Goal: Task Accomplishment & Management: Complete application form

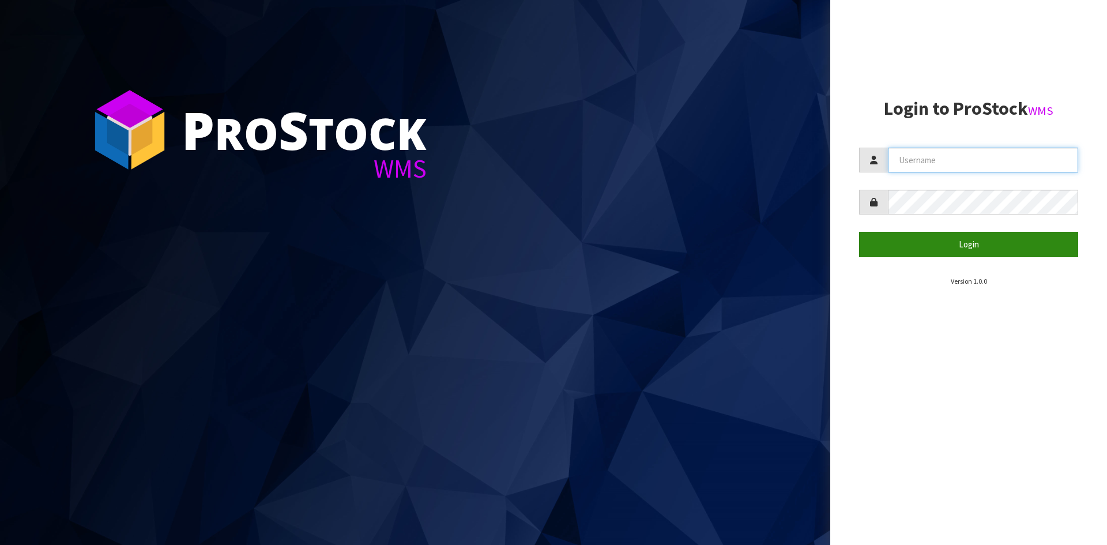
type input "YOURREFORMER"
click at [931, 251] on button "Login" at bounding box center [968, 244] width 219 height 25
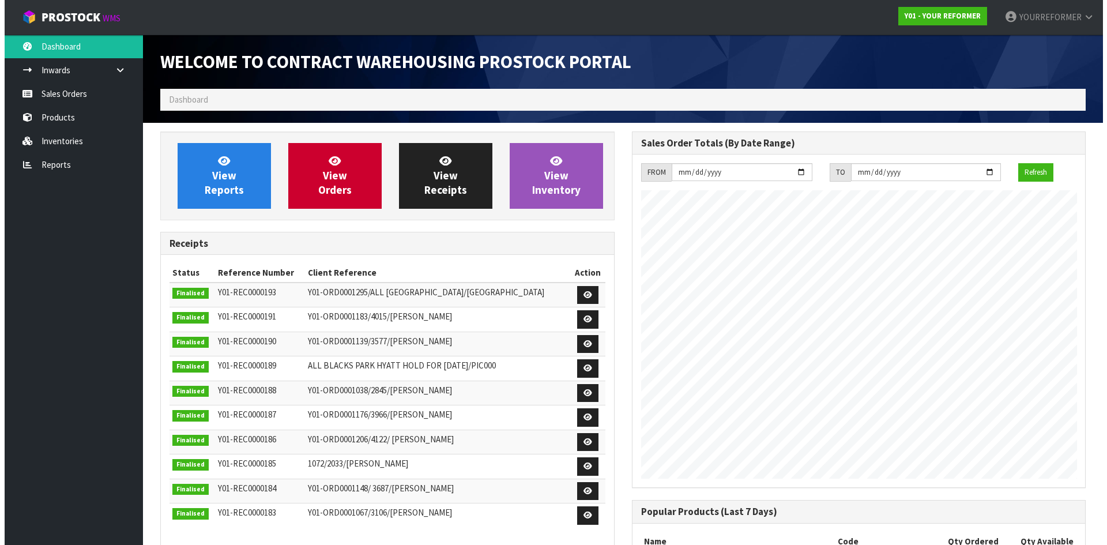
scroll to position [639, 471]
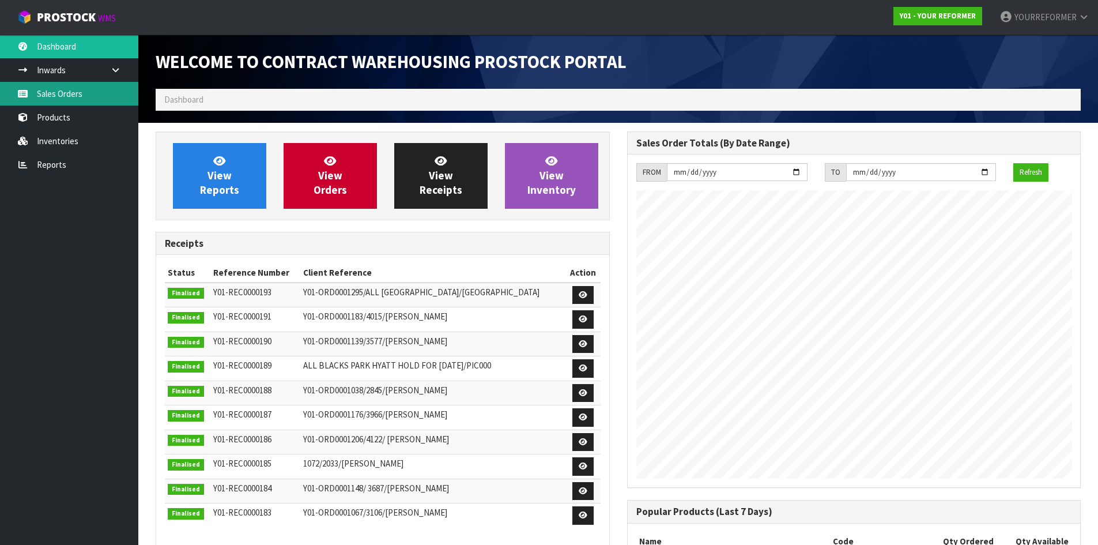
click at [86, 96] on link "Sales Orders" at bounding box center [69, 94] width 138 height 24
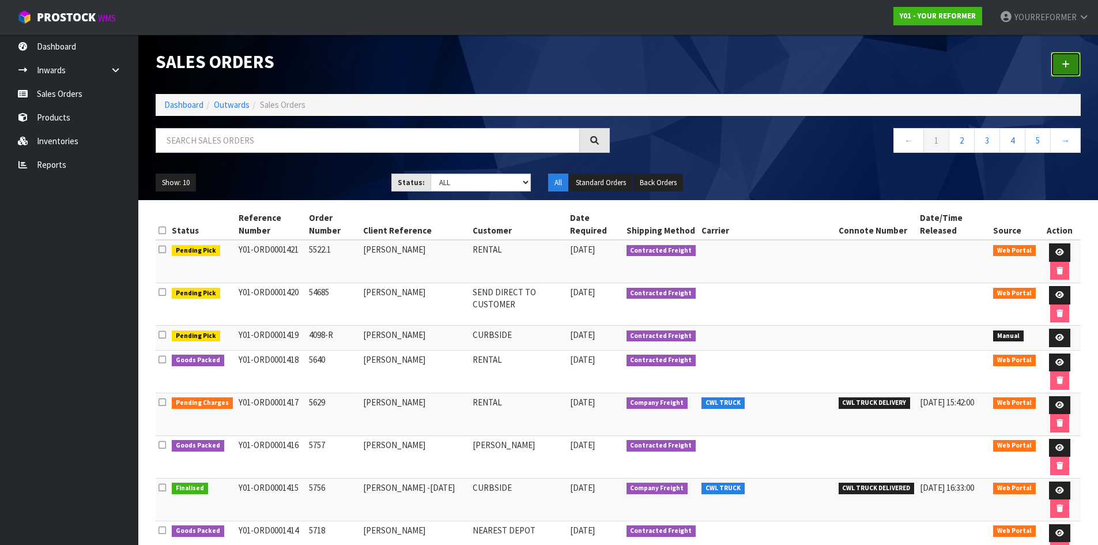
click at [1072, 52] on link at bounding box center [1066, 64] width 30 height 25
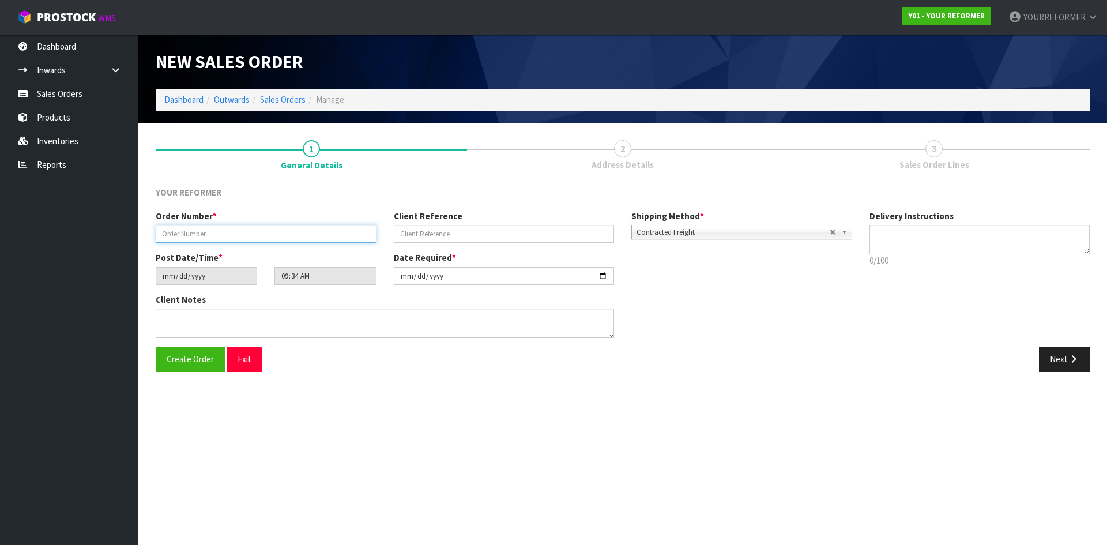
click at [234, 241] on input "text" at bounding box center [266, 234] width 221 height 18
paste input "5791"
type input "5791"
click at [490, 227] on input "text" at bounding box center [504, 234] width 221 height 18
drag, startPoint x: 439, startPoint y: 224, endPoint x: 550, endPoint y: 241, distance: 112.5
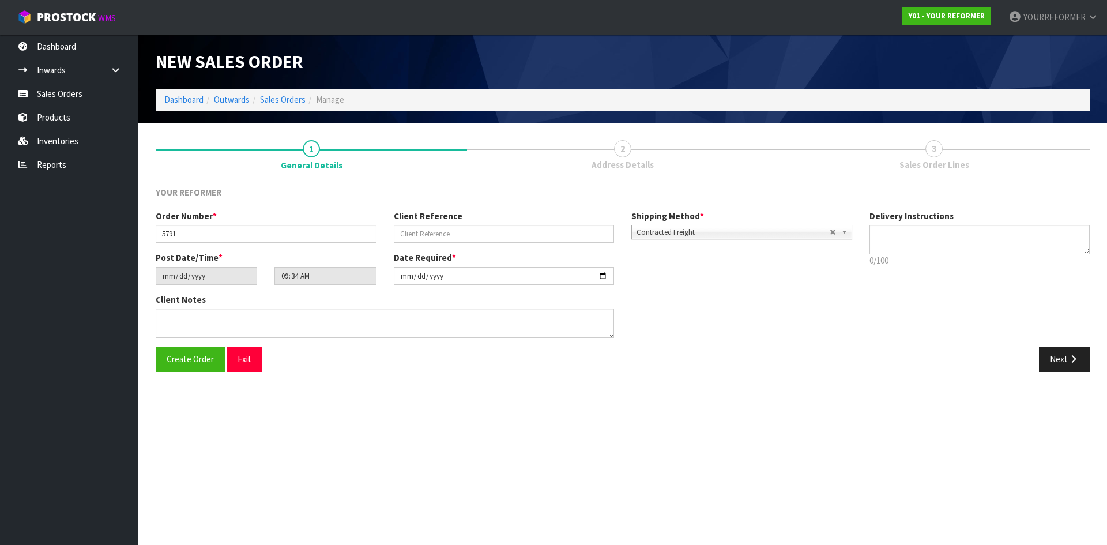
click at [439, 224] on div "Client Reference" at bounding box center [504, 226] width 238 height 33
drag, startPoint x: 541, startPoint y: 238, endPoint x: 714, endPoint y: 239, distance: 172.4
click at [541, 239] on input "text" at bounding box center [504, 234] width 221 height 18
paste input "[PERSON_NAME]"
type input "[PERSON_NAME]"
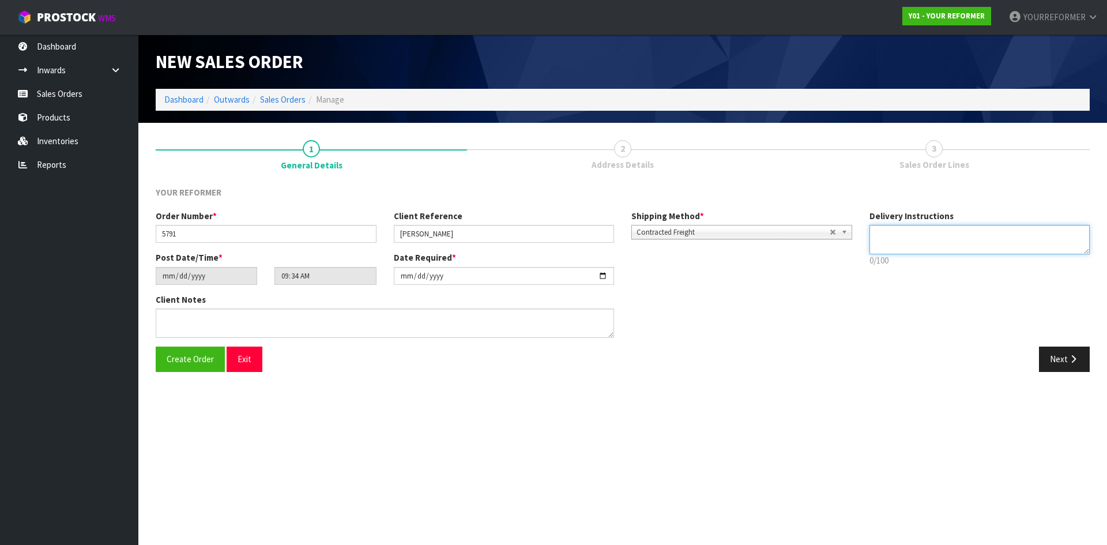
click at [916, 236] on textarea at bounding box center [979, 239] width 221 height 29
click at [968, 235] on textarea at bounding box center [979, 239] width 221 height 29
paste textarea "LIENT HAS CONFIRMED THEY WOULD LIKE THESE DELIVERED PRIOR TO [DATE] SO ANYDAY 3…"
click at [937, 240] on textarea at bounding box center [979, 239] width 221 height 29
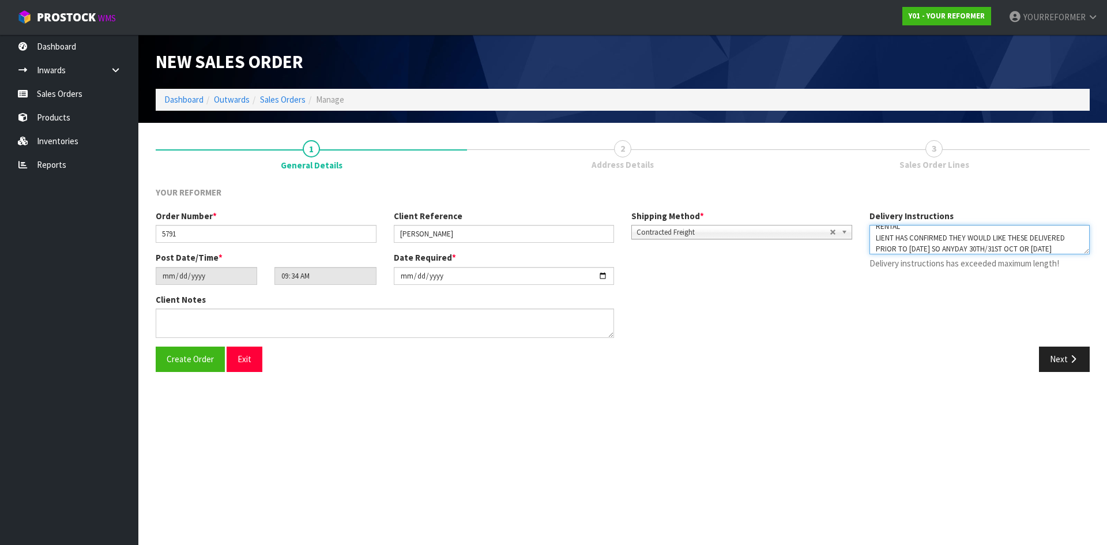
scroll to position [0, 0]
click at [873, 243] on textarea at bounding box center [979, 239] width 221 height 29
click at [956, 242] on textarea at bounding box center [979, 239] width 221 height 29
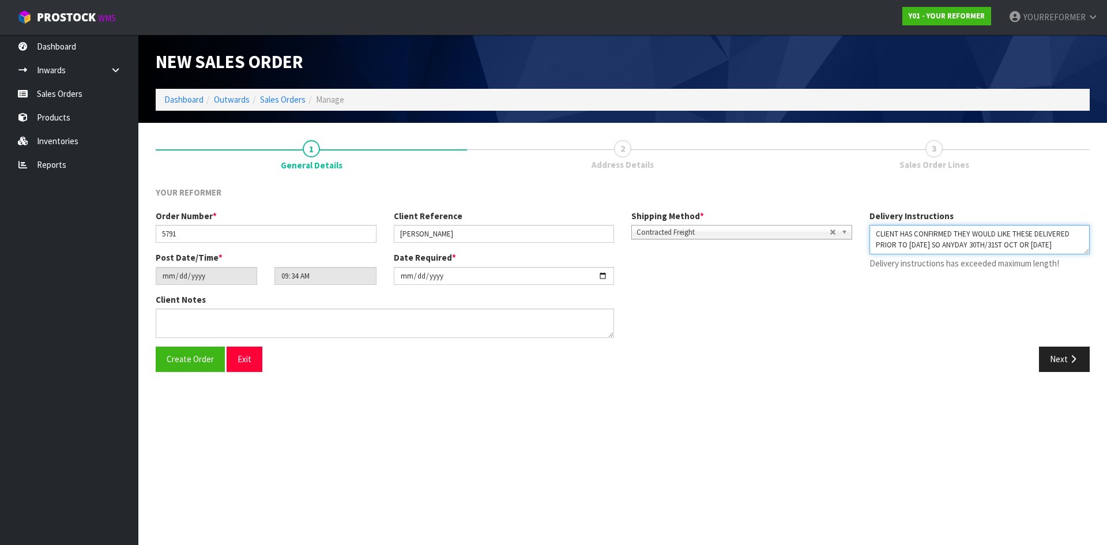
click at [978, 253] on textarea at bounding box center [979, 239] width 221 height 29
click at [938, 251] on textarea at bounding box center [979, 239] width 221 height 29
paste textarea "[PHONE_NUMBER]"
type textarea "RENTAL CLIENT HAS CONFIRMED THEY WOULD LIKE THESE DELIVERED PRIOR TO [DATE] SO …"
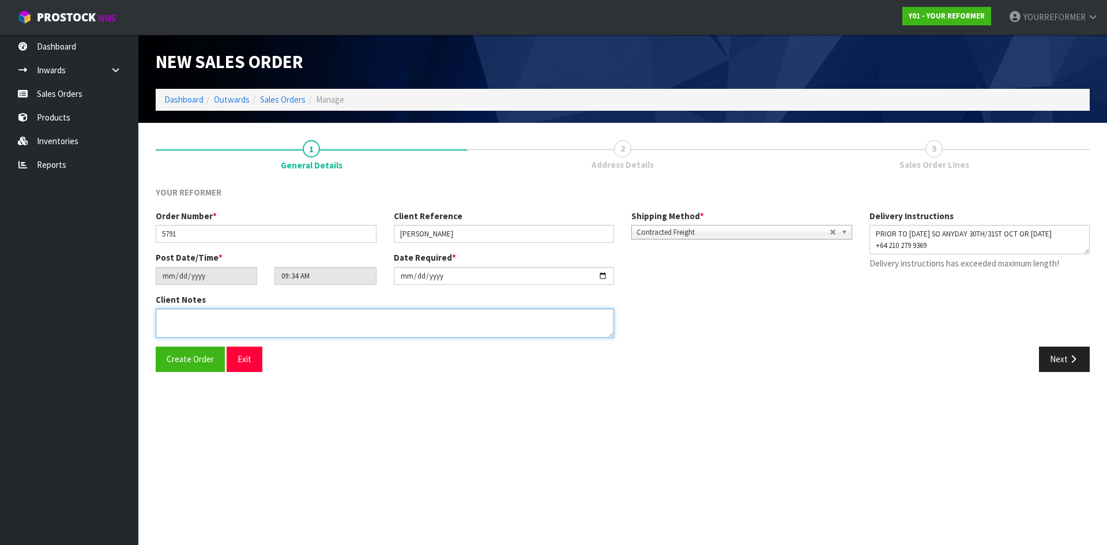
click at [372, 330] on textarea at bounding box center [385, 322] width 458 height 29
click at [280, 327] on textarea at bounding box center [385, 322] width 458 height 29
paste textarea "[PERSON_NAME] [STREET_ADDRESS] [PHONE_NUMBER]"
type textarea "[PERSON_NAME] [STREET_ADDRESS] [PHONE_NUMBER]"
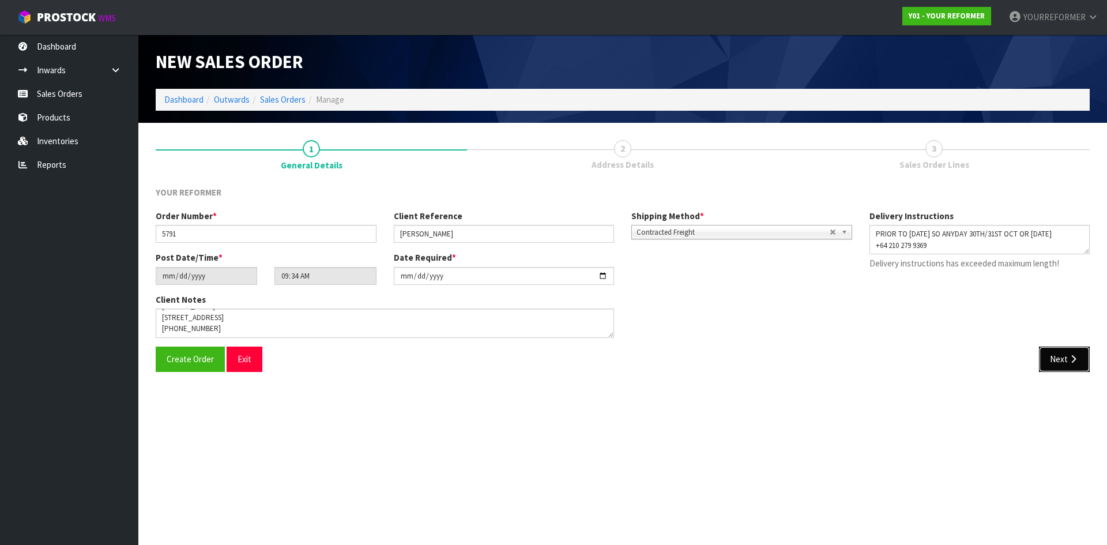
click at [1054, 363] on button "Next" at bounding box center [1064, 359] width 51 height 25
click at [965, 239] on textarea at bounding box center [979, 239] width 221 height 29
click at [943, 246] on textarea at bounding box center [979, 239] width 221 height 29
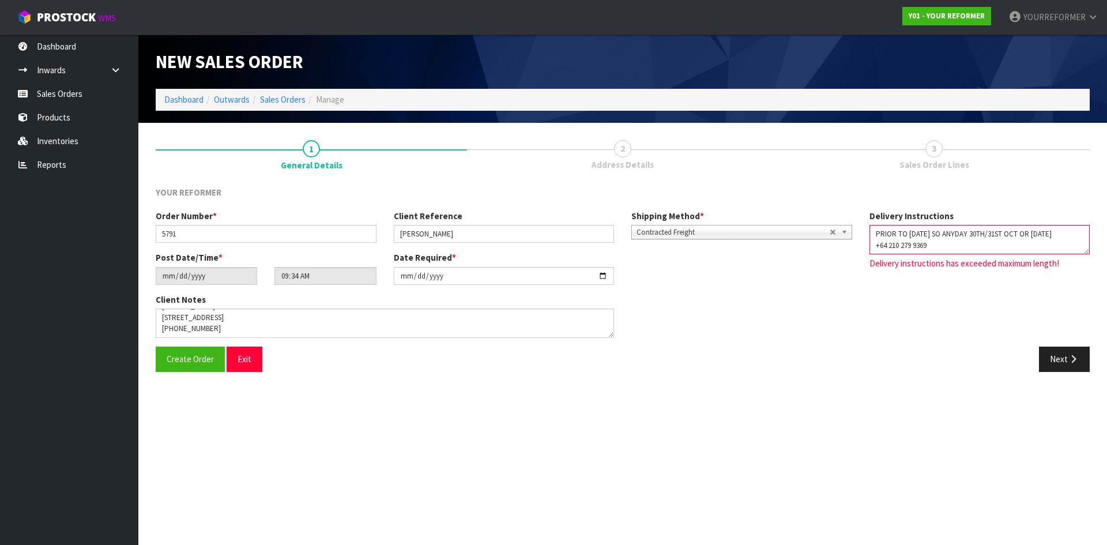
drag, startPoint x: 942, startPoint y: 249, endPoint x: 893, endPoint y: 237, distance: 50.9
click at [814, 237] on div "Order Number * 5791 Client Reference [PERSON_NAME] Shipping Method * Pickup Con…" at bounding box center [622, 278] width 951 height 137
click at [957, 240] on textarea at bounding box center [979, 239] width 221 height 29
click at [924, 235] on textarea at bounding box center [979, 239] width 221 height 29
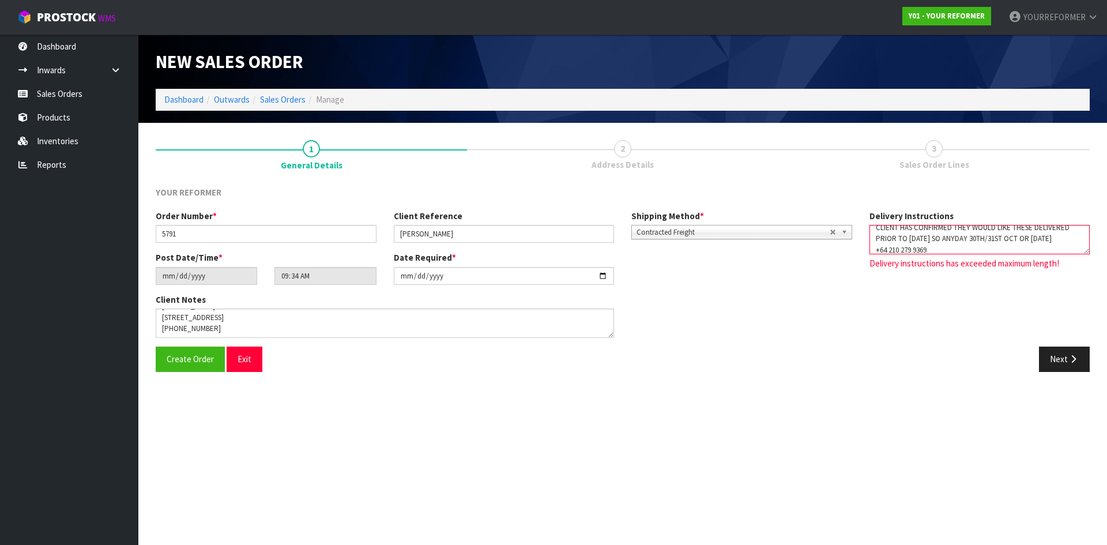
scroll to position [34, 0]
click at [921, 240] on textarea at bounding box center [979, 239] width 221 height 29
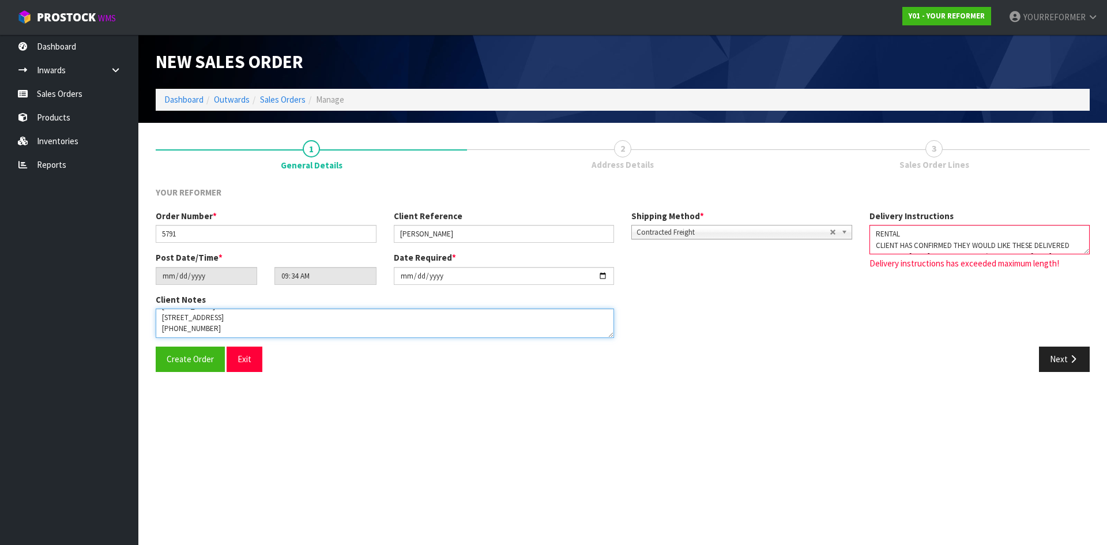
click at [257, 323] on textarea at bounding box center [385, 322] width 458 height 29
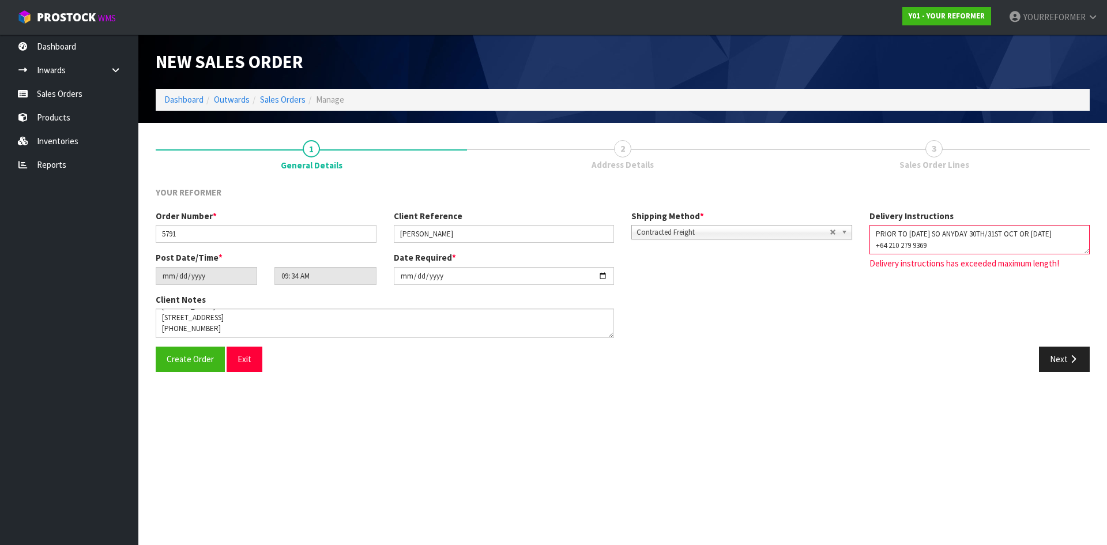
drag, startPoint x: 948, startPoint y: 246, endPoint x: 856, endPoint y: 247, distance: 92.8
click at [856, 247] on div "Order Number * 5791 Client Reference [PERSON_NAME] Shipping Method * Pickup Con…" at bounding box center [622, 278] width 951 height 137
paste textarea "[PERSON_NAME] [STREET_ADDRESS] [PHONE_NUMBER]"
click at [943, 252] on textarea at bounding box center [979, 239] width 221 height 29
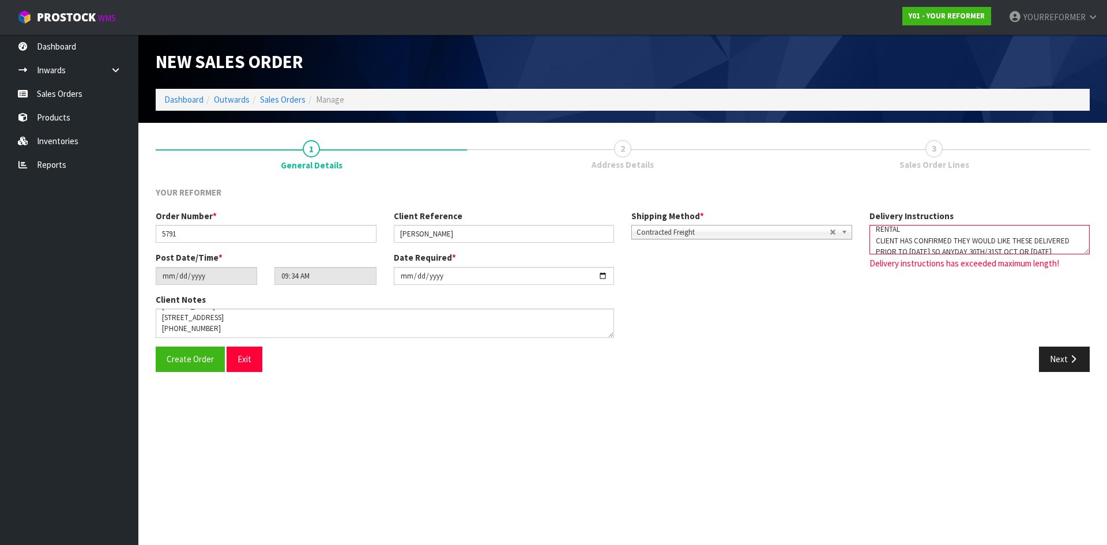
scroll to position [0, 0]
click at [914, 238] on textarea at bounding box center [979, 239] width 221 height 29
click at [947, 246] on textarea at bounding box center [979, 239] width 221 height 29
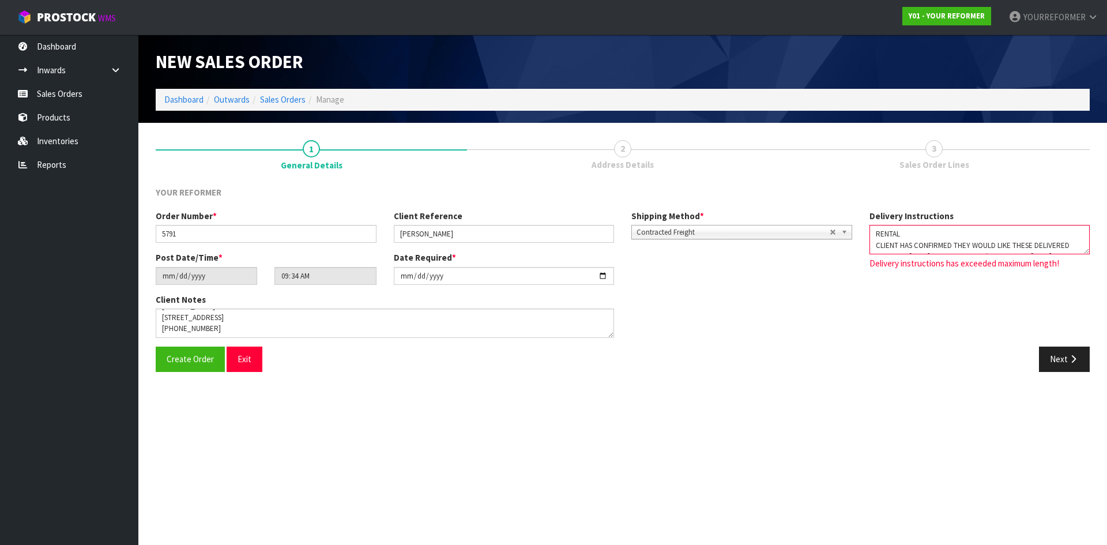
drag, startPoint x: 943, startPoint y: 238, endPoint x: 871, endPoint y: 239, distance: 71.5
click at [871, 239] on textarea at bounding box center [979, 239] width 221 height 29
click at [942, 236] on textarea at bounding box center [979, 239] width 221 height 29
click at [958, 240] on textarea at bounding box center [979, 239] width 221 height 29
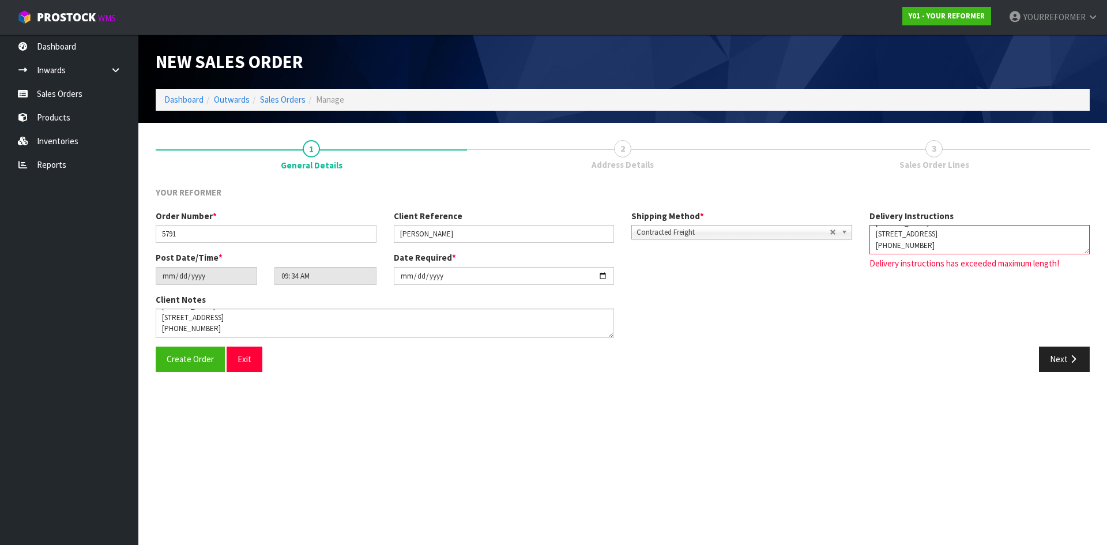
click at [937, 242] on textarea at bounding box center [979, 239] width 221 height 29
click at [939, 246] on textarea at bounding box center [979, 239] width 221 height 29
drag, startPoint x: 933, startPoint y: 245, endPoint x: 872, endPoint y: 242, distance: 61.2
click at [872, 242] on textarea at bounding box center [979, 239] width 221 height 29
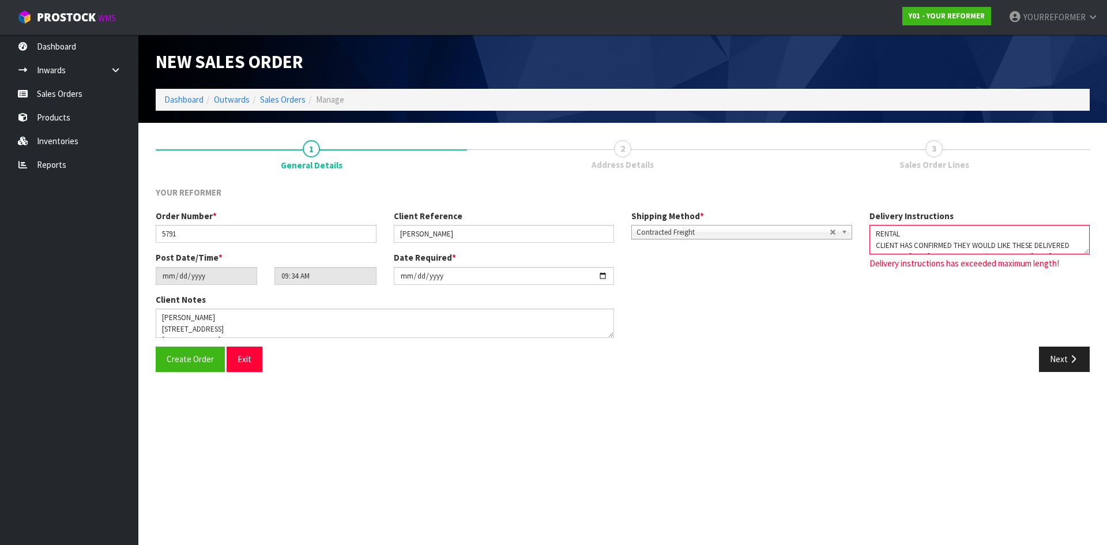
click at [933, 231] on textarea at bounding box center [979, 239] width 221 height 29
drag, startPoint x: 939, startPoint y: 244, endPoint x: 871, endPoint y: 237, distance: 68.4
click at [871, 237] on textarea at bounding box center [979, 239] width 221 height 29
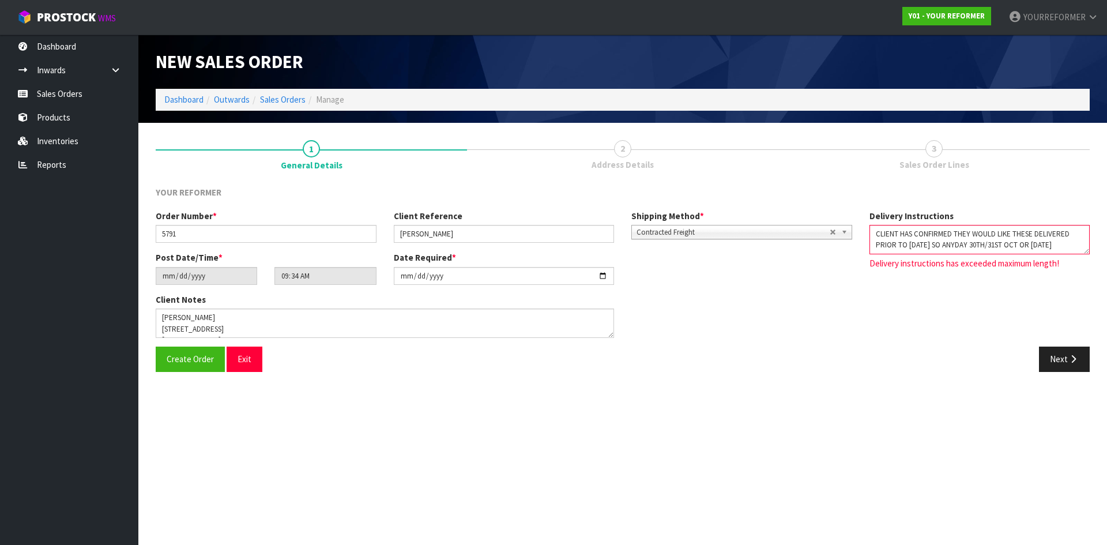
click at [1080, 346] on div "Order Number * 5791 Client Reference [PERSON_NAME] Shipping Method * Pickup Con…" at bounding box center [622, 278] width 951 height 137
click at [1070, 357] on icon "button" at bounding box center [1073, 359] width 11 height 9
click at [962, 248] on textarea at bounding box center [979, 239] width 221 height 29
drag, startPoint x: 952, startPoint y: 245, endPoint x: 812, endPoint y: 241, distance: 140.7
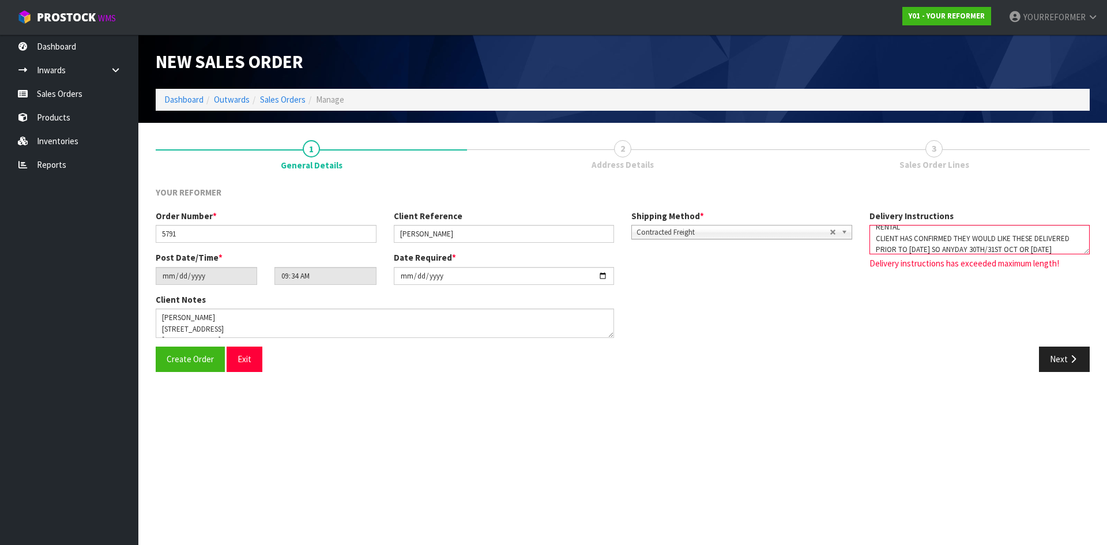
click at [815, 240] on div "Order Number * 5791 Client Reference [PERSON_NAME] Shipping Method * Pickup Con…" at bounding box center [622, 278] width 951 height 137
click at [1064, 368] on button "Next" at bounding box center [1064, 359] width 51 height 25
drag, startPoint x: 892, startPoint y: 243, endPoint x: 846, endPoint y: 242, distance: 46.1
click at [846, 241] on div "Order Number * 5791 Client Reference [PERSON_NAME] Shipping Method * Pickup Con…" at bounding box center [622, 278] width 951 height 137
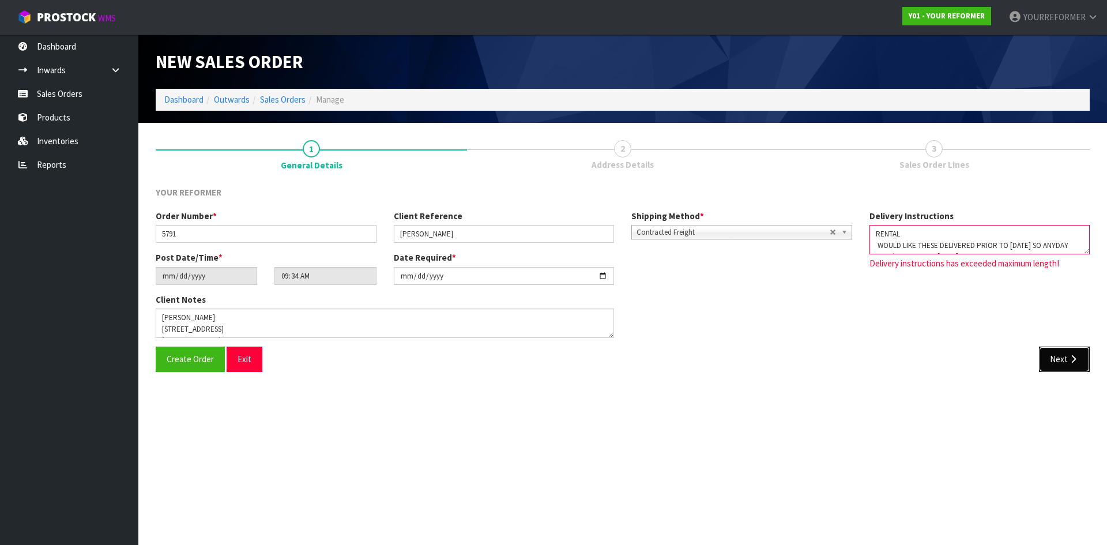
click at [1063, 353] on button "Next" at bounding box center [1064, 359] width 51 height 25
drag, startPoint x: 917, startPoint y: 234, endPoint x: 834, endPoint y: 243, distance: 83.5
click at [834, 243] on div "Order Number * 5791 Client Reference [PERSON_NAME] Shipping Method * Pickup Con…" at bounding box center [622, 278] width 951 height 137
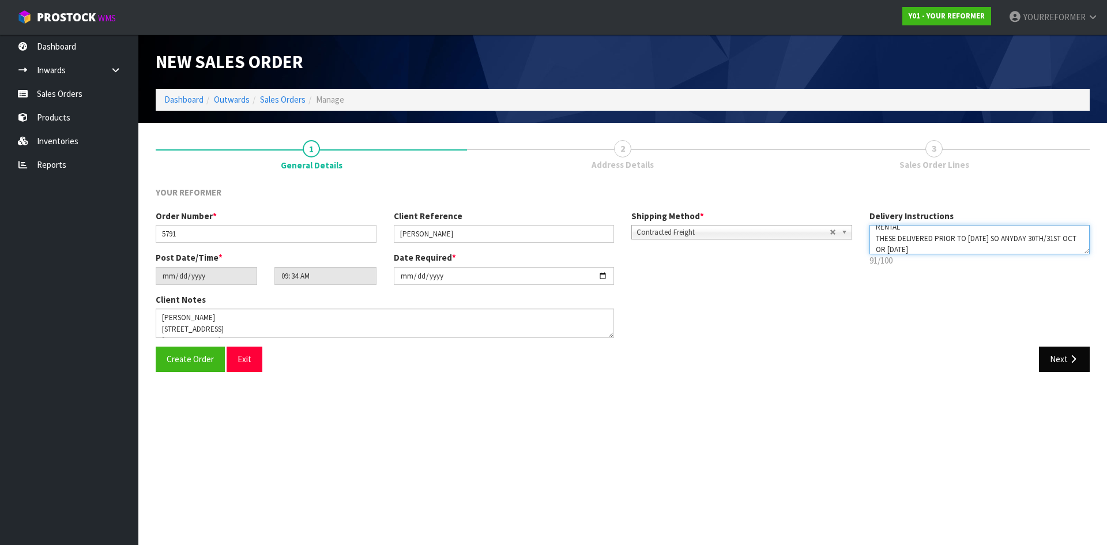
type textarea "RENTAL THESE DELIVERED PRIOR TO [DATE] SO ANYDAY 30TH/31ST OCT OR [DATE]"
click at [1071, 357] on icon "button" at bounding box center [1073, 359] width 11 height 9
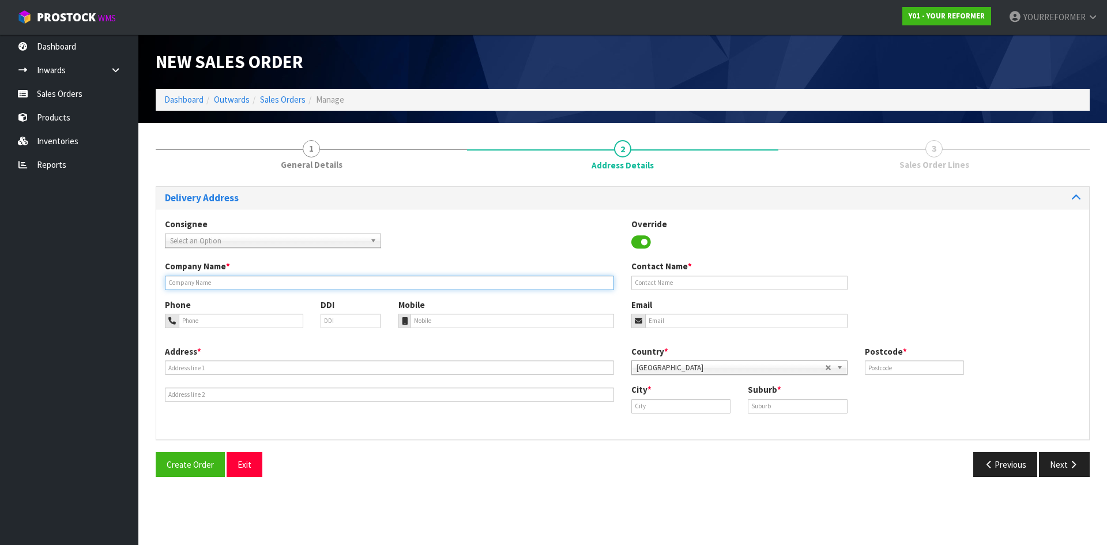
drag, startPoint x: 225, startPoint y: 285, endPoint x: 235, endPoint y: 289, distance: 10.8
click at [225, 285] on input "text" at bounding box center [389, 283] width 449 height 14
type input "RENTAL"
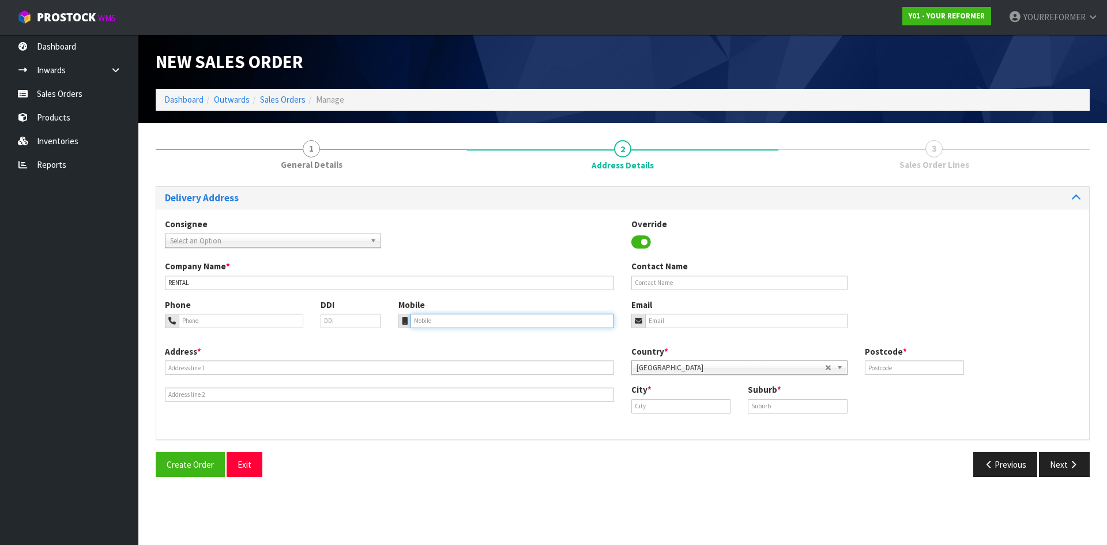
click at [485, 322] on input "tel" at bounding box center [513, 321] width 204 height 14
paste input "[PHONE_NUMBER]"
type input "[PHONE_NUMBER]"
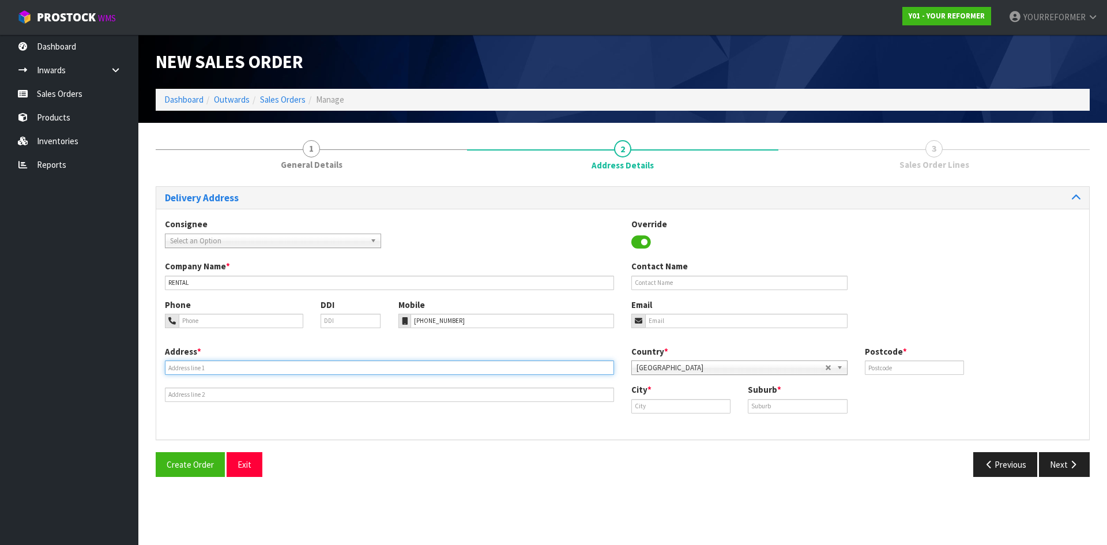
click at [276, 371] on input "text" at bounding box center [389, 367] width 449 height 14
paste input "[STREET_ADDRESS]"
type input "[STREET_ADDRESS]"
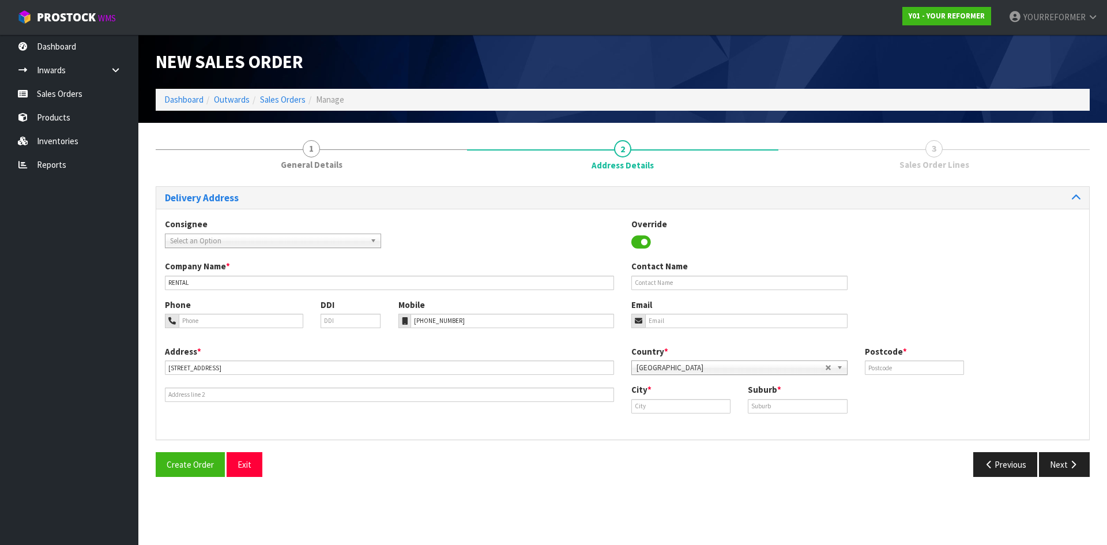
click at [763, 292] on div "Company Name * RENTAL Contact Name" at bounding box center [622, 279] width 933 height 38
drag, startPoint x: 694, startPoint y: 283, endPoint x: 683, endPoint y: 314, distance: 33.0
click at [694, 283] on input "text" at bounding box center [739, 283] width 216 height 14
paste input "[PERSON_NAME]"
type input "[PERSON_NAME]"
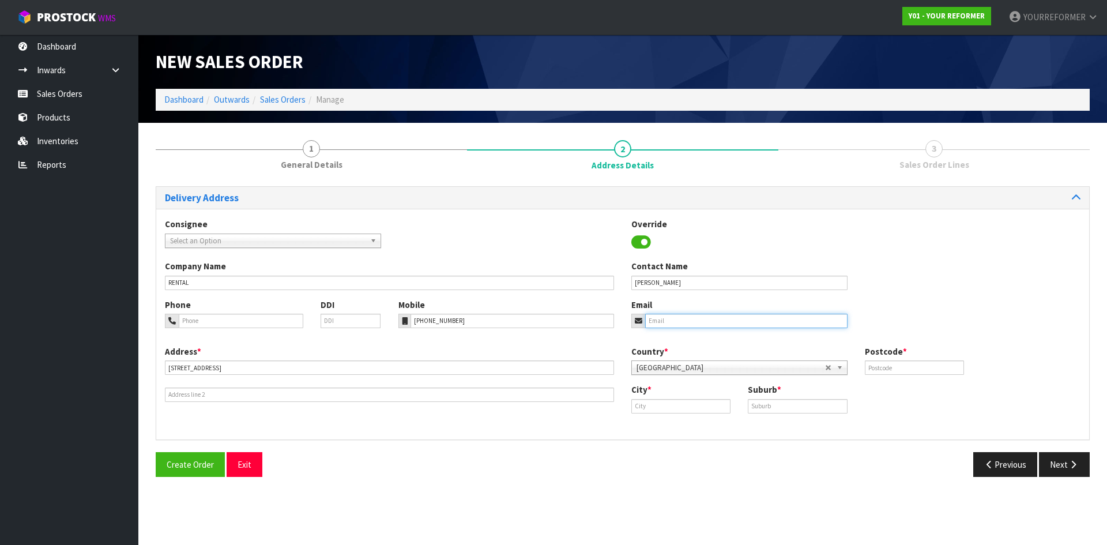
click at [680, 316] on input "email" at bounding box center [746, 321] width 202 height 14
click at [742, 318] on input "email" at bounding box center [746, 321] width 202 height 14
paste input "[EMAIL_ADDRESS][DOMAIN_NAME]"
type input "[EMAIL_ADDRESS][DOMAIN_NAME]"
click at [911, 363] on input "text" at bounding box center [914, 367] width 99 height 14
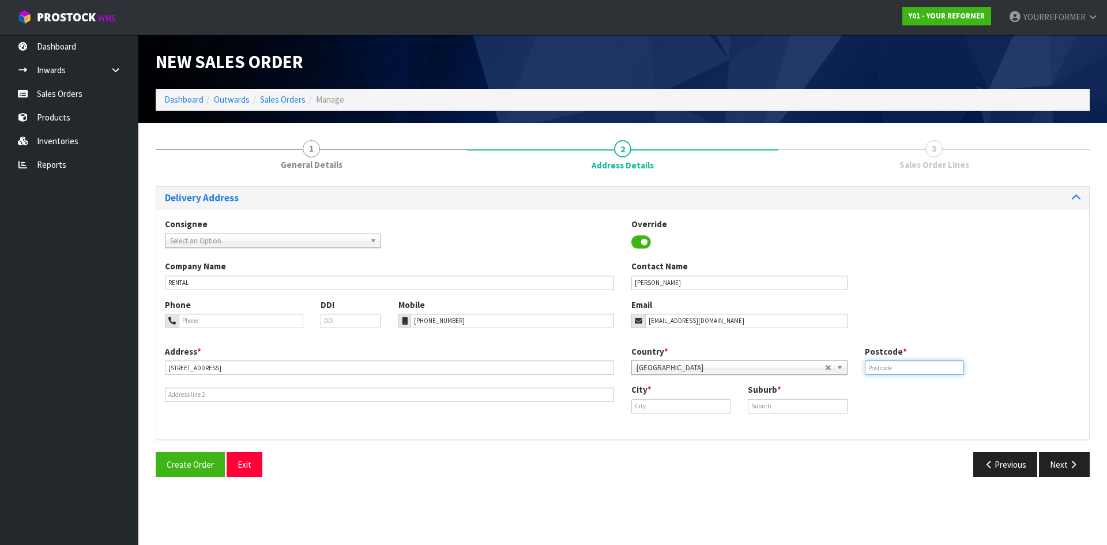
paste input "0632"
type input "0632"
click at [628, 402] on div "City *" at bounding box center [681, 397] width 116 height 29
click at [649, 401] on input "text" at bounding box center [680, 406] width 99 height 14
drag, startPoint x: 658, startPoint y: 424, endPoint x: 665, endPoint y: 423, distance: 7.1
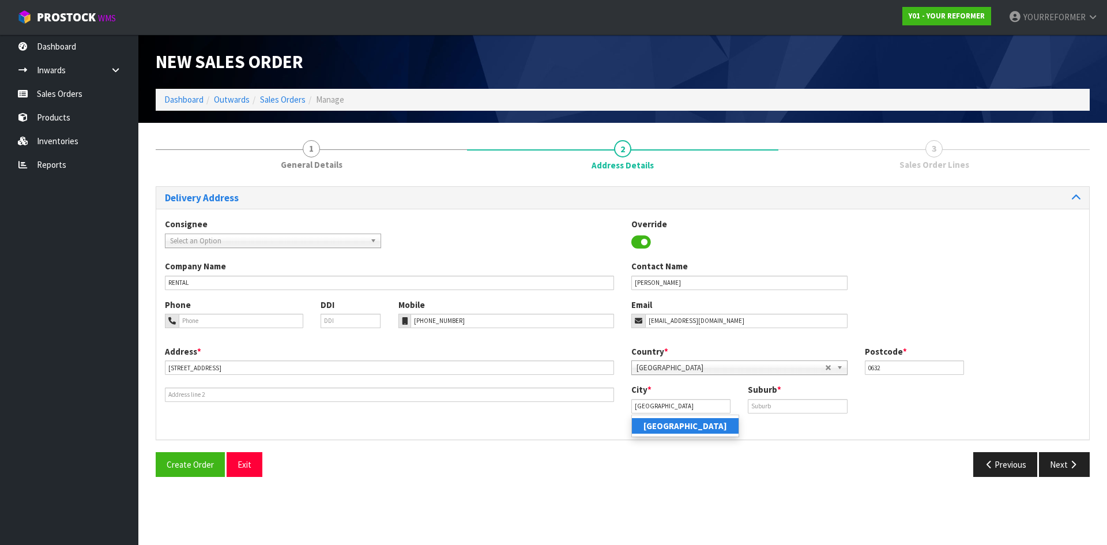
click at [658, 424] on strong "[GEOGRAPHIC_DATA]" at bounding box center [685, 425] width 84 height 11
type input "[GEOGRAPHIC_DATA]"
drag, startPoint x: 843, startPoint y: 405, endPoint x: 853, endPoint y: 405, distance: 10.4
click at [843, 405] on input "text" at bounding box center [797, 406] width 99 height 14
paste input "[GEOGRAPHIC_DATA]"
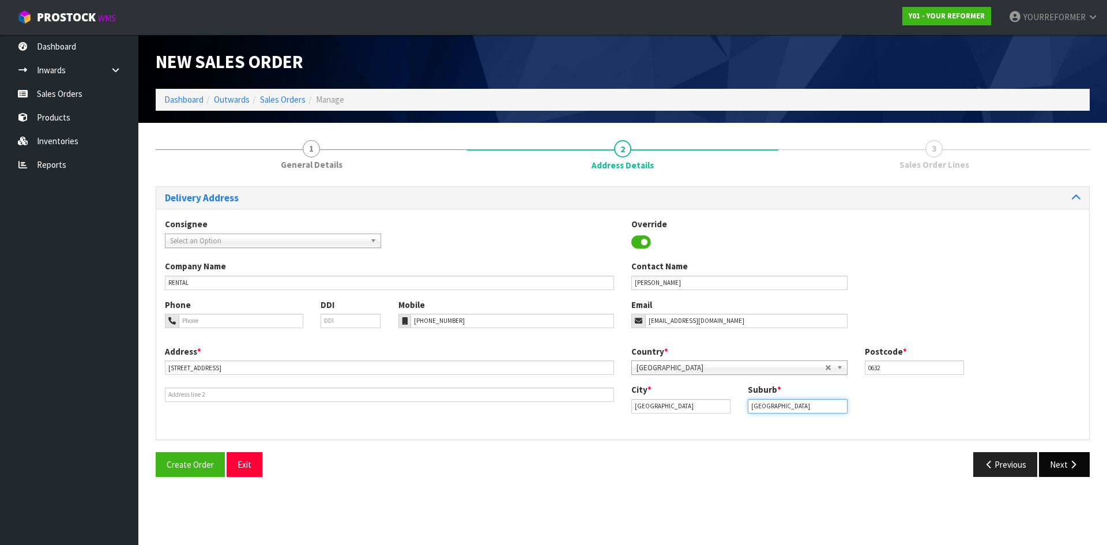
type input "[GEOGRAPHIC_DATA]"
click at [1063, 466] on button "Next" at bounding box center [1064, 464] width 51 height 25
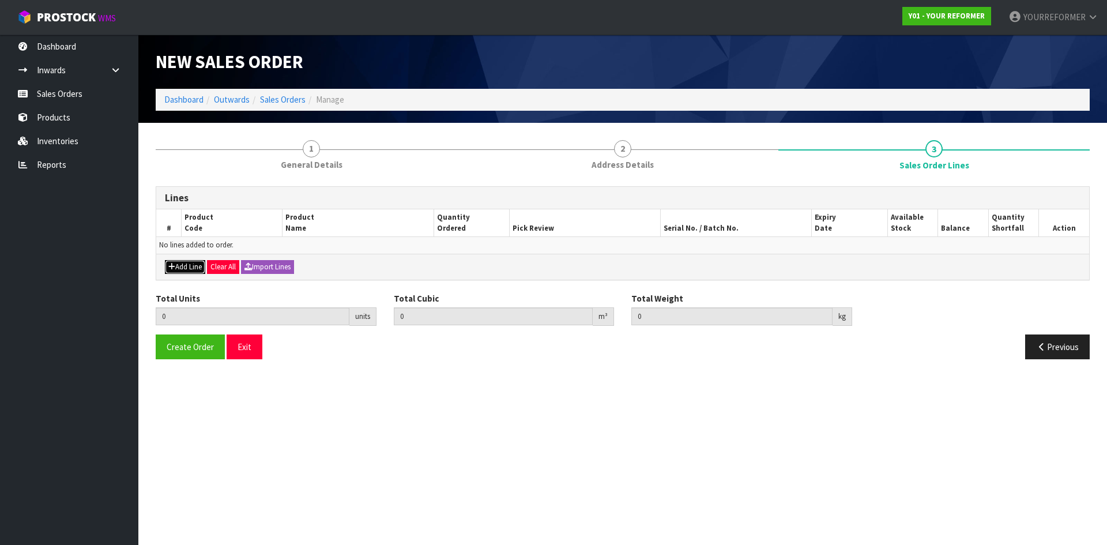
click at [185, 269] on button "Add Line" at bounding box center [185, 267] width 40 height 14
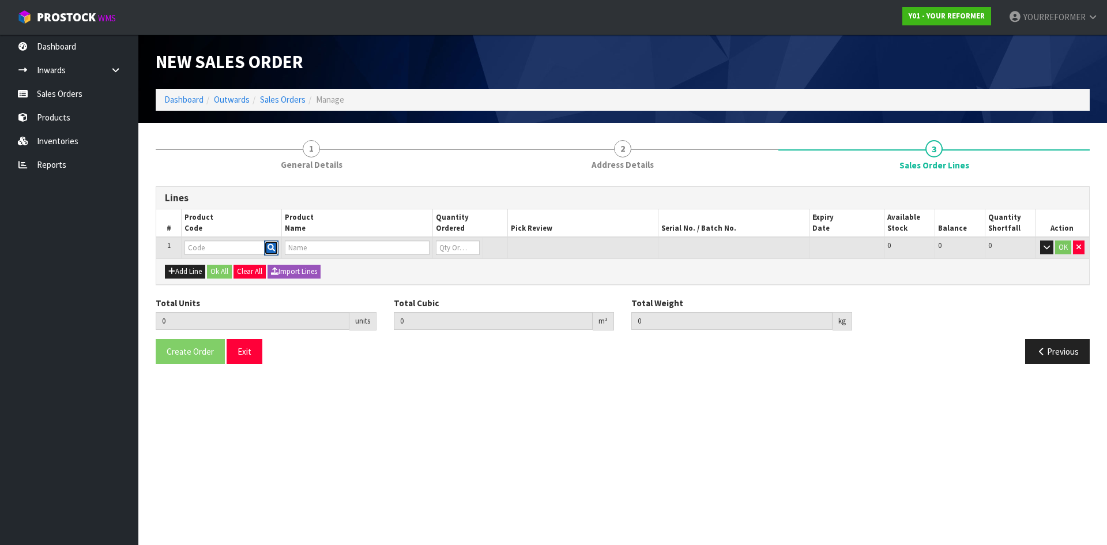
drag, startPoint x: 272, startPoint y: 246, endPoint x: 289, endPoint y: 258, distance: 21.1
click at [272, 246] on icon "button" at bounding box center [271, 247] width 7 height 7
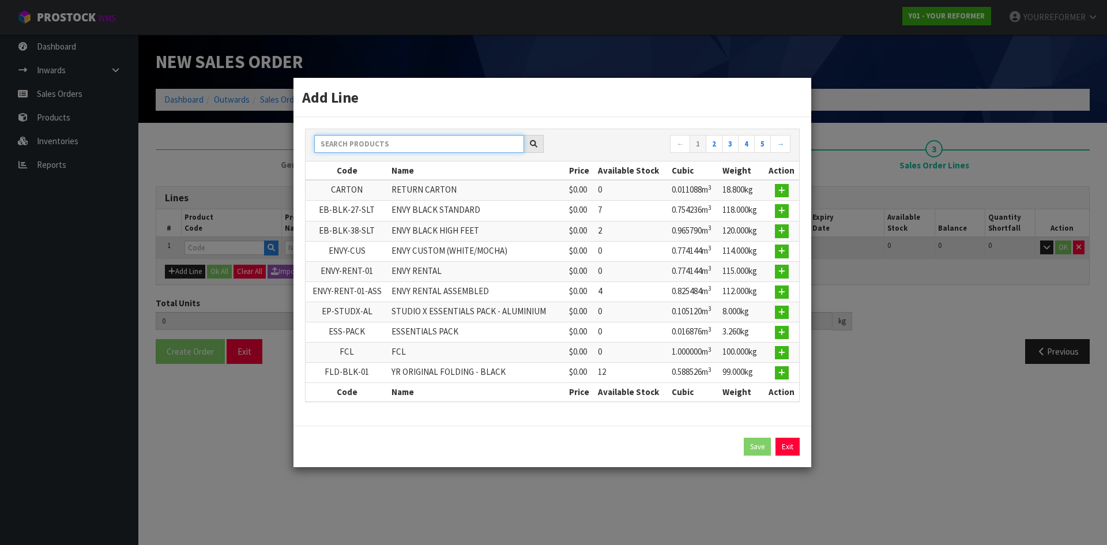
click at [385, 138] on input "text" at bounding box center [419, 144] width 210 height 18
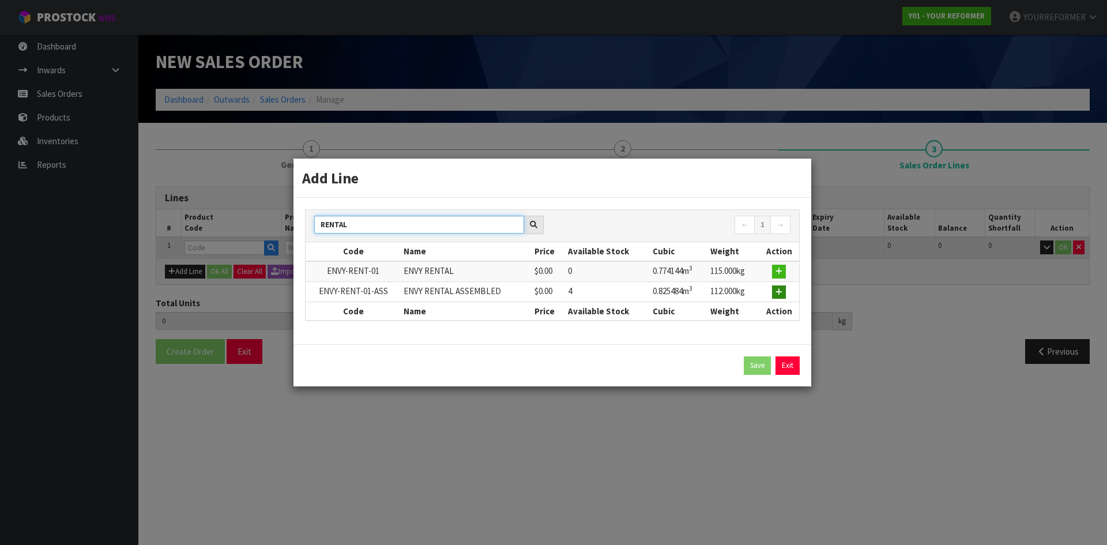
type input "RENTAL"
click at [780, 292] on icon "button" at bounding box center [778, 291] width 7 height 7
type input "0.000000"
type input "0.000"
type input "ENVY-RENT-01-ASS"
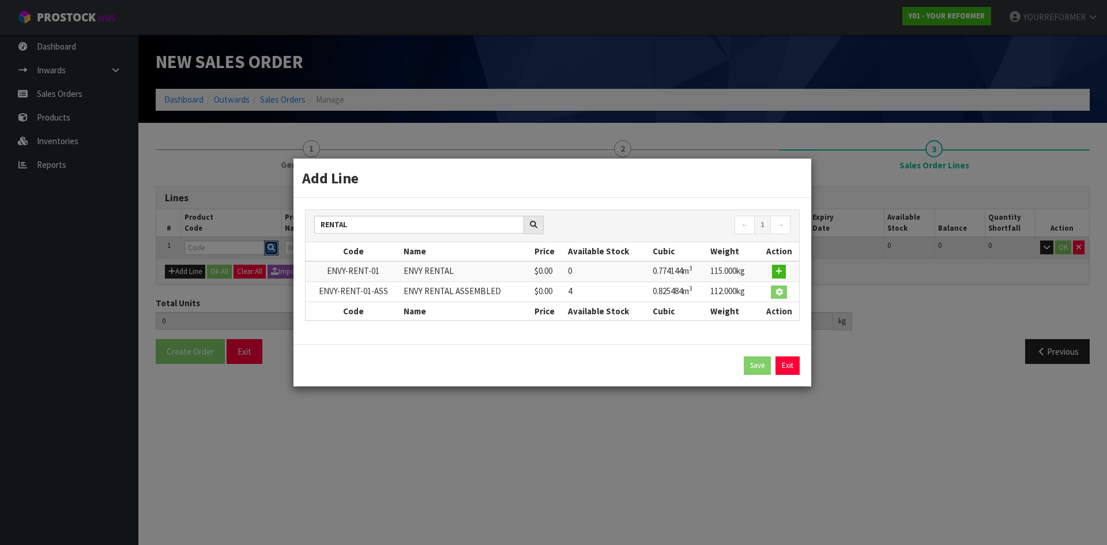
type input "ENVY RENTAL ASSEMBLED"
type input "0"
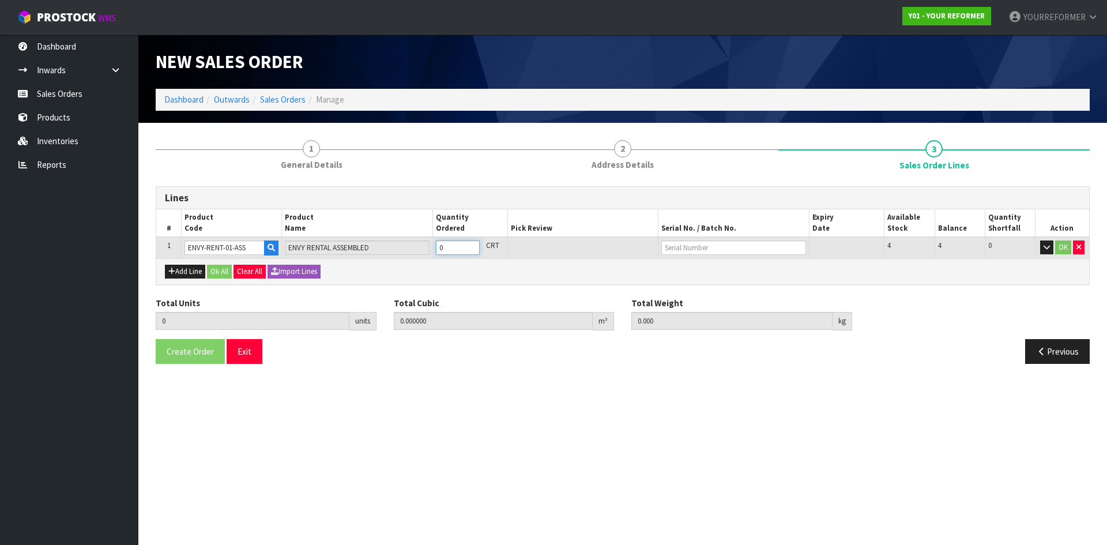
click at [472, 242] on input "0" at bounding box center [458, 247] width 44 height 14
click at [477, 243] on input "0" at bounding box center [458, 247] width 44 height 14
type input "1"
type input "0.825484"
type input "112"
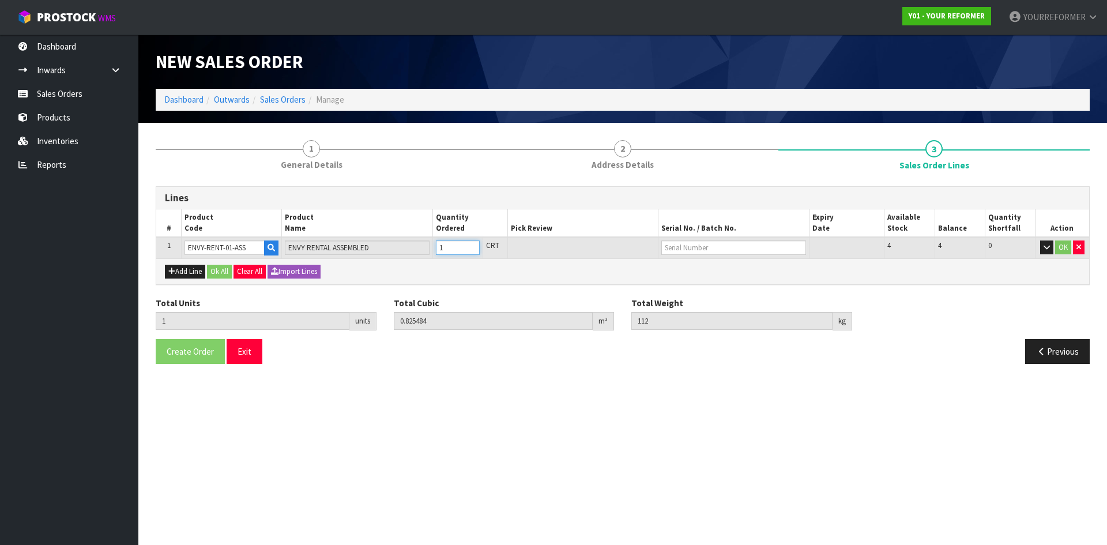
type input "1"
click at [473, 244] on input "1" at bounding box center [458, 247] width 44 height 14
drag, startPoint x: 229, startPoint y: 268, endPoint x: 231, endPoint y: 284, distance: 16.3
click at [229, 269] on button "Ok All" at bounding box center [219, 272] width 25 height 14
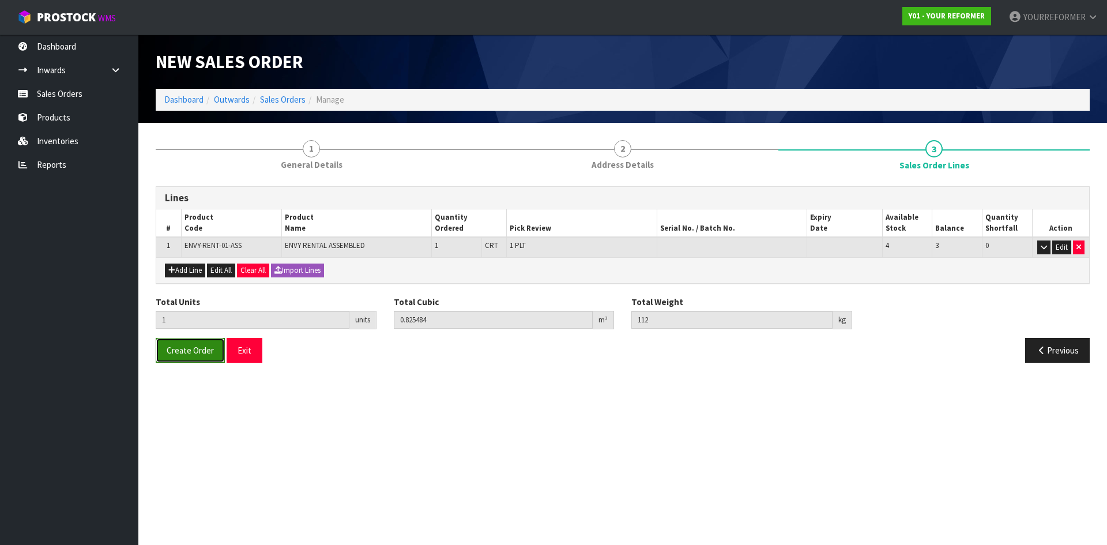
click at [210, 348] on span "Create Order" at bounding box center [190, 350] width 47 height 11
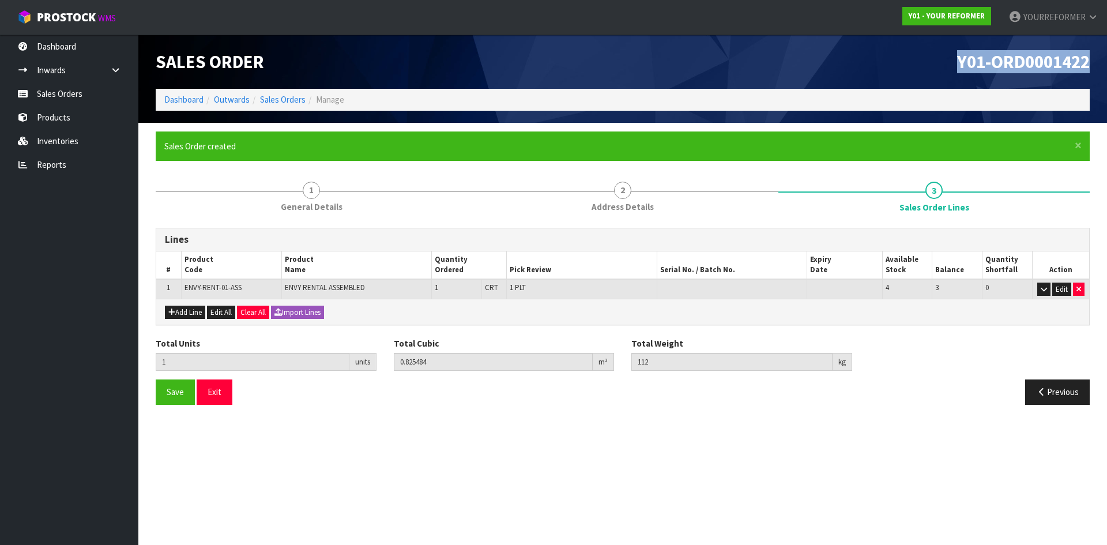
drag, startPoint x: 1091, startPoint y: 62, endPoint x: 948, endPoint y: 70, distance: 142.6
click at [958, 68] on div "Y01-ORD0001422" at bounding box center [861, 62] width 476 height 54
copy span "Y01-ORD0001422"
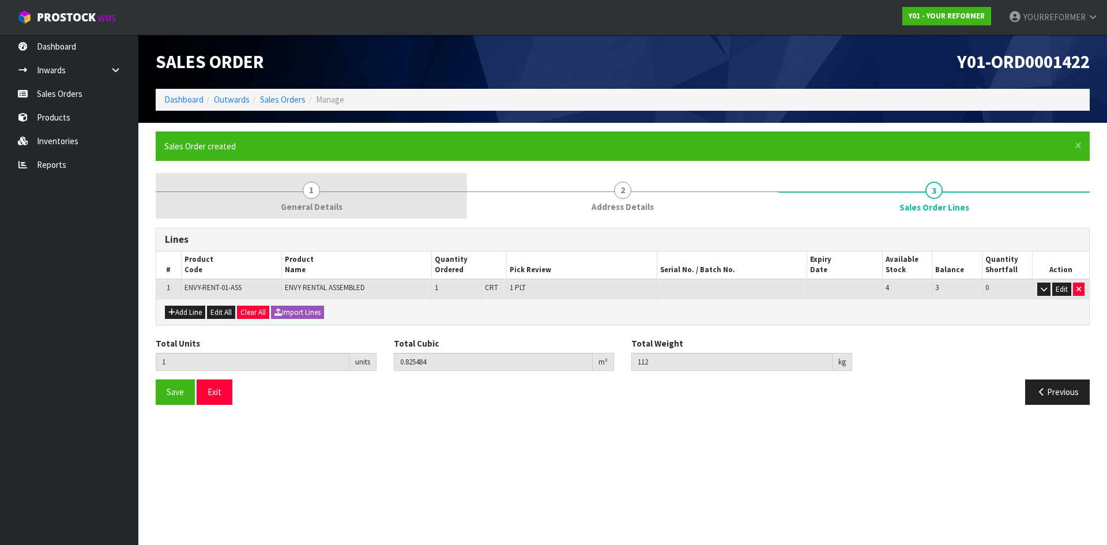
drag, startPoint x: 363, startPoint y: 181, endPoint x: 388, endPoint y: 182, distance: 25.4
click at [363, 182] on link "1 General Details" at bounding box center [311, 196] width 311 height 46
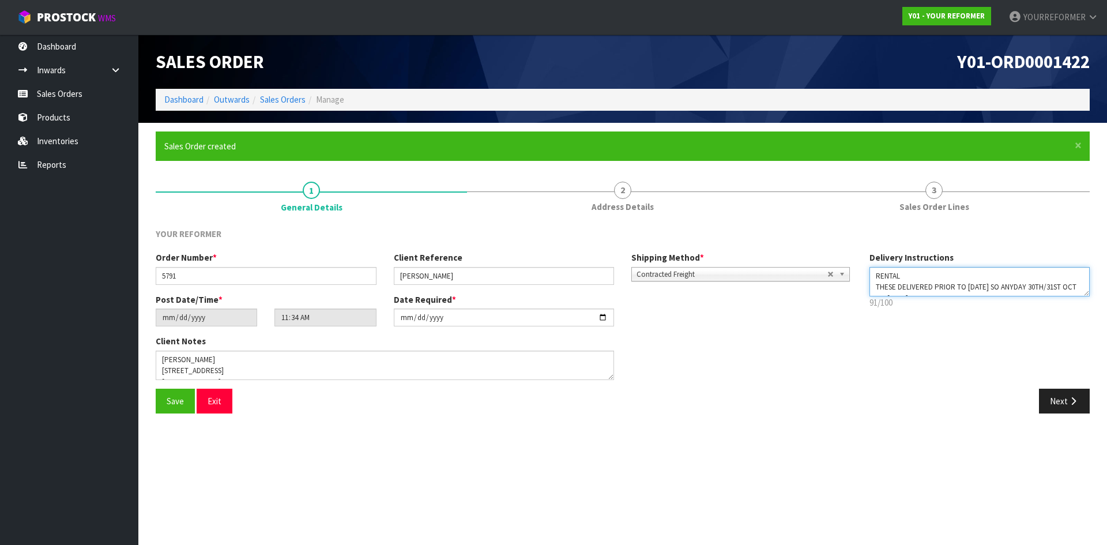
drag, startPoint x: 1018, startPoint y: 288, endPoint x: 875, endPoint y: 283, distance: 143.7
click at [875, 283] on textarea at bounding box center [979, 281] width 221 height 29
drag, startPoint x: 1091, startPoint y: 57, endPoint x: 962, endPoint y: 72, distance: 129.4
click at [959, 65] on div "Y01-ORD0001422" at bounding box center [861, 62] width 476 height 54
drag, startPoint x: 917, startPoint y: 46, endPoint x: 923, endPoint y: 46, distance: 5.8
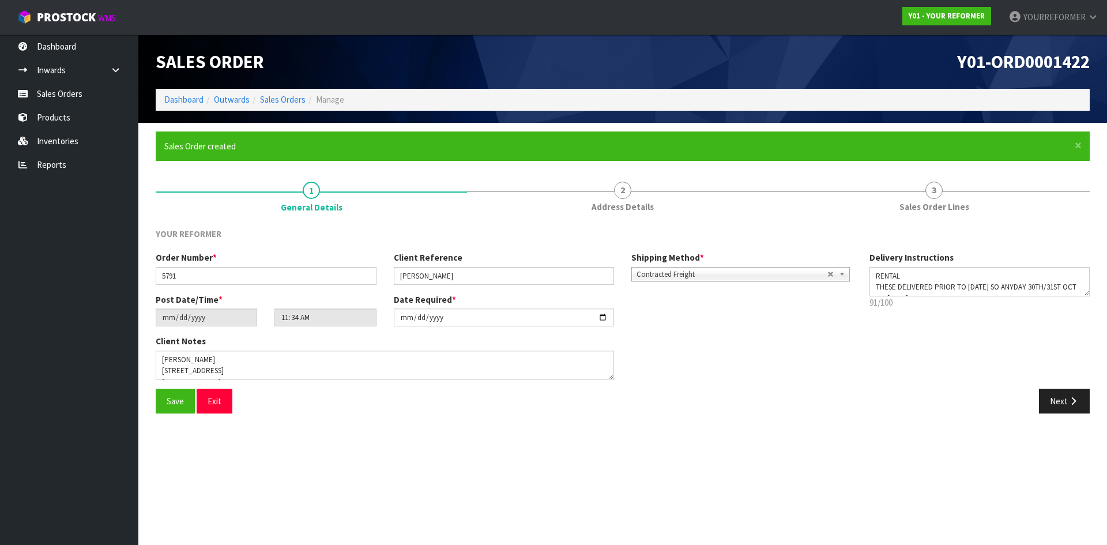
click at [917, 46] on div "Y01-ORD0001422" at bounding box center [861, 62] width 476 height 54
drag, startPoint x: 949, startPoint y: 61, endPoint x: 1105, endPoint y: 63, distance: 156.3
click at [1102, 57] on header "Sales Order Y01-ORD0001422 Dashboard Outwards Sales Orders Manage" at bounding box center [622, 79] width 969 height 88
copy span "Y01-ORD0001422"
drag, startPoint x: 223, startPoint y: 276, endPoint x: 86, endPoint y: 273, distance: 137.2
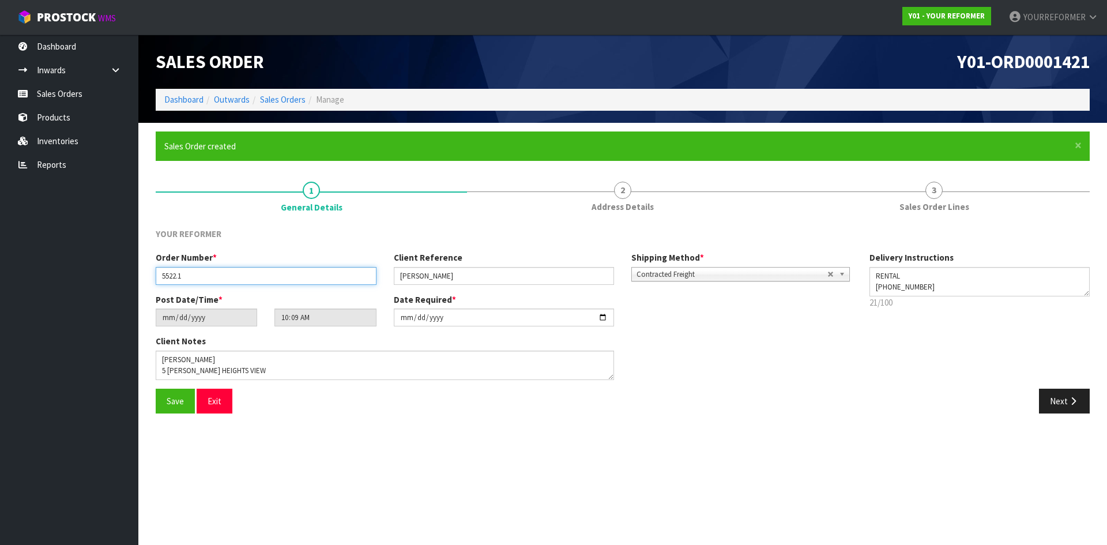
click at [86, 273] on body "Toggle navigation ProStock WMS Y01 - YOUR REFORMER YOURREFORMER Logout Dashboar…" at bounding box center [553, 272] width 1107 height 545
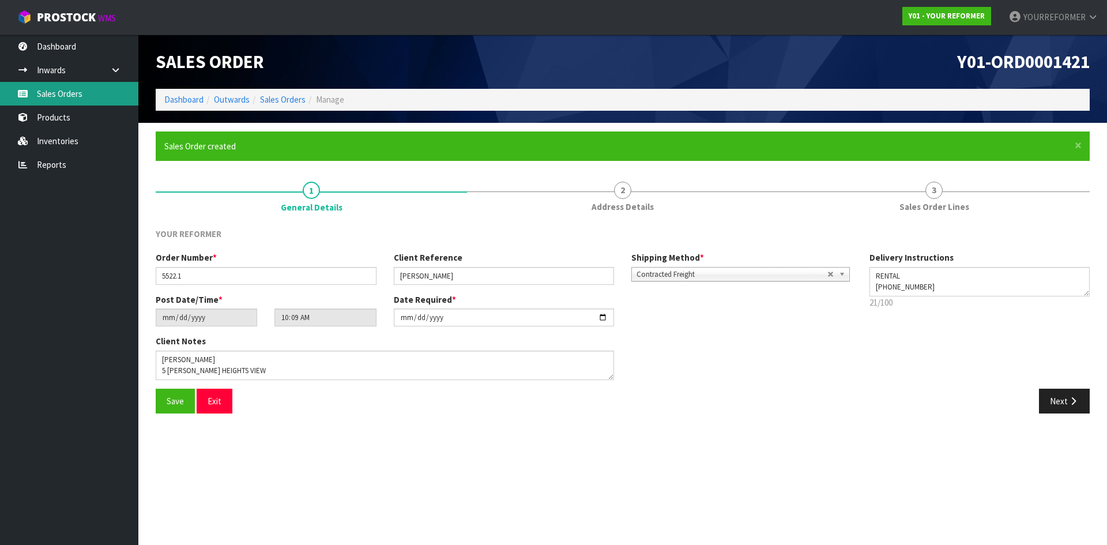
drag, startPoint x: 80, startPoint y: 92, endPoint x: 333, endPoint y: 1, distance: 269.6
click at [80, 92] on link "Sales Orders" at bounding box center [69, 94] width 138 height 24
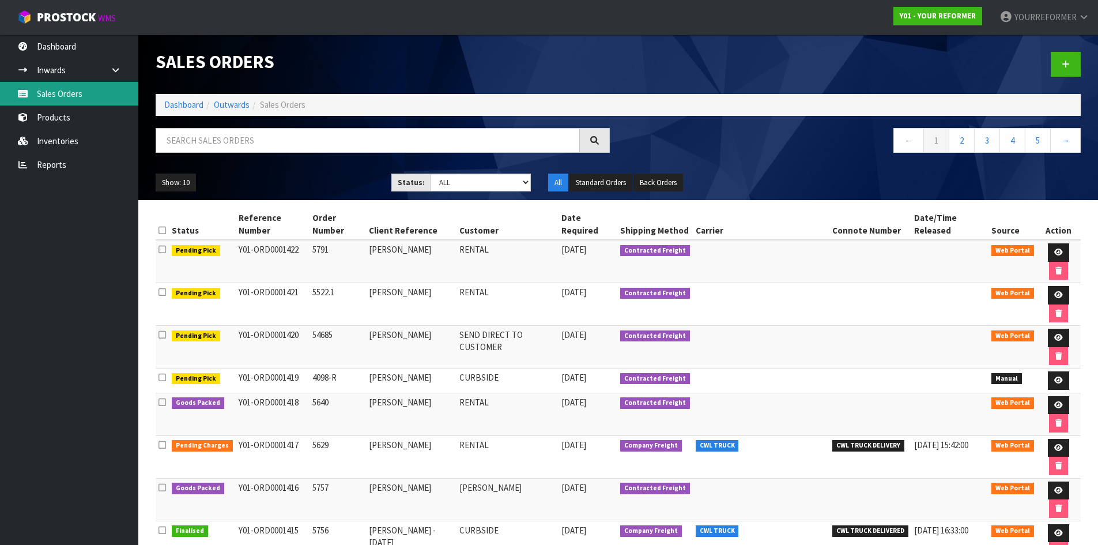
click at [97, 85] on link "Sales Orders" at bounding box center [69, 94] width 138 height 24
click at [1056, 67] on link at bounding box center [1066, 64] width 30 height 25
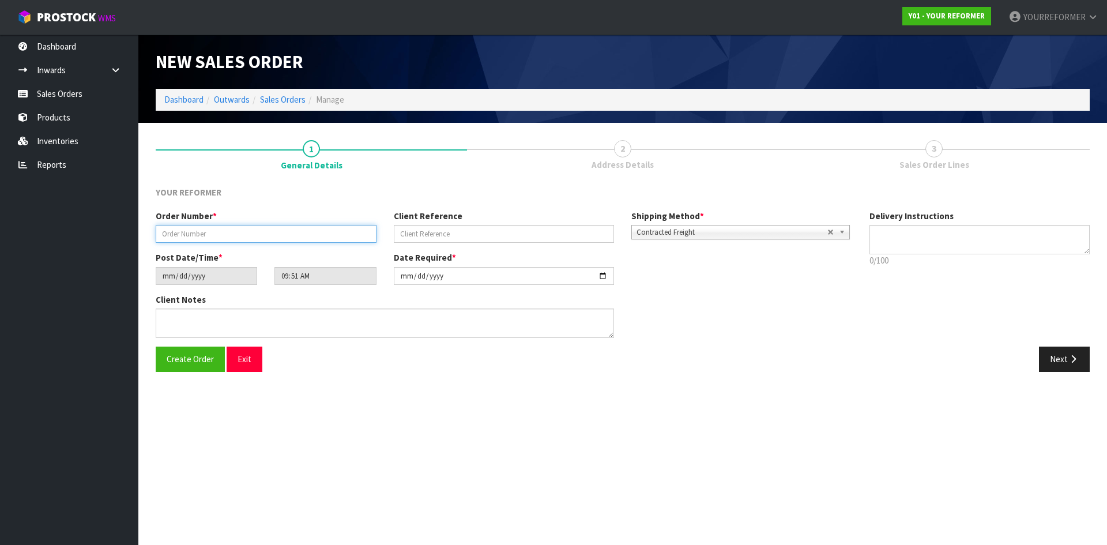
click at [221, 240] on input "text" at bounding box center [266, 234] width 221 height 18
paste input "5875"
type input "5875"
click at [452, 241] on input "text" at bounding box center [504, 234] width 221 height 18
paste input "IZZY ALEXANDER"
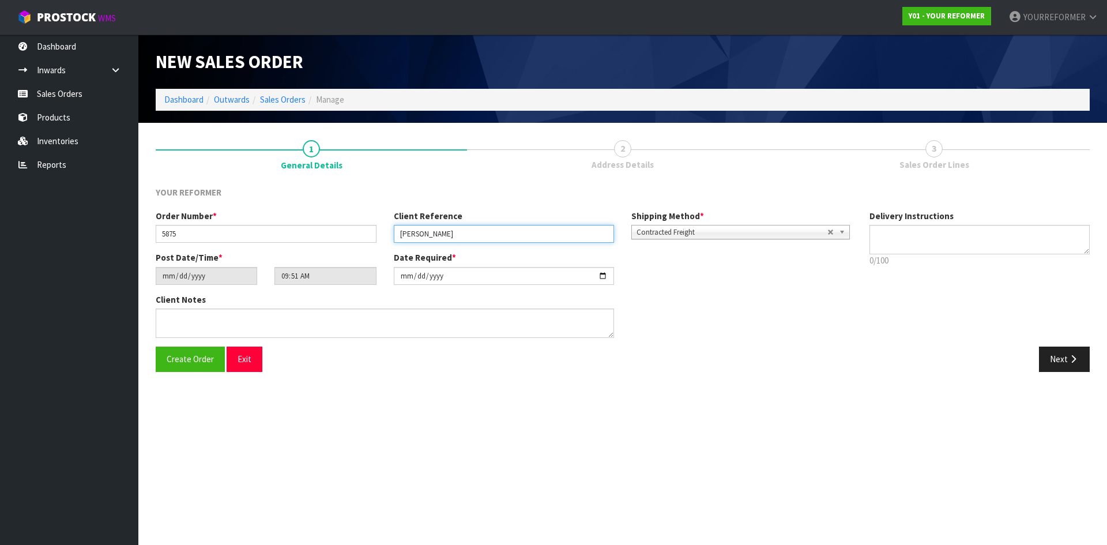
type input "IZZY ALEXANDER"
click at [995, 228] on textarea at bounding box center [979, 239] width 221 height 29
click at [888, 243] on textarea at bounding box center [979, 239] width 221 height 29
paste textarea "+64 21 771 505"
type textarea "RENTAL +64 21 771 505"
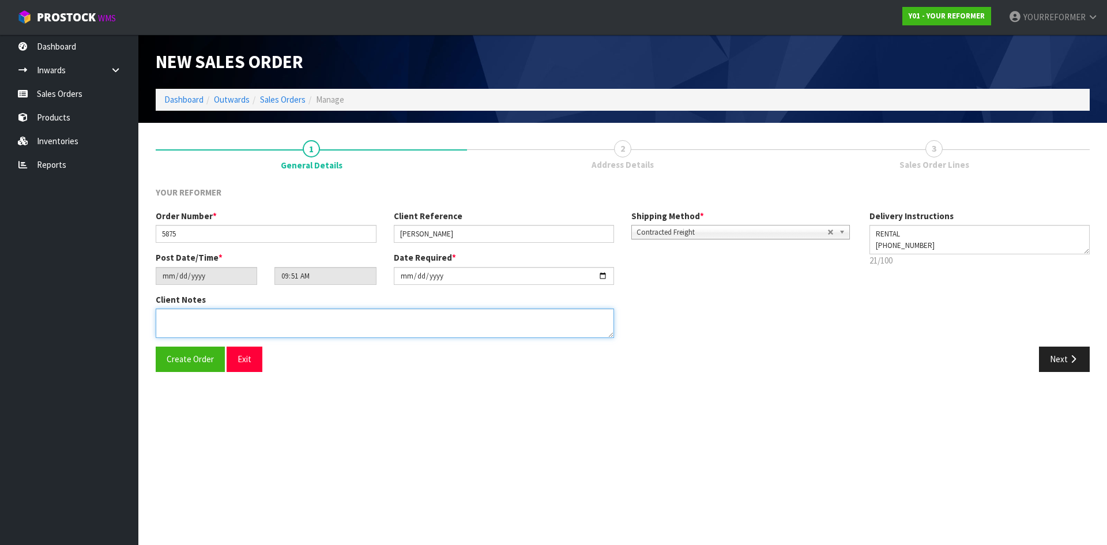
click at [231, 336] on textarea at bounding box center [385, 322] width 458 height 29
paste textarea "IZZY ALEXANDER 80 REYNOLDS ROAD PUKEKOHE AUK PUKEKOHE 2120 NEW ZEALAND +64 21 7…"
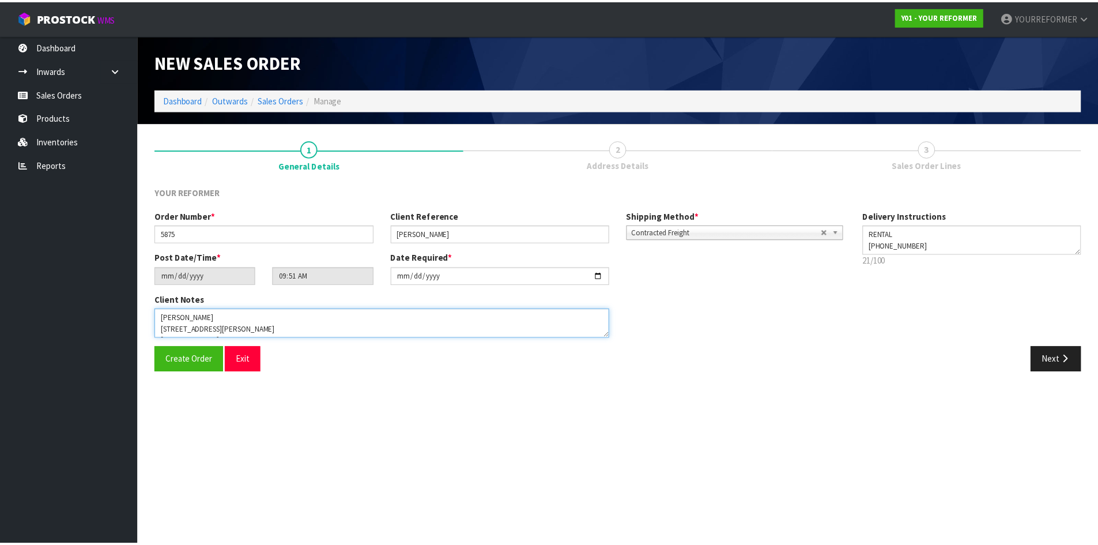
scroll to position [53, 0]
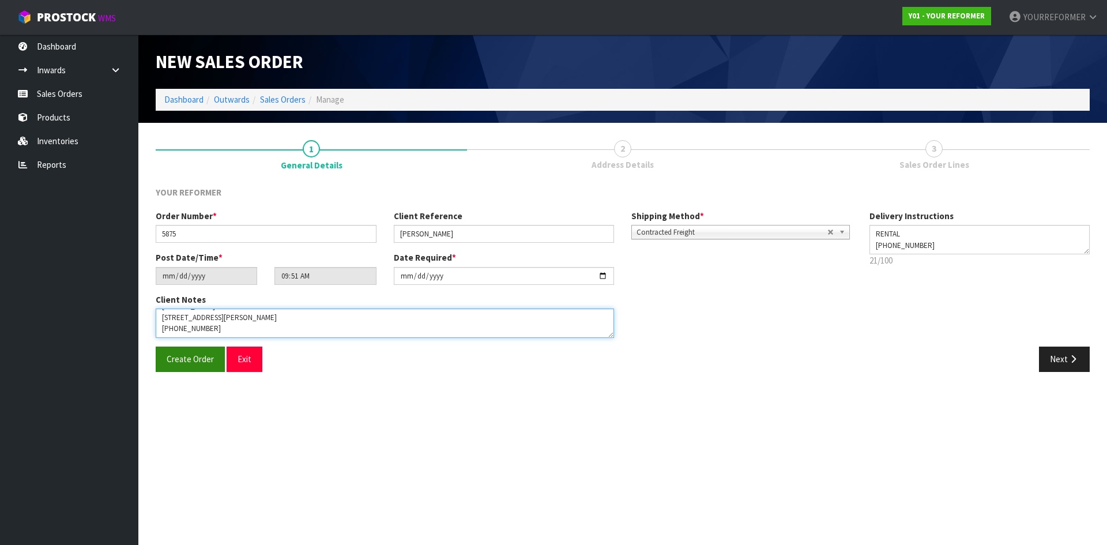
type textarea "IZZY ALEXANDER 80 REYNOLDS ROAD PUKEKOHE AUK PUKEKOHE 2120 NEW ZEALAND +64 21 7…"
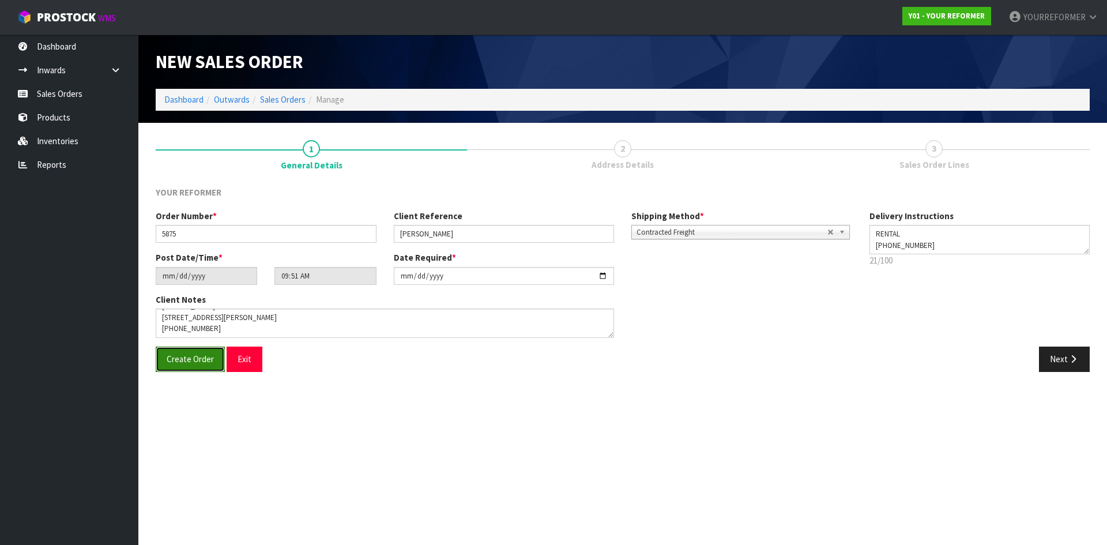
click at [156, 362] on button "Create Order" at bounding box center [190, 359] width 69 height 25
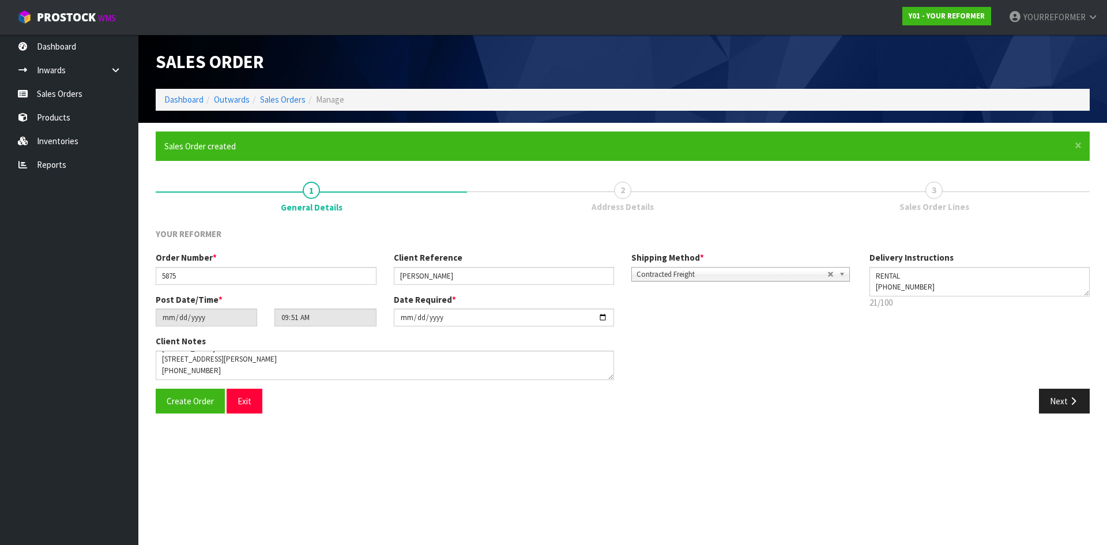
type input "11:51:00.000"
drag, startPoint x: 1078, startPoint y: 57, endPoint x: 870, endPoint y: 77, distance: 208.5
click at [880, 74] on header "Sales Order Y01-ORD0001423 Dashboard Outwards Sales Orders Manage" at bounding box center [622, 79] width 969 height 88
copy span "Y01-ORD0001423"
drag, startPoint x: 1055, startPoint y: 400, endPoint x: 411, endPoint y: 411, distance: 644.7
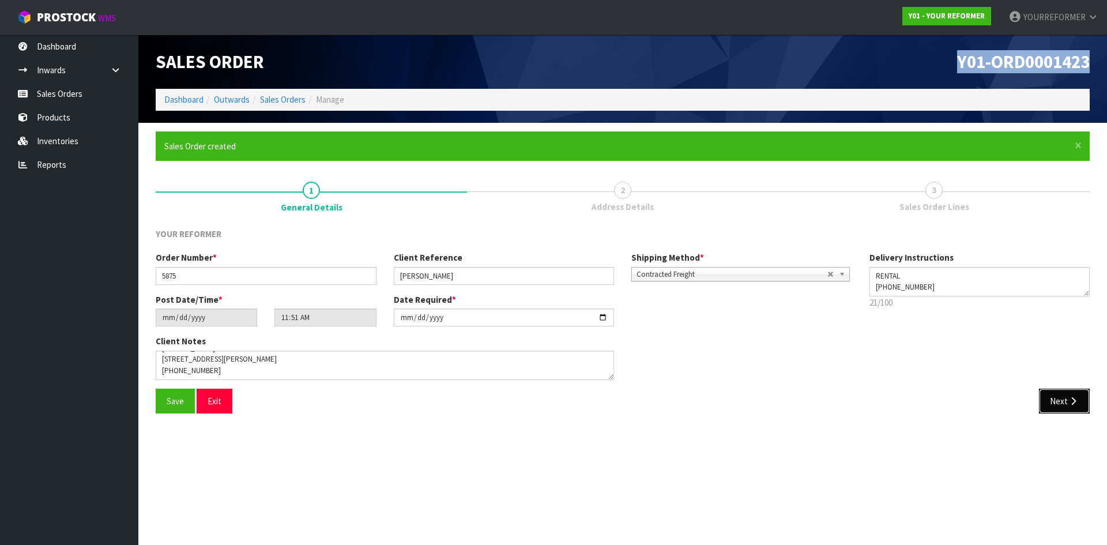
click at [1055, 400] on button "Next" at bounding box center [1064, 401] width 51 height 25
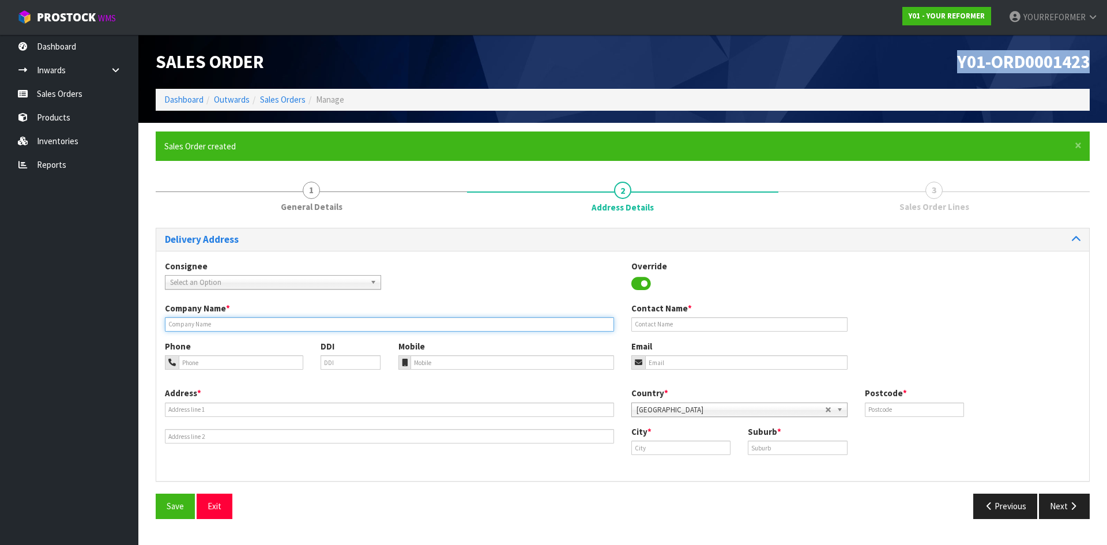
click at [206, 327] on input "text" at bounding box center [389, 324] width 449 height 14
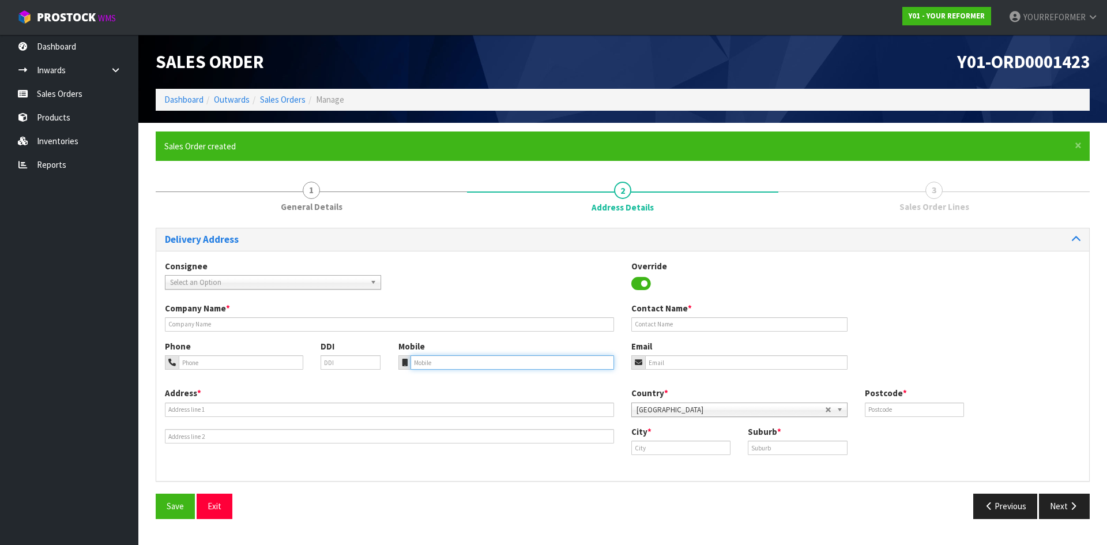
click at [469, 363] on input "tel" at bounding box center [513, 362] width 204 height 14
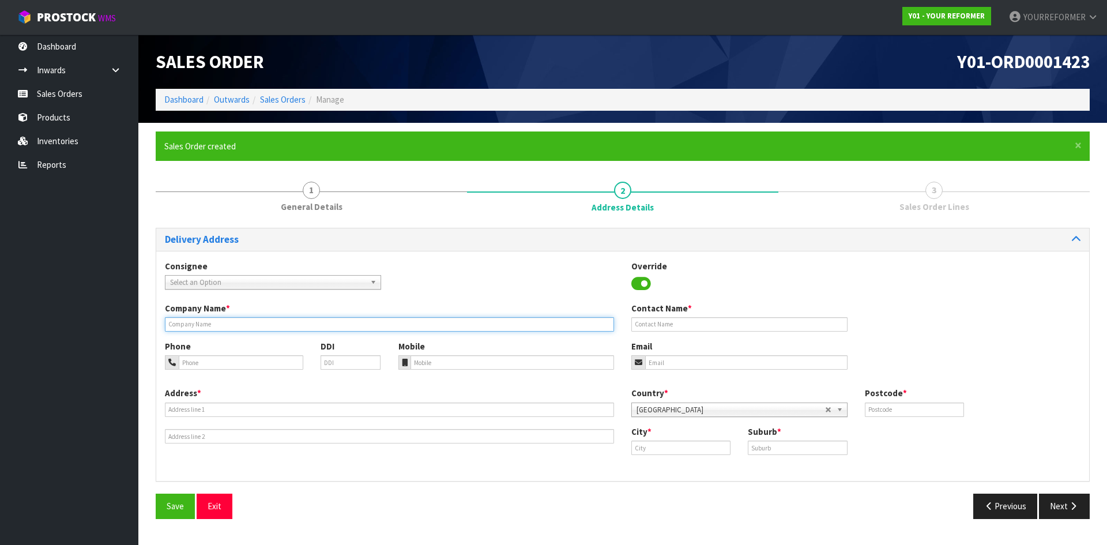
click at [168, 319] on input "text" at bounding box center [389, 324] width 449 height 14
type input "RENTAL"
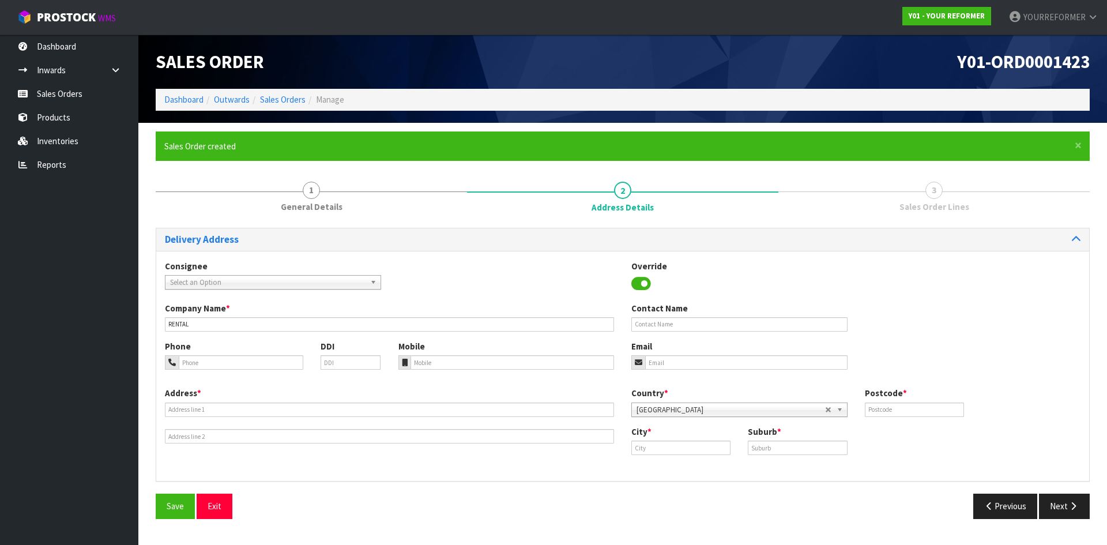
click at [435, 372] on div "Phone DDI Mobile Email" at bounding box center [622, 363] width 933 height 47
drag, startPoint x: 433, startPoint y: 365, endPoint x: 24, endPoint y: 365, distance: 409.4
click at [431, 365] on input "tel" at bounding box center [513, 362] width 204 height 14
click at [509, 356] on input "tel" at bounding box center [513, 362] width 204 height 14
paste input "+64 21 771 505"
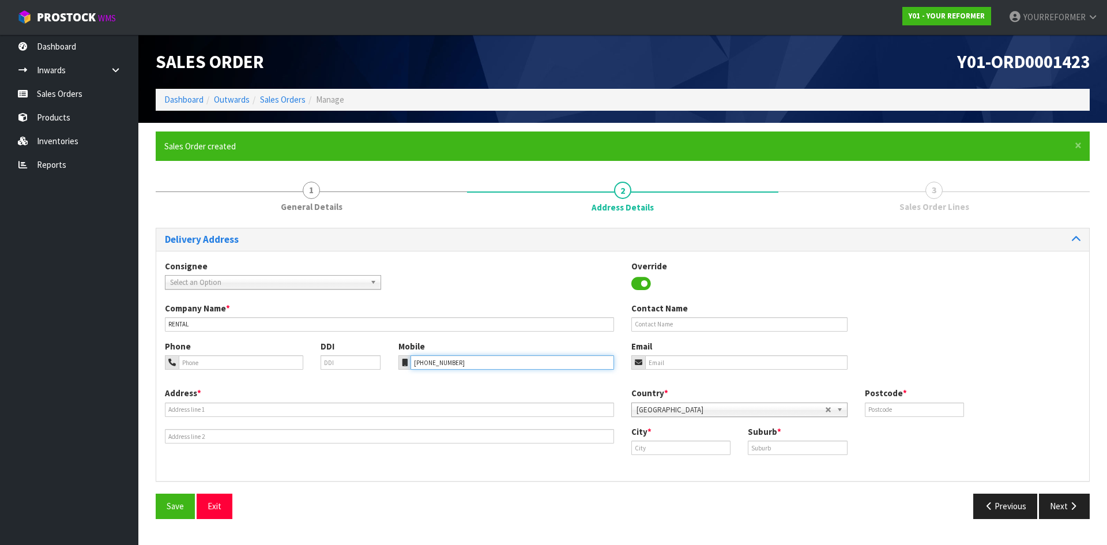
type input "+64 21 771 505"
click at [178, 415] on input "text" at bounding box center [389, 409] width 449 height 14
paste input "80 REYNOLDS ROAD PUKEKOHE AUK PUKEKOHE 2120 NEW ZEALAND"
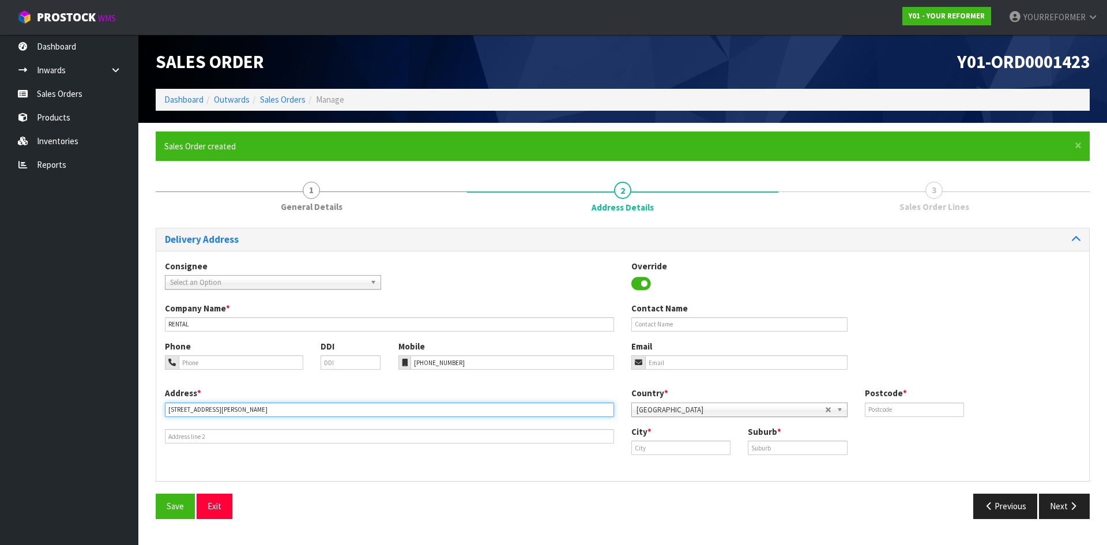
type input "80 REYNOLDS ROAD PUKEKOHE AUK PUKEKOHE 2120 NEW ZEALAND"
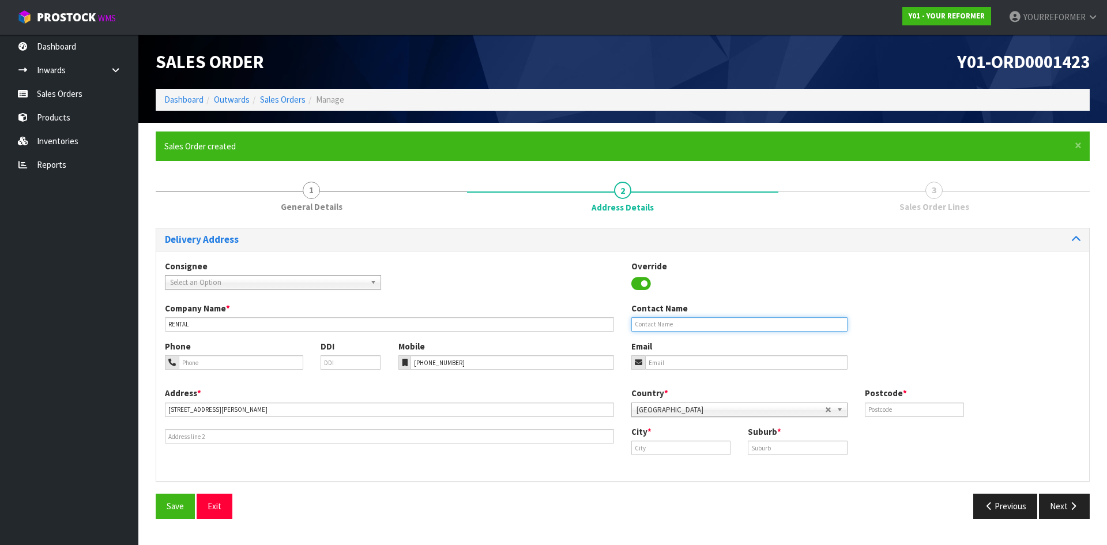
click at [686, 325] on input "text" at bounding box center [739, 324] width 216 height 14
paste input "IZZY ALEXANDER"
type input "IZZY ALEXANDER"
click at [728, 367] on input "email" at bounding box center [746, 362] width 202 height 14
paste input "isobel.alexander@airnz.co.nz"
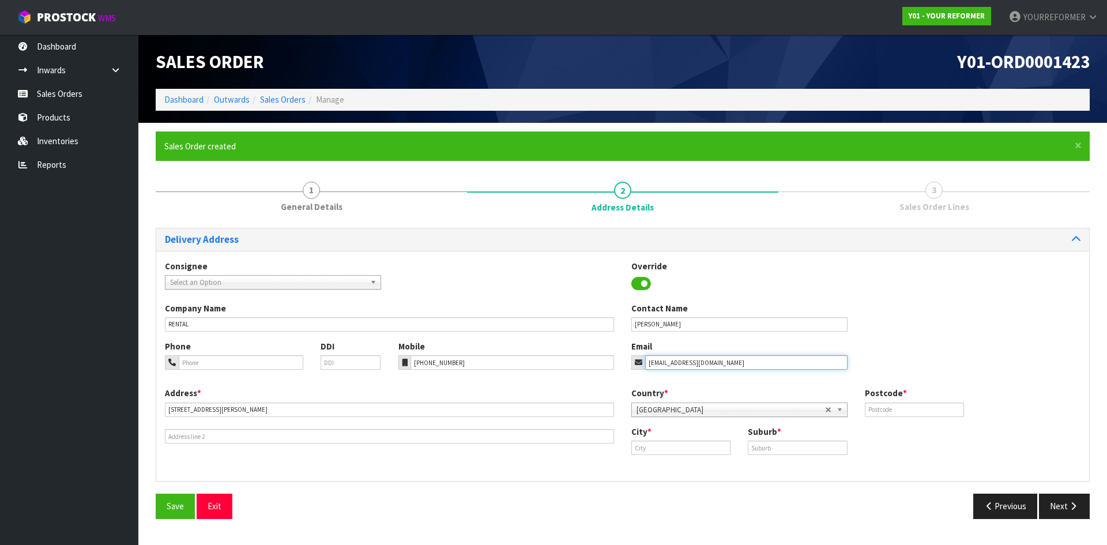
type input "isobel.alexander@airnz.co.nz"
click at [897, 413] on input "text" at bounding box center [914, 409] width 99 height 14
paste input "2120"
type input "2120"
click at [685, 446] on input "text" at bounding box center [680, 447] width 99 height 14
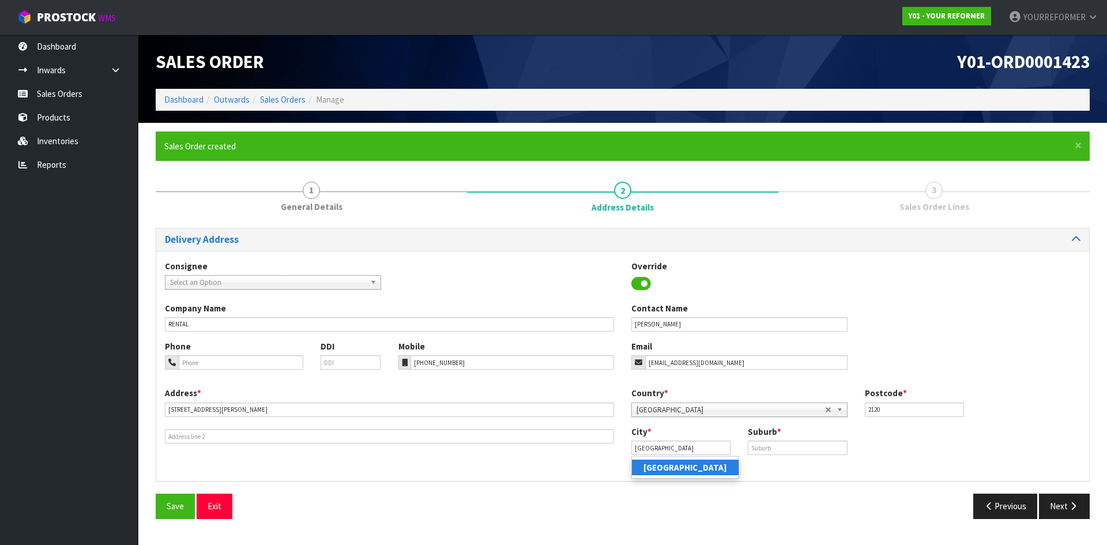
click at [665, 467] on strong "[GEOGRAPHIC_DATA]" at bounding box center [685, 467] width 84 height 11
type input "[GEOGRAPHIC_DATA]"
click at [782, 446] on input "text" at bounding box center [797, 447] width 99 height 14
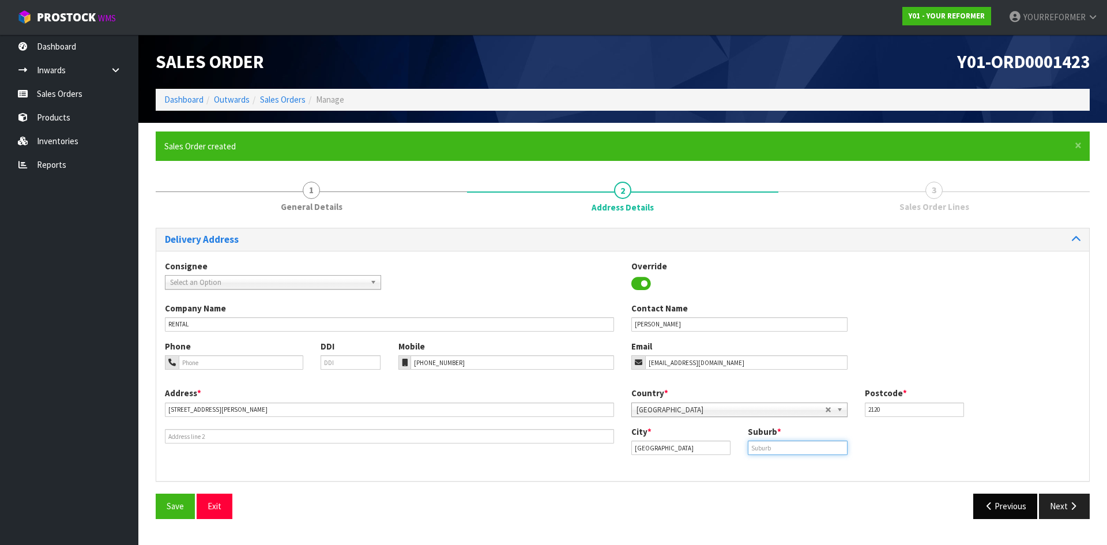
paste input "PUKEKOHE"
type input "PUKEKOHE"
click at [1085, 510] on button "Next" at bounding box center [1064, 506] width 51 height 25
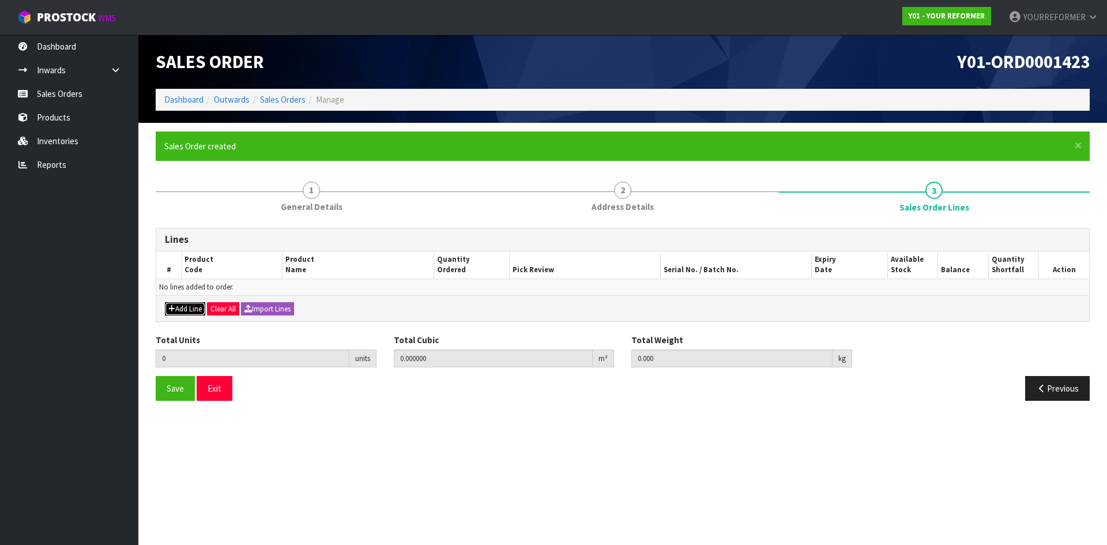
click at [193, 309] on button "Add Line" at bounding box center [185, 309] width 40 height 14
type input "0"
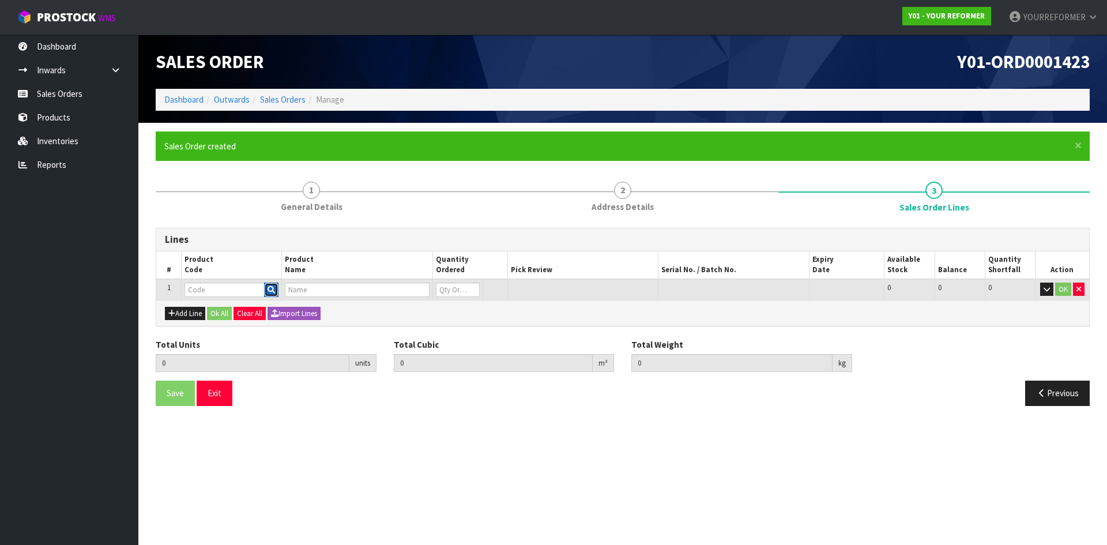
click at [278, 284] on button "button" at bounding box center [271, 290] width 14 height 15
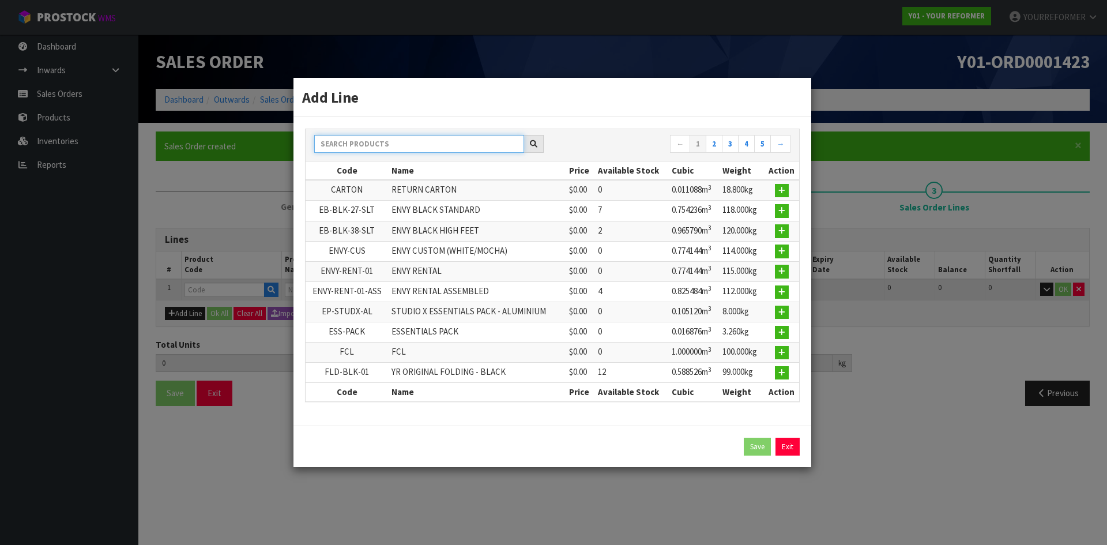
click at [357, 137] on input "text" at bounding box center [419, 144] width 210 height 18
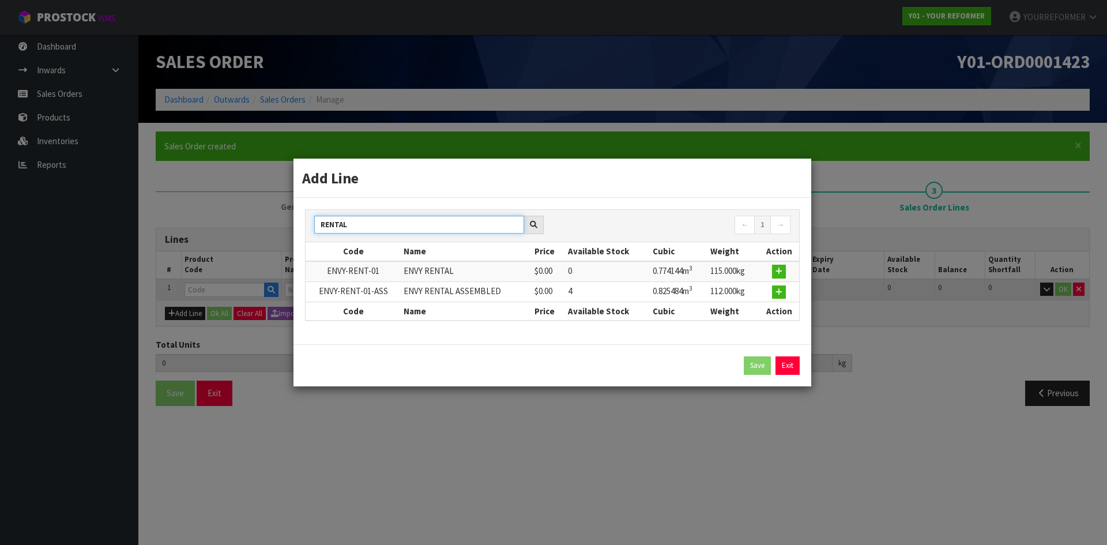
type input "RENTAL"
click at [788, 292] on td at bounding box center [779, 291] width 40 height 20
click at [781, 292] on icon "button" at bounding box center [778, 291] width 7 height 7
type input "0.000000"
type input "0.000"
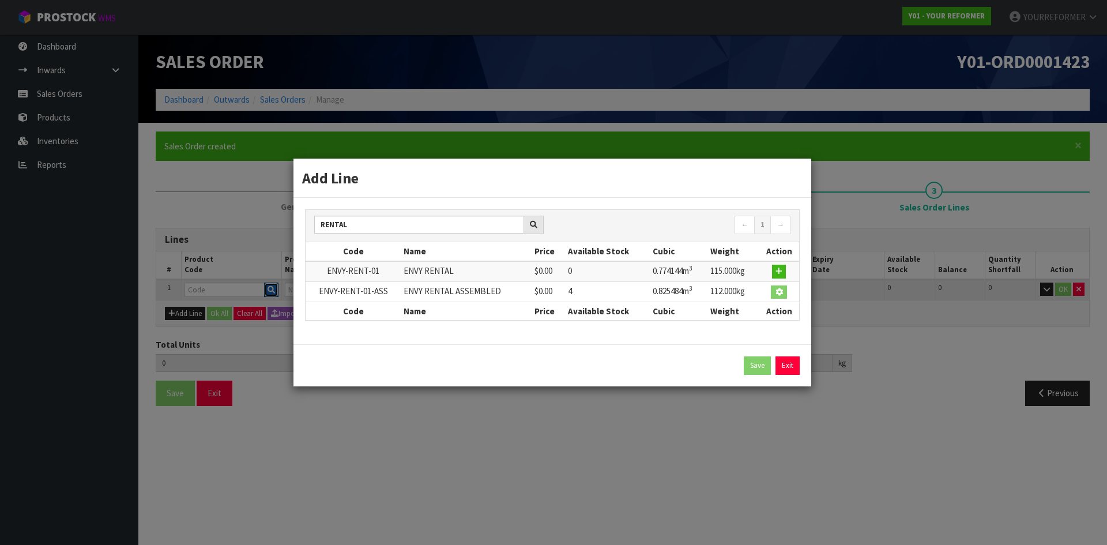
type input "ENVY-RENT-01-ASS"
type input "ENVY RENTAL ASSEMBLED"
type input "0"
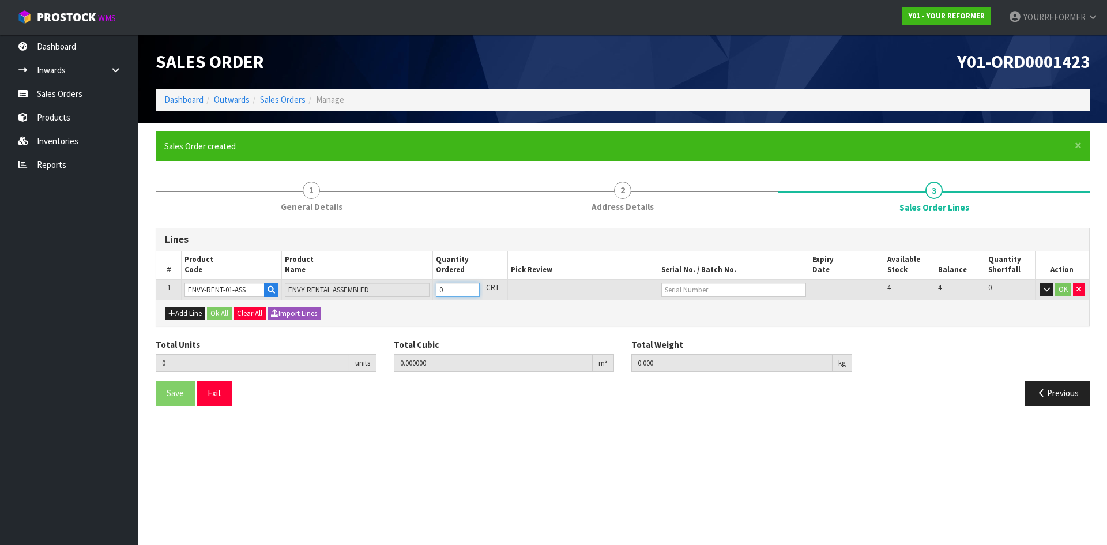
click at [472, 283] on input "0" at bounding box center [458, 290] width 44 height 14
type input "1"
type input "0.825484"
type input "112"
type input "1"
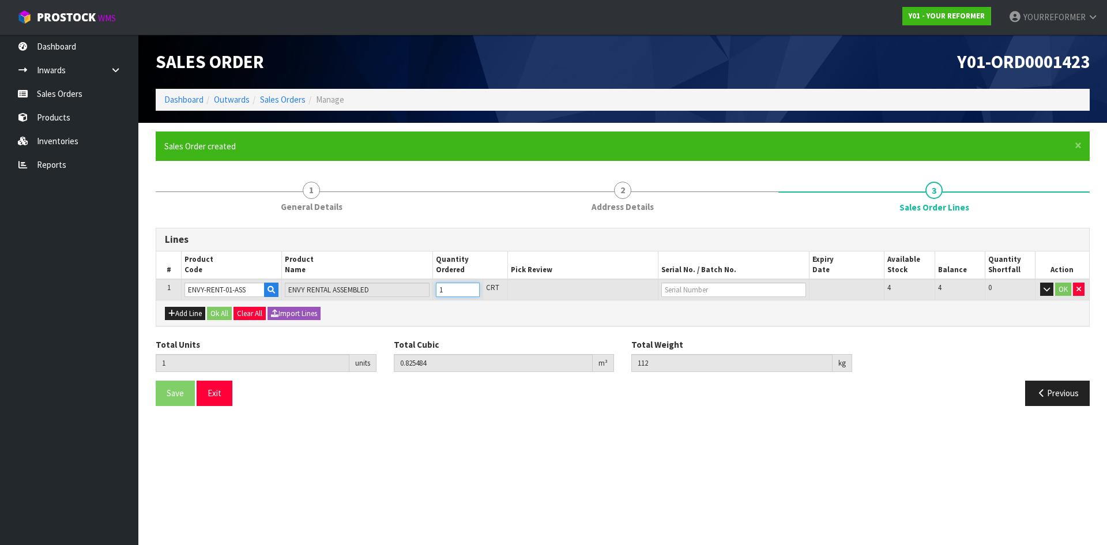
click at [472, 287] on input "1" at bounding box center [458, 290] width 44 height 14
click at [218, 310] on button "Ok All" at bounding box center [219, 314] width 25 height 14
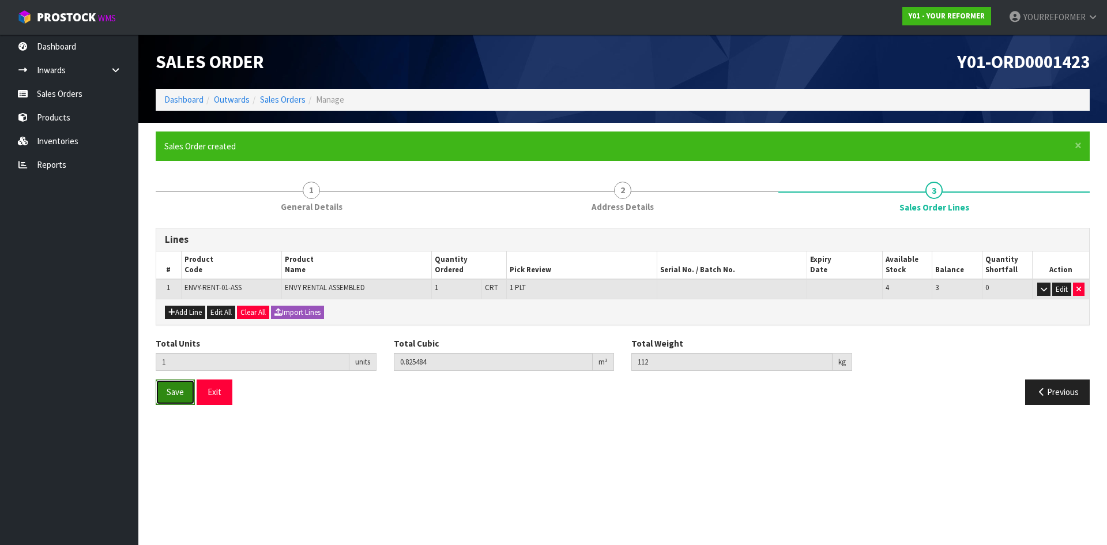
click at [183, 390] on span "Save" at bounding box center [175, 391] width 17 height 11
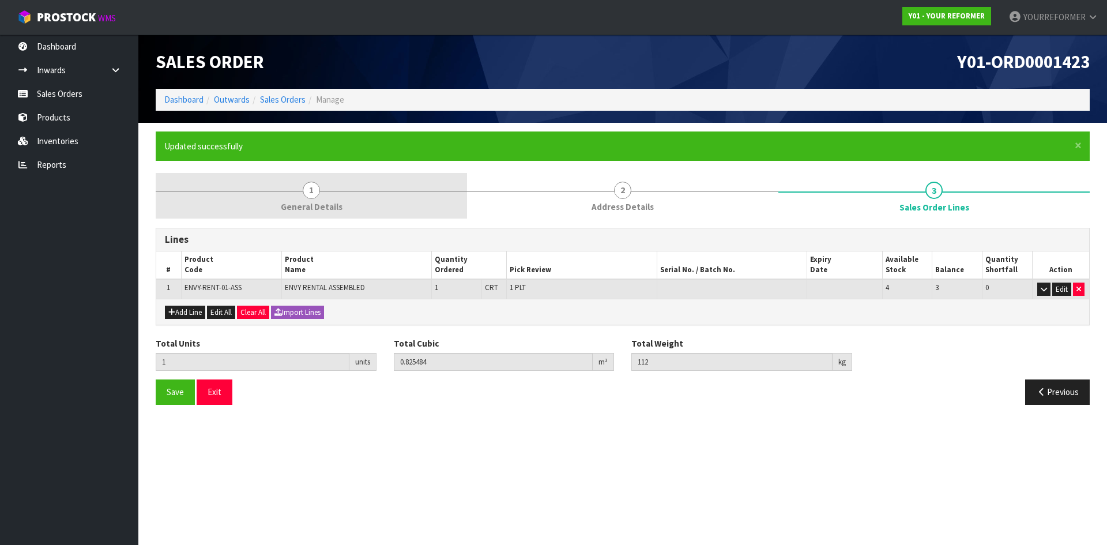
drag, startPoint x: 332, startPoint y: 191, endPoint x: 329, endPoint y: 201, distance: 10.2
click at [332, 191] on link "1 General Details" at bounding box center [311, 196] width 311 height 46
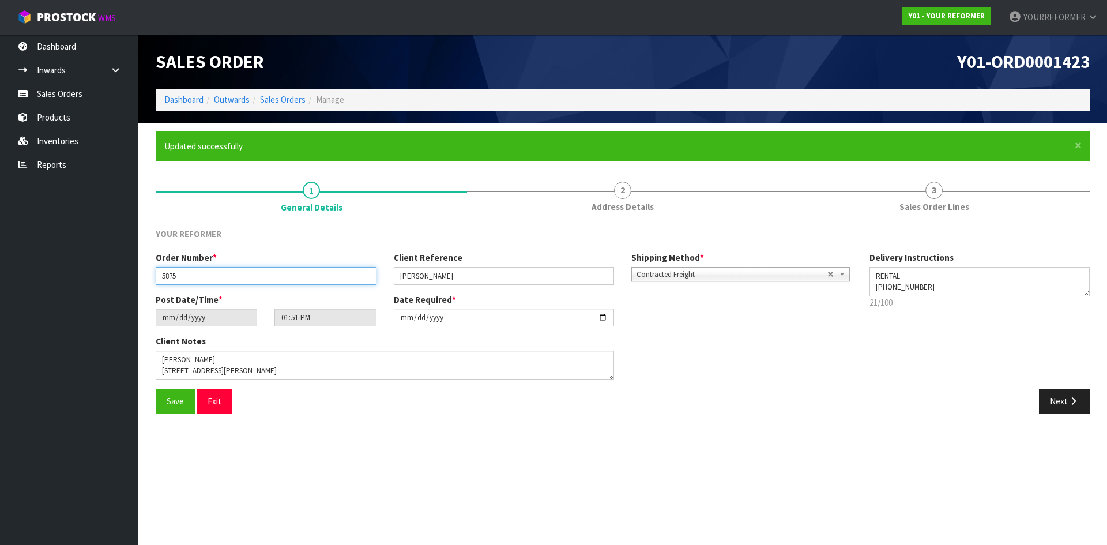
drag, startPoint x: 108, startPoint y: 277, endPoint x: 368, endPoint y: 315, distance: 263.5
click at [88, 277] on body "Toggle navigation ProStock WMS Y01 - YOUR REFORMER YOURREFORMER Logout Dashboar…" at bounding box center [553, 272] width 1107 height 545
drag, startPoint x: 619, startPoint y: 208, endPoint x: 713, endPoint y: 232, distance: 97.6
click at [619, 208] on span "Address Details" at bounding box center [623, 207] width 62 height 12
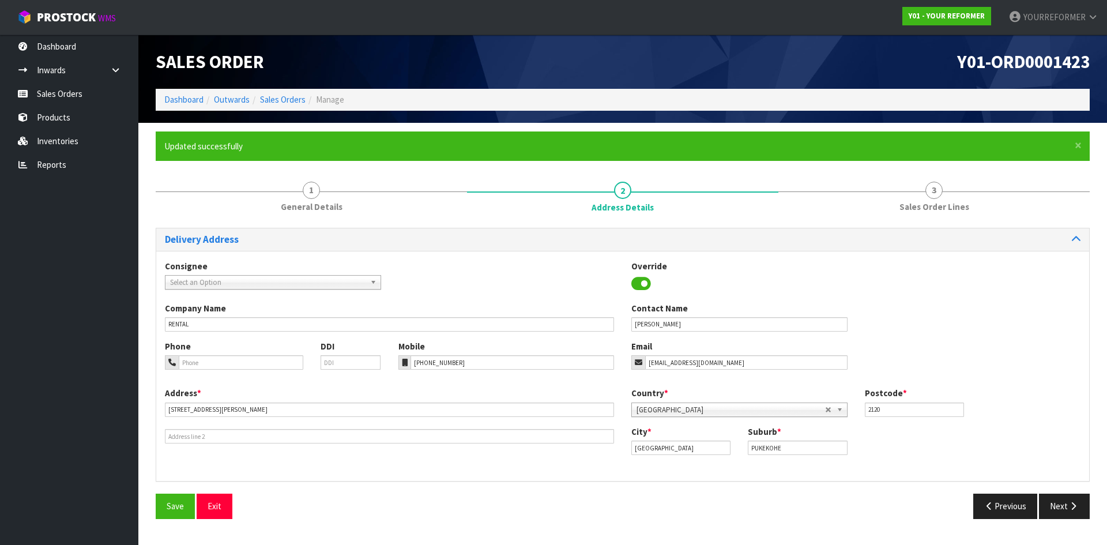
click at [962, 224] on div "Delivery Address Consignee 000001.BAY MECHANICS - BAY MECHANICS 000001A - BRAKE…" at bounding box center [623, 373] width 934 height 308
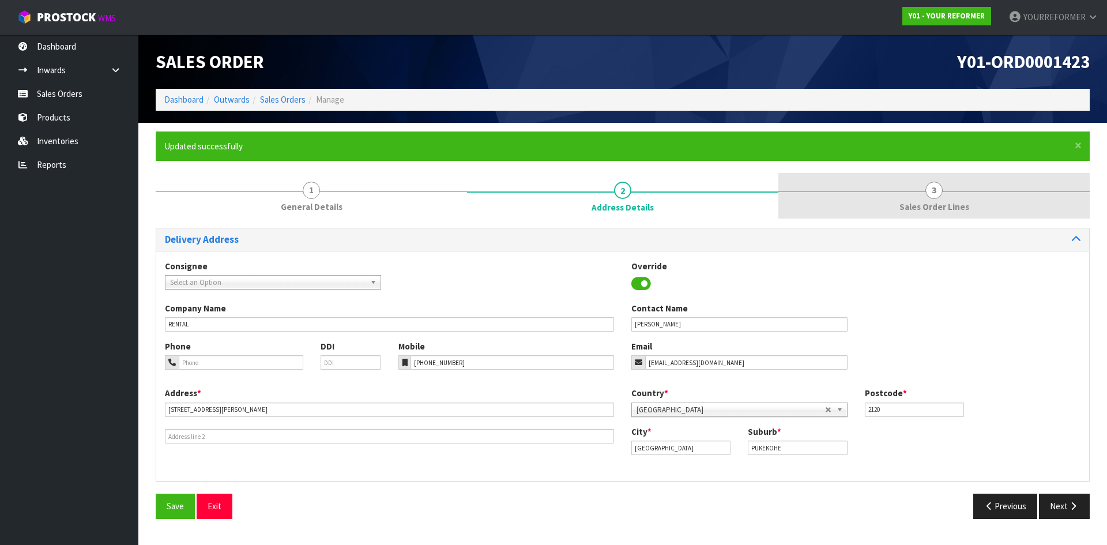
click at [938, 195] on span "3" at bounding box center [933, 190] width 17 height 17
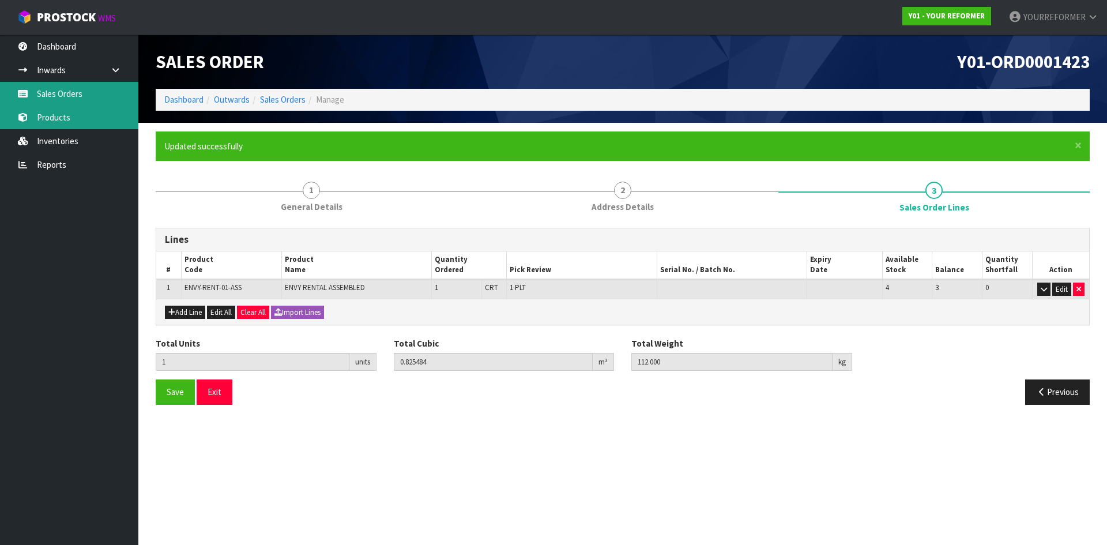
click at [77, 105] on ul "Dashboard Inwards Purchase Orders Receipts Sales Orders Products Inventories Re…" at bounding box center [69, 290] width 138 height 510
click at [97, 97] on link "Sales Orders" at bounding box center [69, 94] width 138 height 24
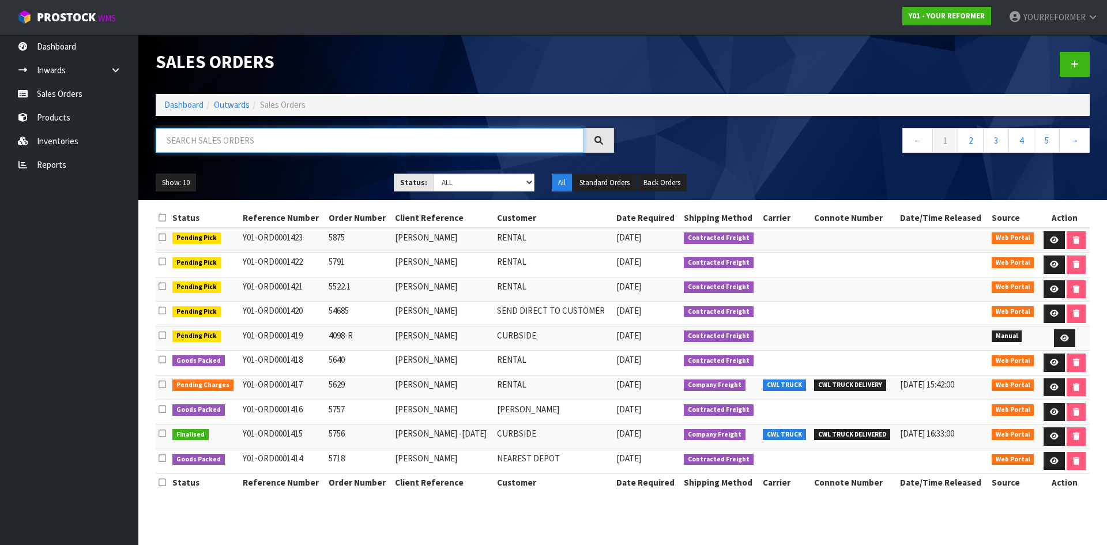
click at [202, 144] on input "text" at bounding box center [370, 140] width 428 height 25
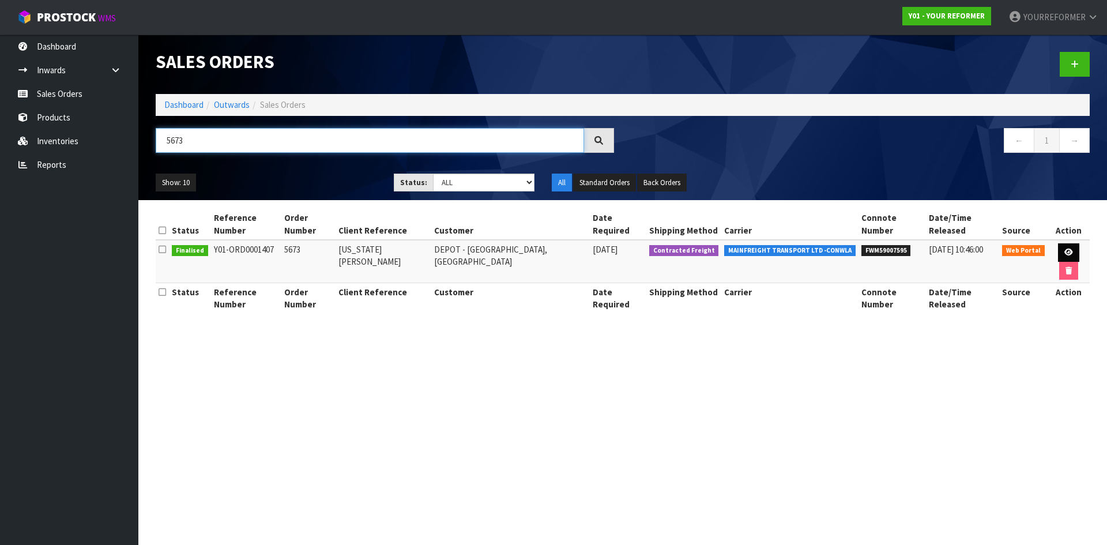
type input "5673"
click at [1064, 249] on icon at bounding box center [1068, 252] width 9 height 7
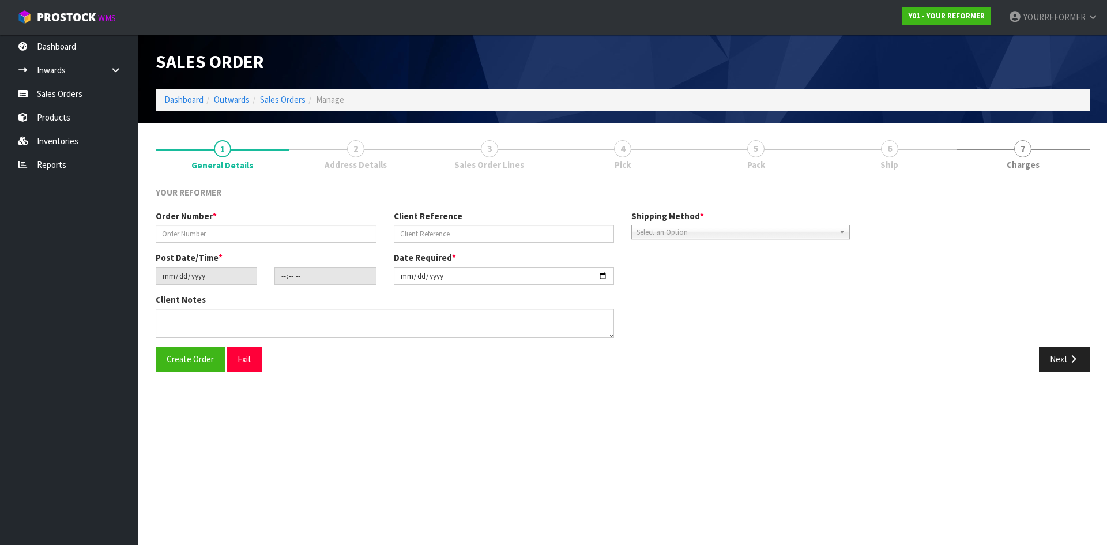
type input "5673"
type input "GEORGIA DOUCE"
type input "2025-10-02"
type input "20:26:00.000"
type input "2025-10-03"
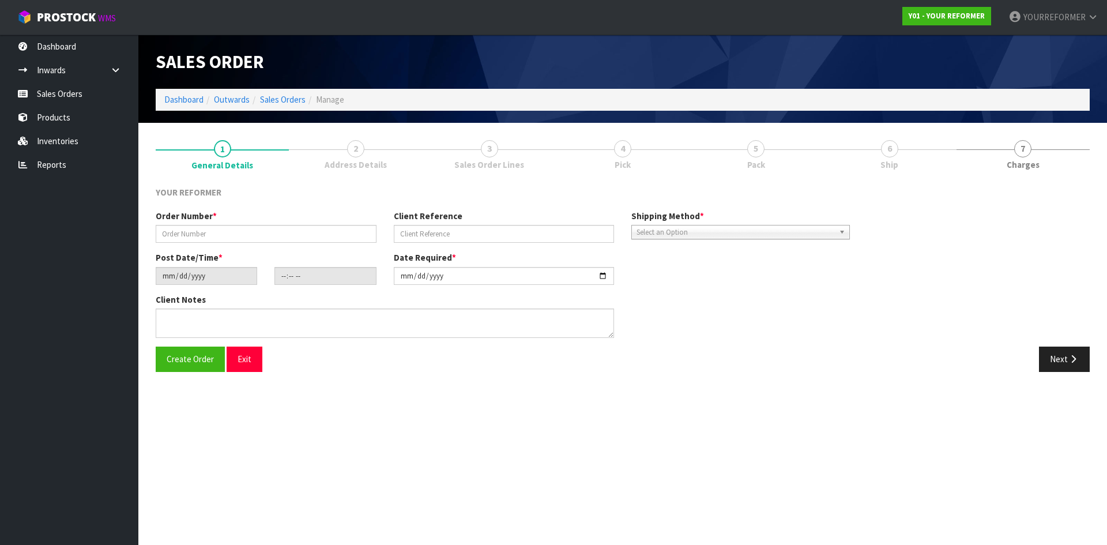
type textarea "GEORGIA DOUCE 20 TUI ROAD EAST WGN PARAPARAUMU, RAUMATI BEACH 5032 NEW ZEALAND …"
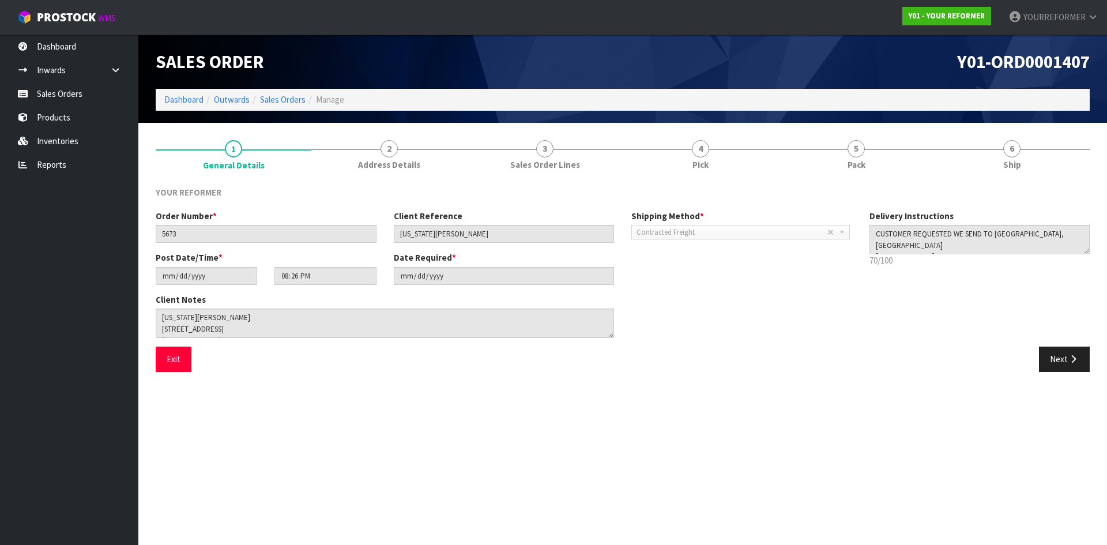
drag, startPoint x: 981, startPoint y: 170, endPoint x: 917, endPoint y: 200, distance: 70.9
click at [981, 170] on link "6 Ship" at bounding box center [1012, 154] width 156 height 46
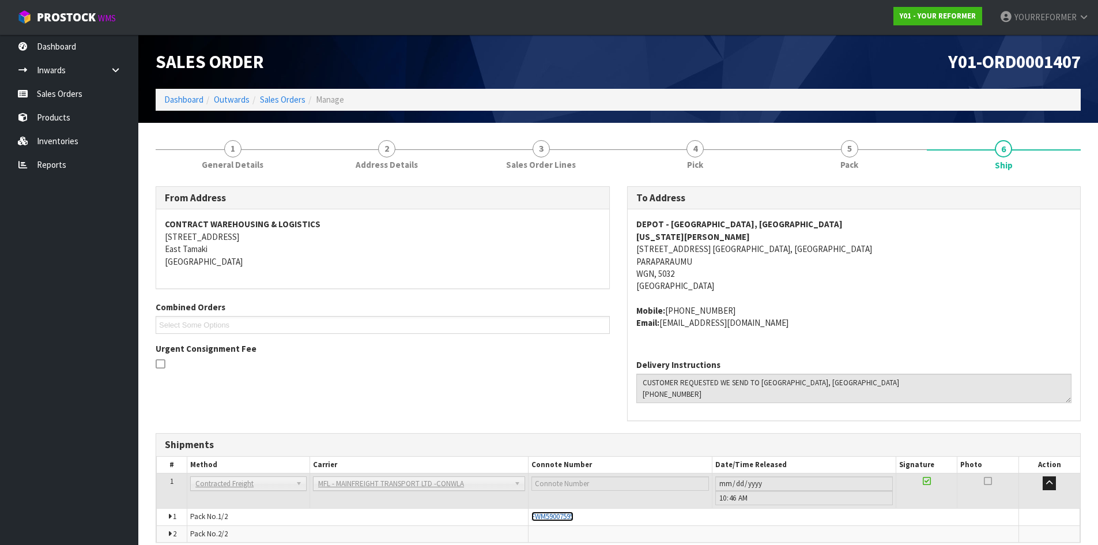
click at [556, 519] on span "FWM59007595" at bounding box center [553, 516] width 42 height 10
click at [103, 74] on link at bounding box center [119, 70] width 37 height 24
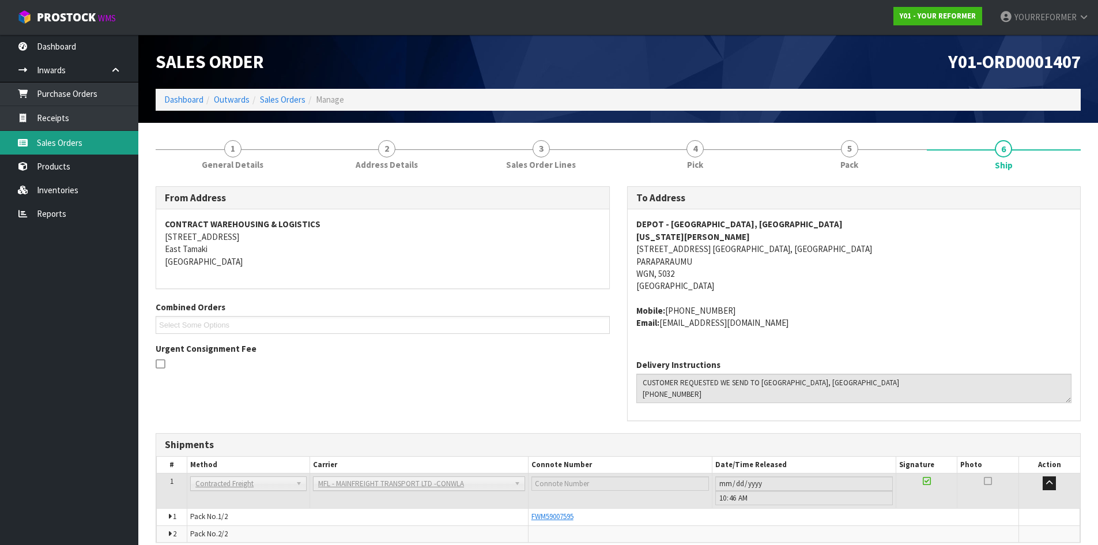
click at [63, 141] on link "Sales Orders" at bounding box center [69, 143] width 138 height 24
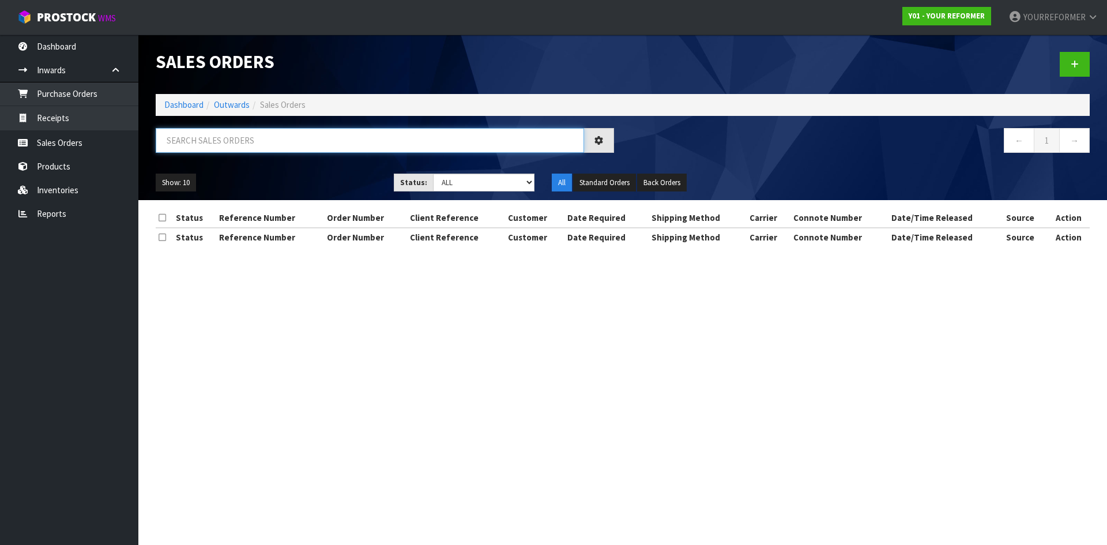
click at [240, 137] on input "text" at bounding box center [370, 140] width 428 height 25
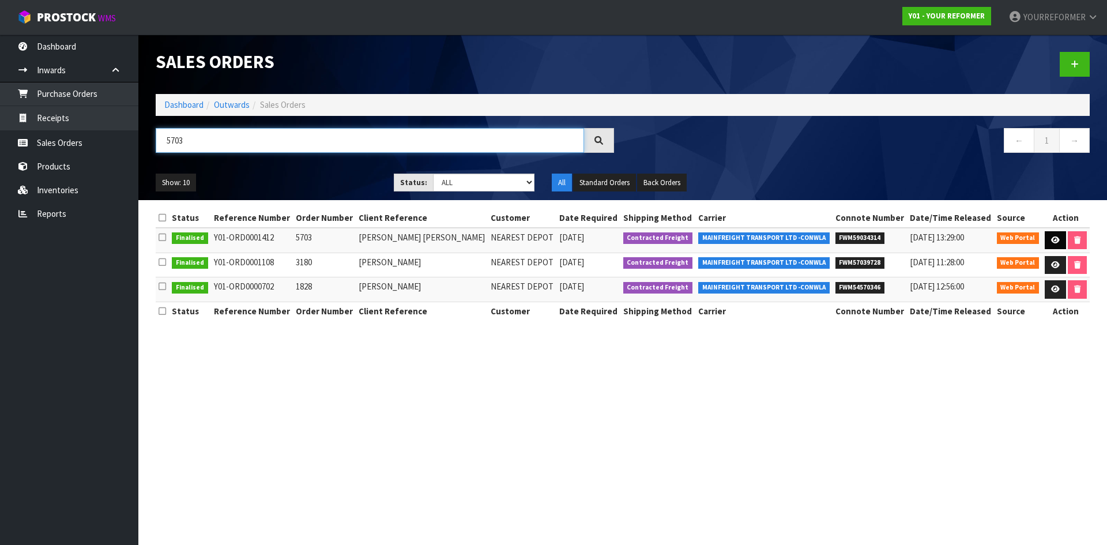
type input "5703"
click at [1056, 246] on link at bounding box center [1055, 240] width 21 height 18
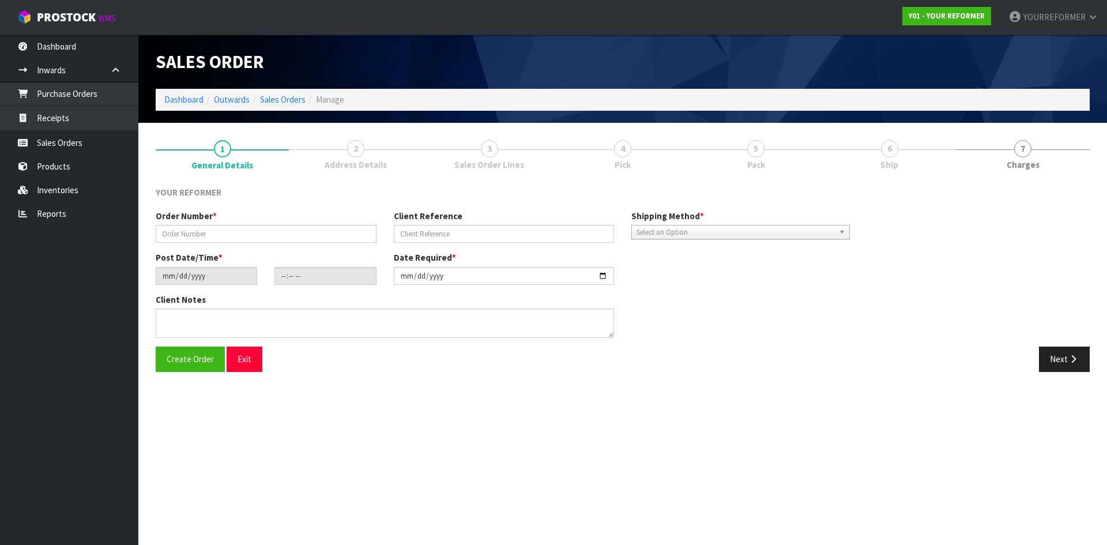
type input "5703"
type input "[PERSON_NAME] [PERSON_NAME]"
type input "2025-10-06"
type input "16:05:00.000"
type input "2025-10-07"
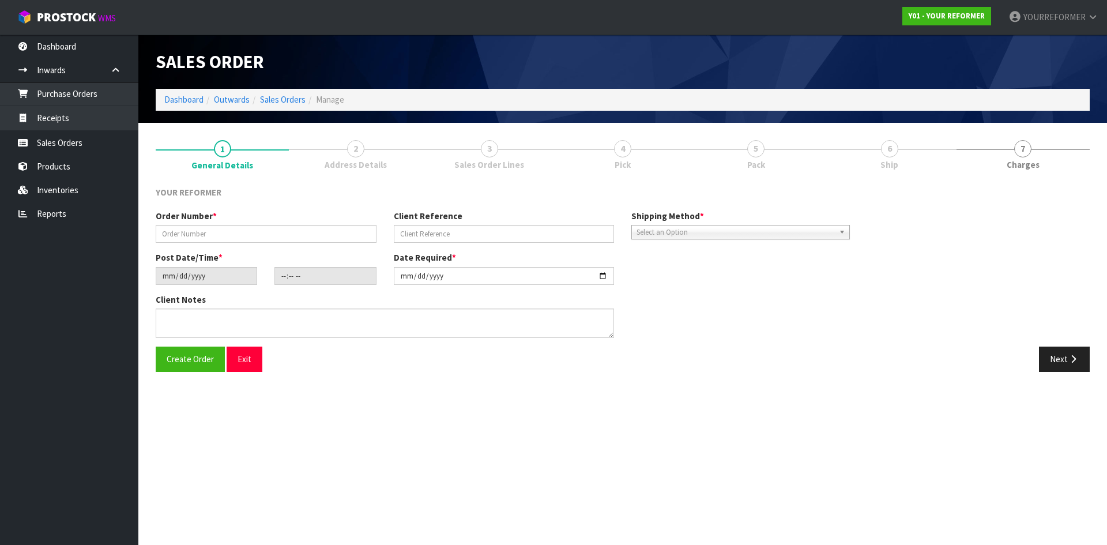
type textarea "NAZIRAH ABU HASHIM 11 HOLLYFORD PLACE AOTEA WGN PORIRUA 5024 NEW ZEALAND +64 21…"
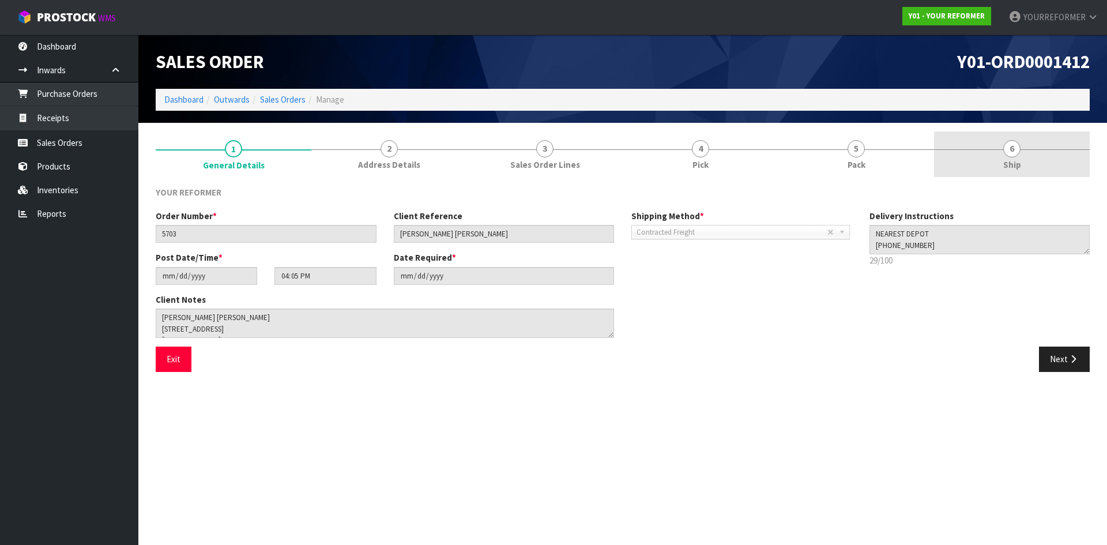
click at [1016, 155] on span "6" at bounding box center [1011, 148] width 17 height 17
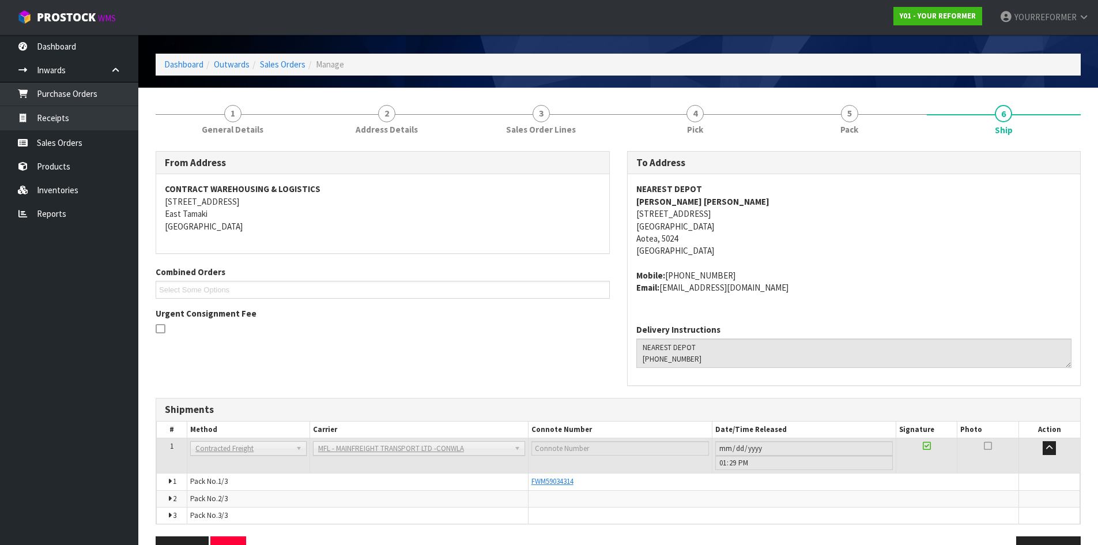
scroll to position [69, 0]
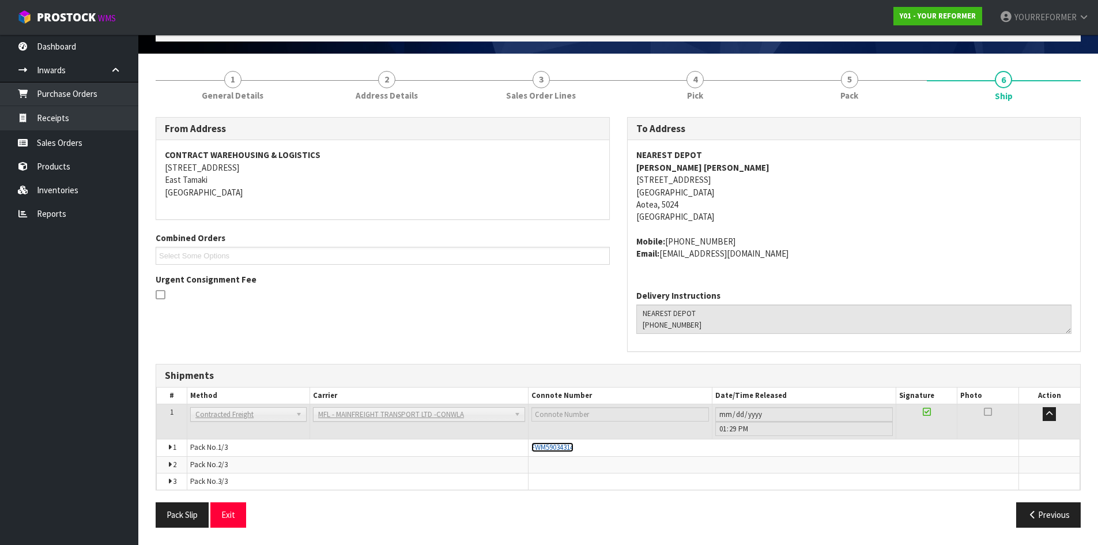
click at [570, 451] on span "FWM59034314" at bounding box center [553, 447] width 42 height 10
click at [70, 87] on link "Purchase Orders" at bounding box center [69, 94] width 138 height 24
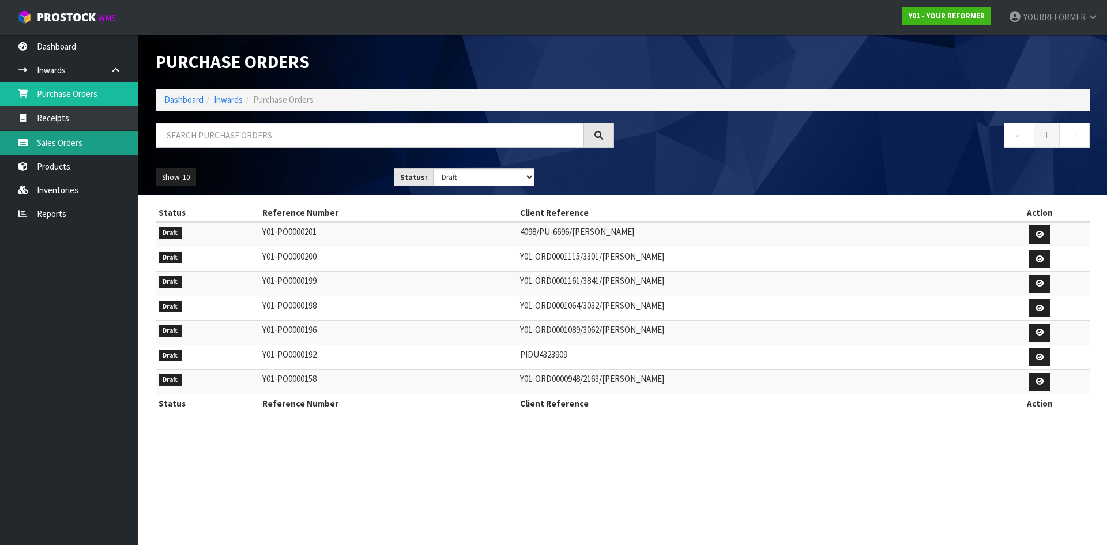
click at [78, 141] on link "Sales Orders" at bounding box center [69, 143] width 138 height 24
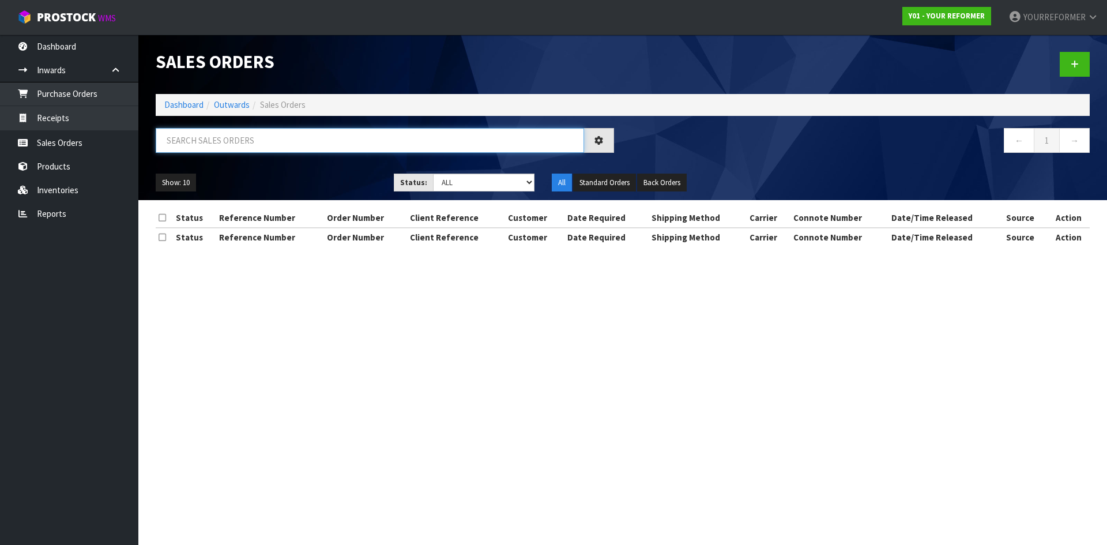
click at [221, 134] on input "text" at bounding box center [370, 140] width 428 height 25
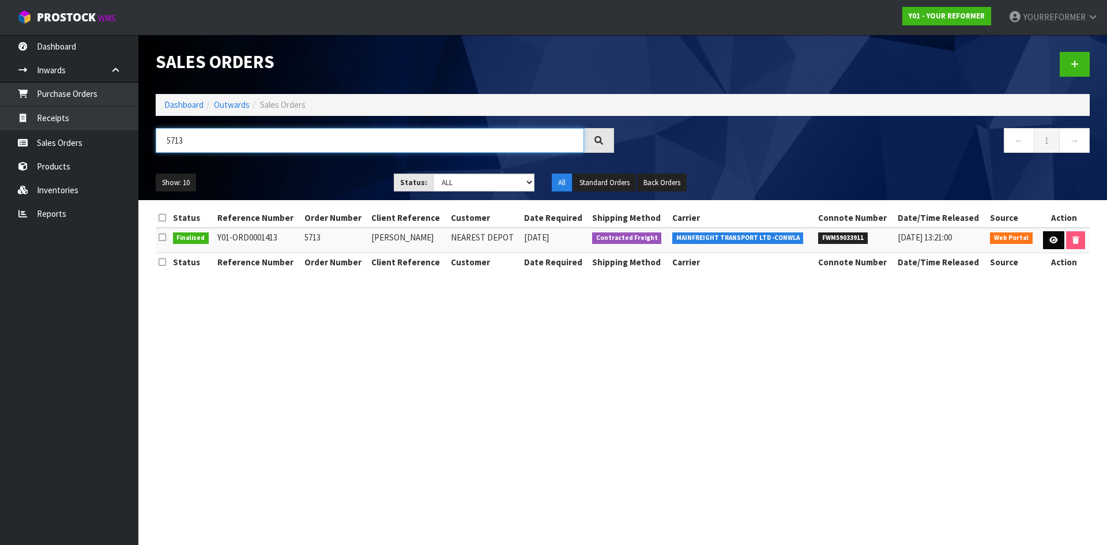
type input "5713"
click at [1044, 236] on link at bounding box center [1053, 240] width 21 height 18
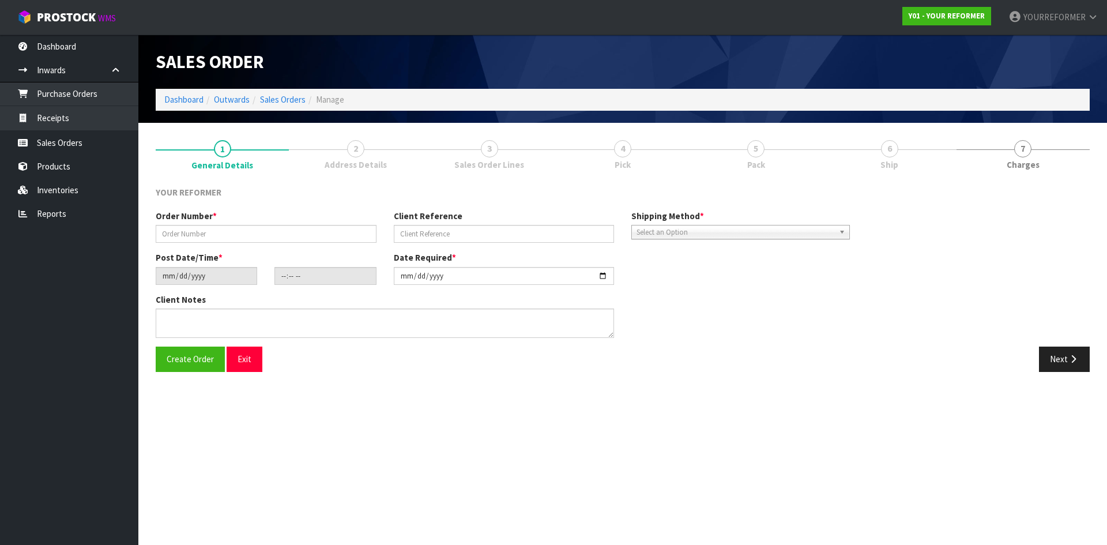
type input "5713"
type input "[PERSON_NAME]"
type input "2025-10-06"
type input "16:08:00.000"
type input "2025-10-07"
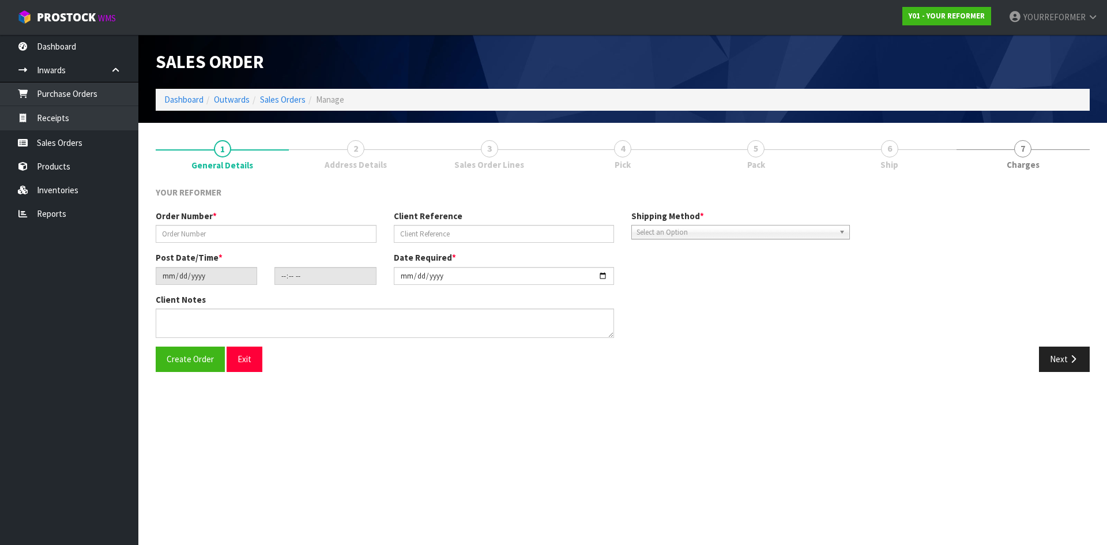
type textarea "MARIE CURRIE 134 LORD RUTHERFORD ROAD SOUTH TAS BRIGHTWATER 7022 NEW ZEALAND +6…"
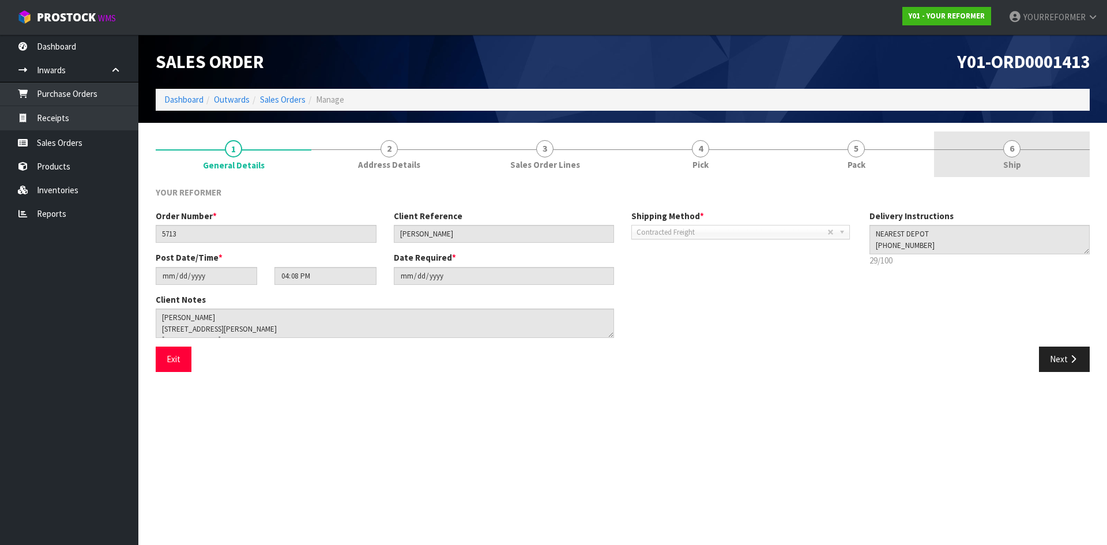
drag, startPoint x: 986, startPoint y: 145, endPoint x: 976, endPoint y: 150, distance: 11.6
click at [984, 146] on link "6 Ship" at bounding box center [1012, 154] width 156 height 46
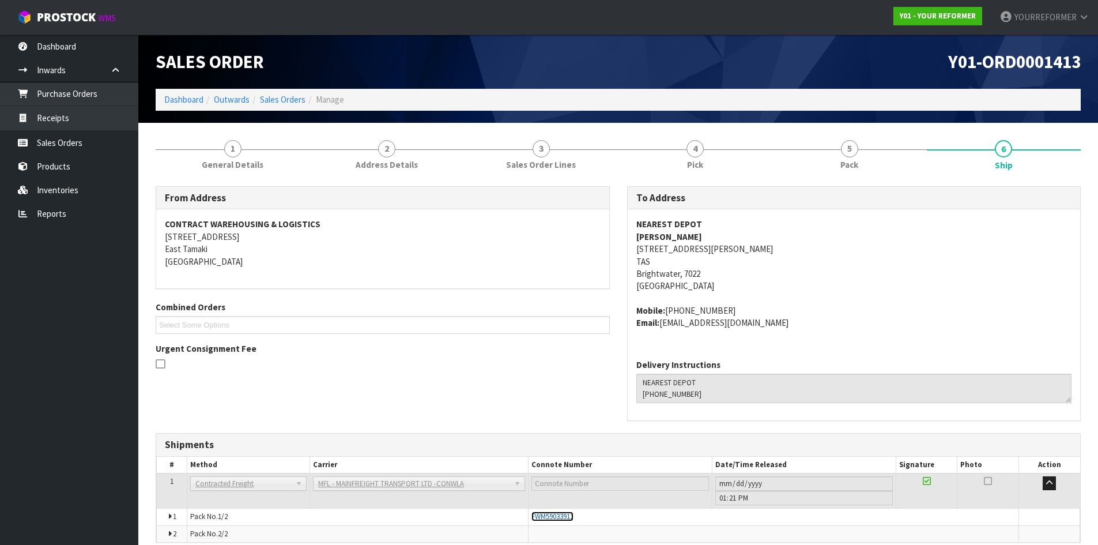
click at [563, 513] on span "FWM59033911" at bounding box center [553, 516] width 42 height 10
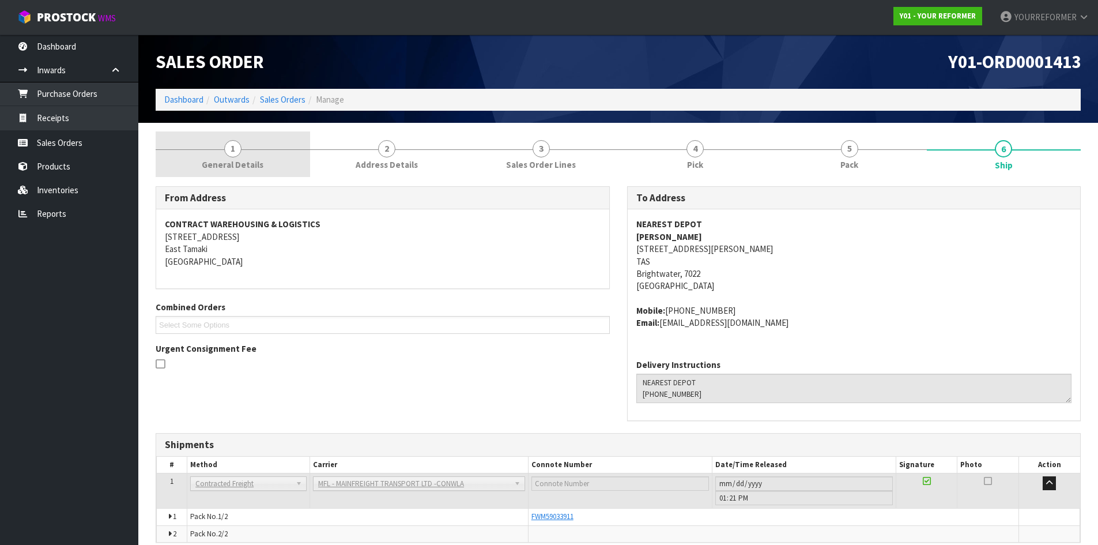
click at [213, 154] on link "1 General Details" at bounding box center [233, 154] width 155 height 46
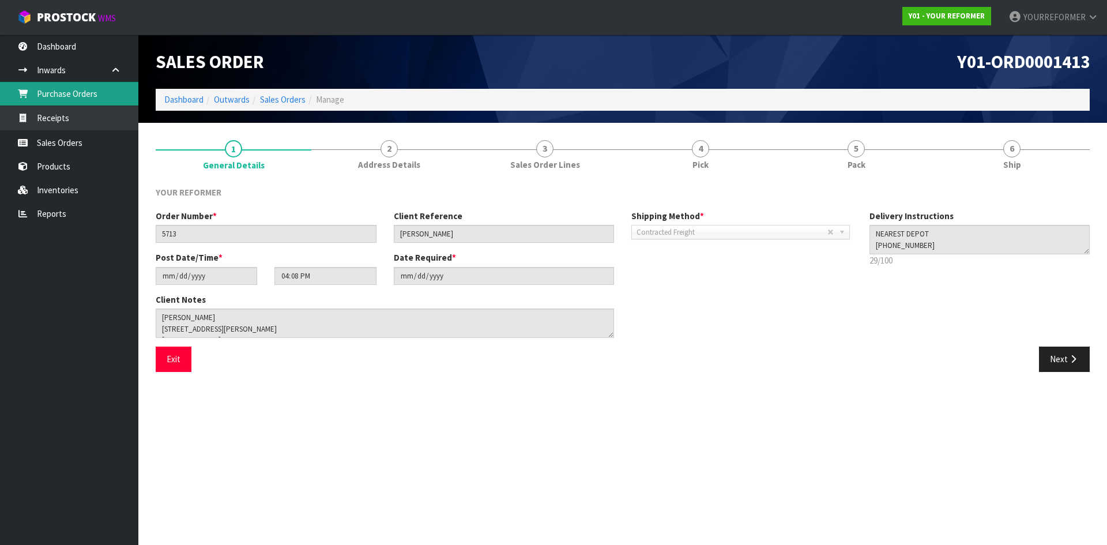
click at [101, 96] on link "Purchase Orders" at bounding box center [69, 94] width 138 height 24
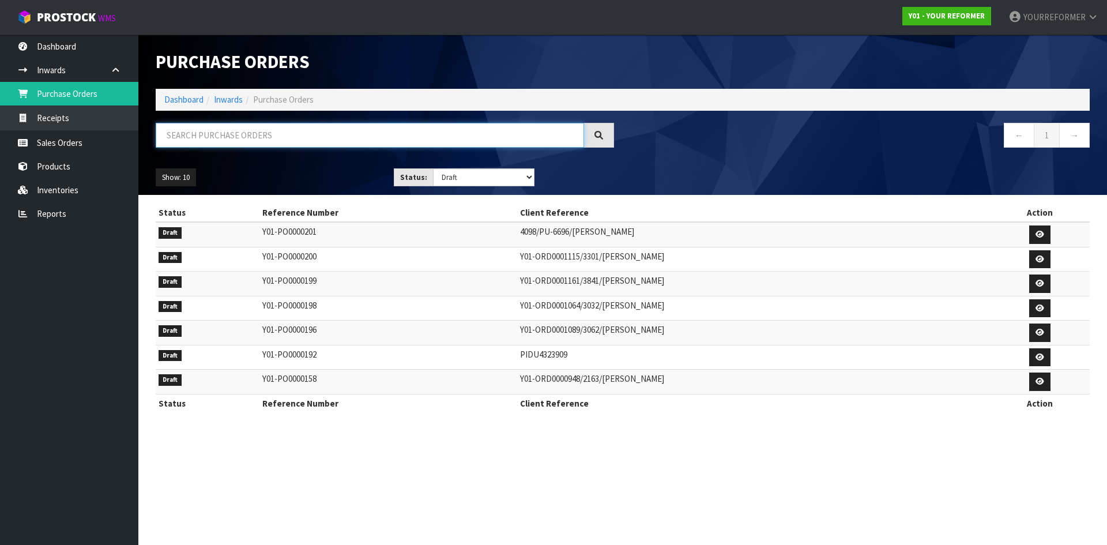
click at [226, 140] on input "text" at bounding box center [370, 135] width 428 height 25
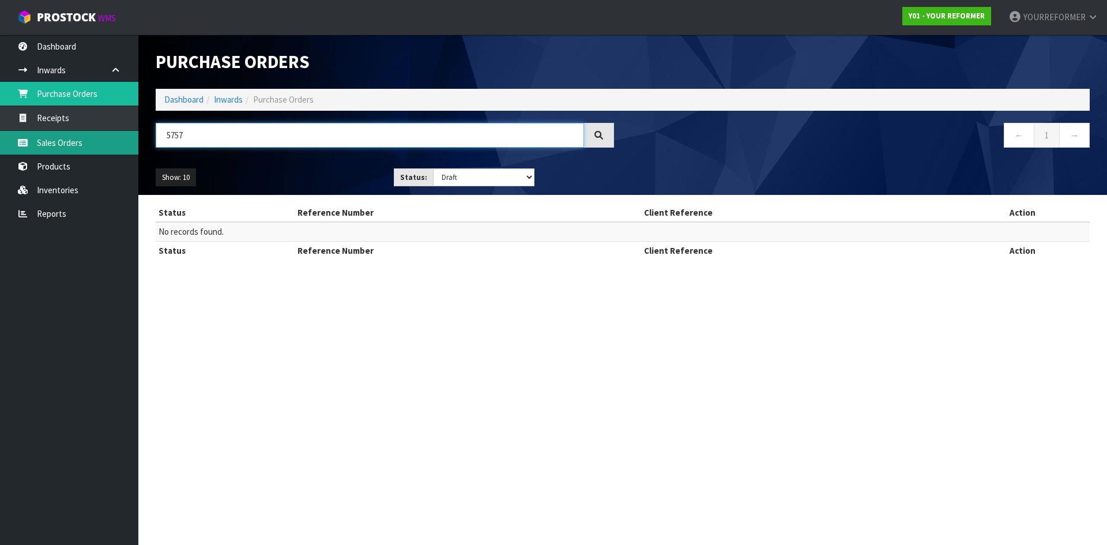
type input "5757"
click at [77, 145] on link "Sales Orders" at bounding box center [69, 143] width 138 height 24
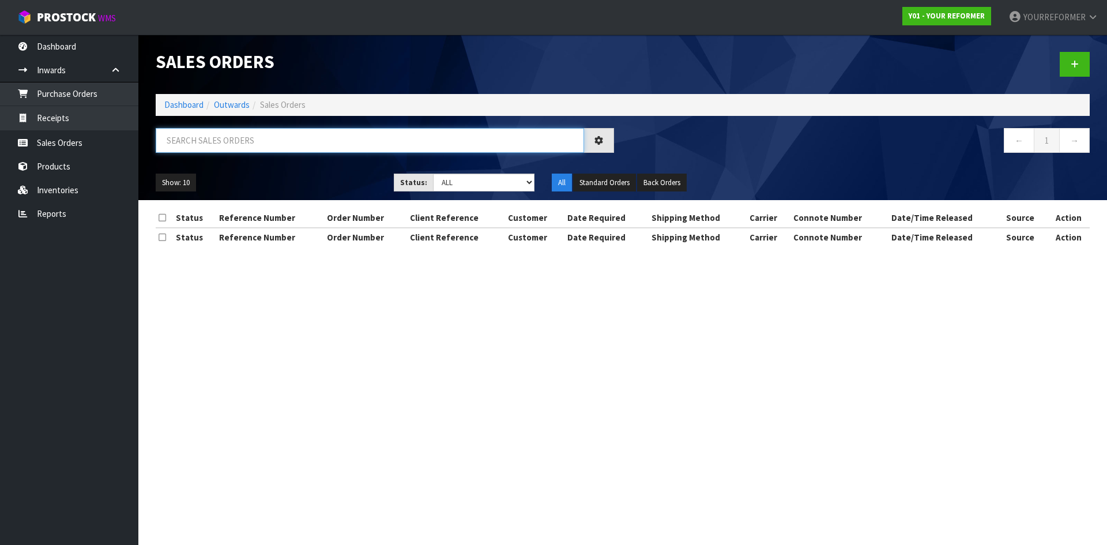
click at [214, 143] on input "text" at bounding box center [370, 140] width 428 height 25
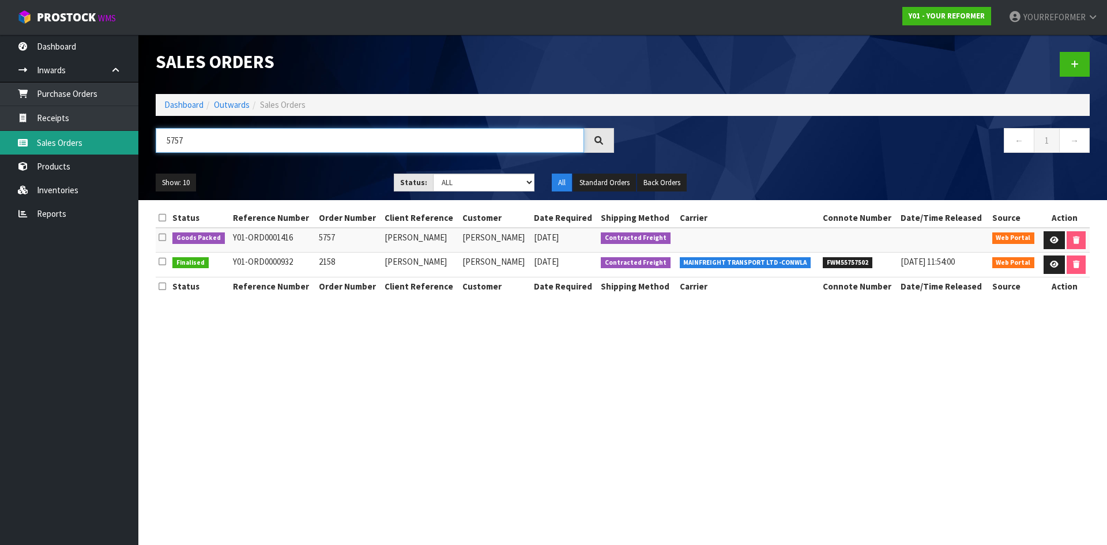
drag, startPoint x: 217, startPoint y: 142, endPoint x: 107, endPoint y: 150, distance: 111.0
click at [107, 150] on body "Toggle navigation ProStock WMS Y01 - YOUR REFORMER YOURREFORMER Logout Dashboar…" at bounding box center [553, 272] width 1107 height 545
click at [205, 142] on input "5757" at bounding box center [370, 140] width 428 height 25
drag, startPoint x: 147, startPoint y: 144, endPoint x: 58, endPoint y: 144, distance: 89.4
click at [58, 144] on body "Toggle navigation ProStock WMS Y01 - YOUR REFORMER YOURREFORMER Logout Dashboar…" at bounding box center [553, 272] width 1107 height 545
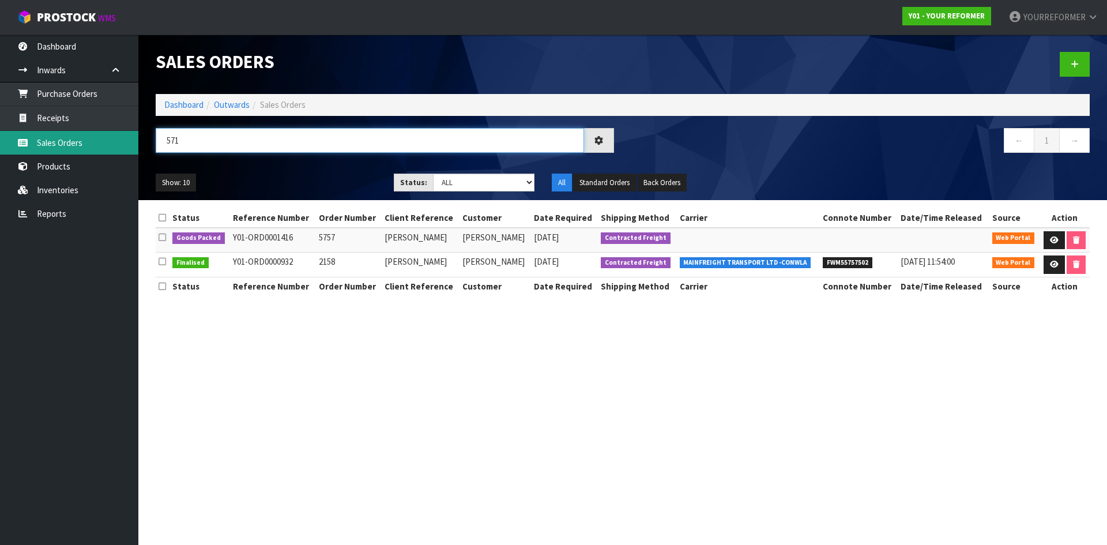
type input "5718"
